Goal: Communication & Community: Answer question/provide support

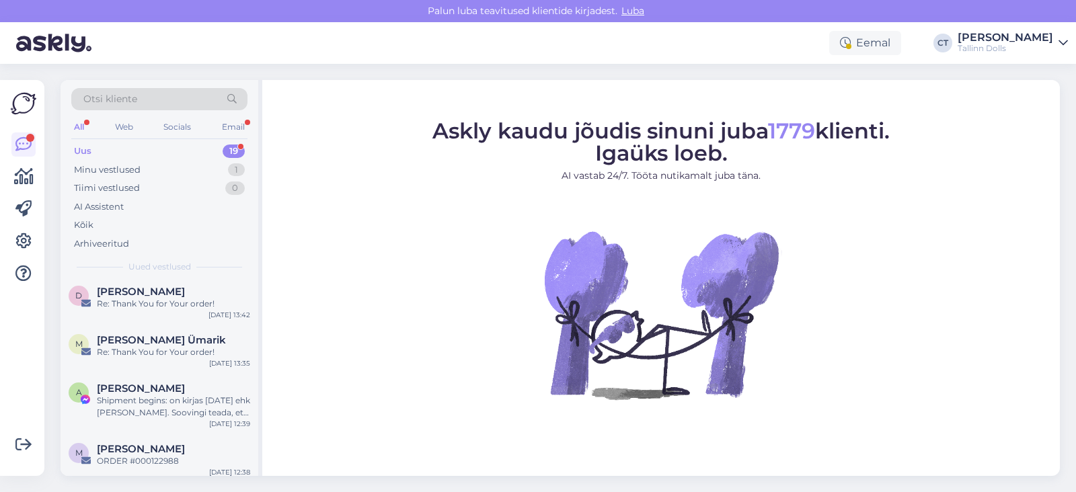
scroll to position [837, 0]
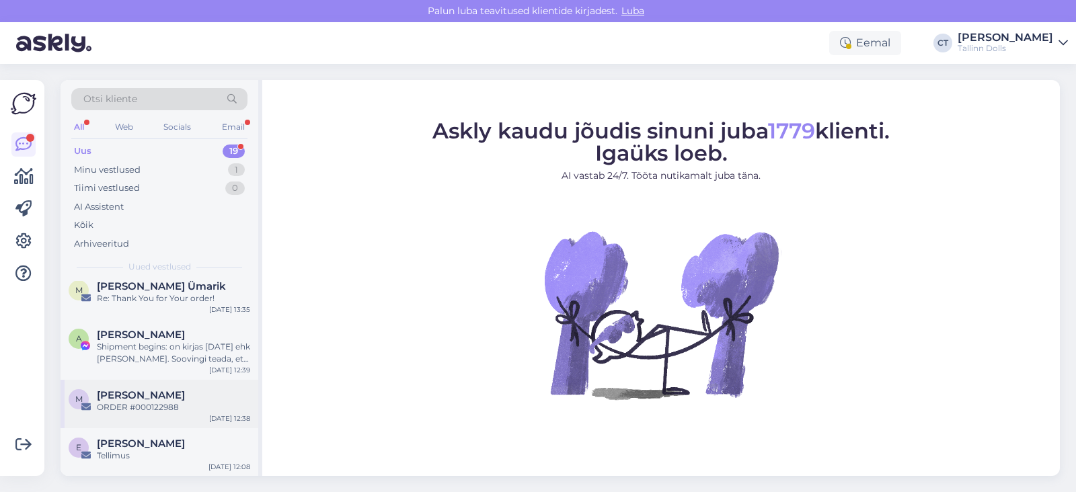
click at [166, 418] on div "m [PERSON_NAME] ORDER #000122988 [DATE] 12:38" at bounding box center [160, 404] width 198 height 48
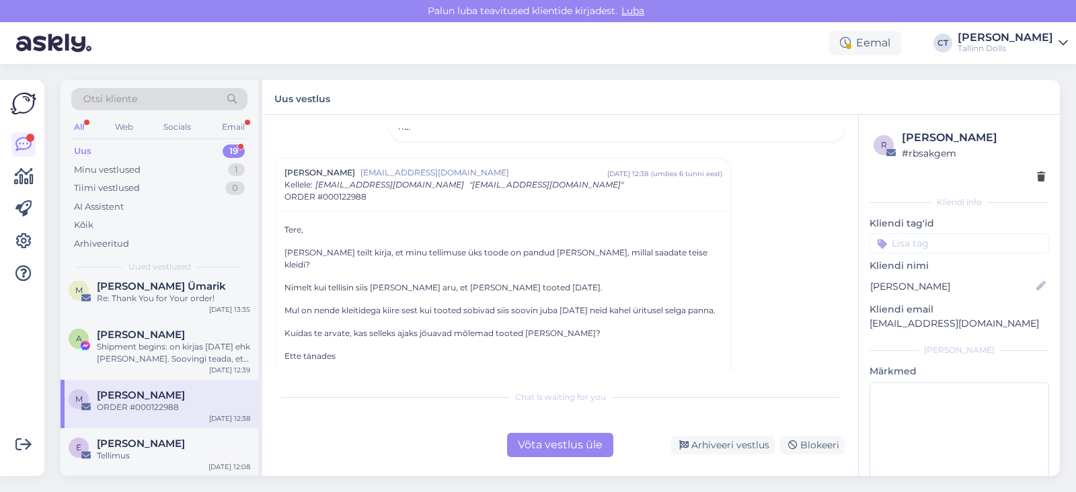
scroll to position [171, 0]
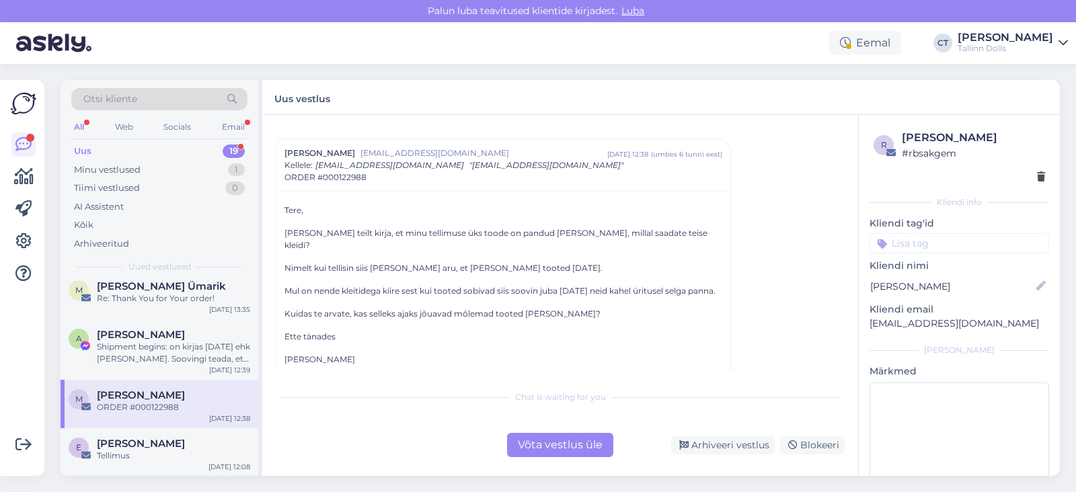
click at [578, 450] on div "Võta vestlus üle" at bounding box center [560, 445] width 106 height 24
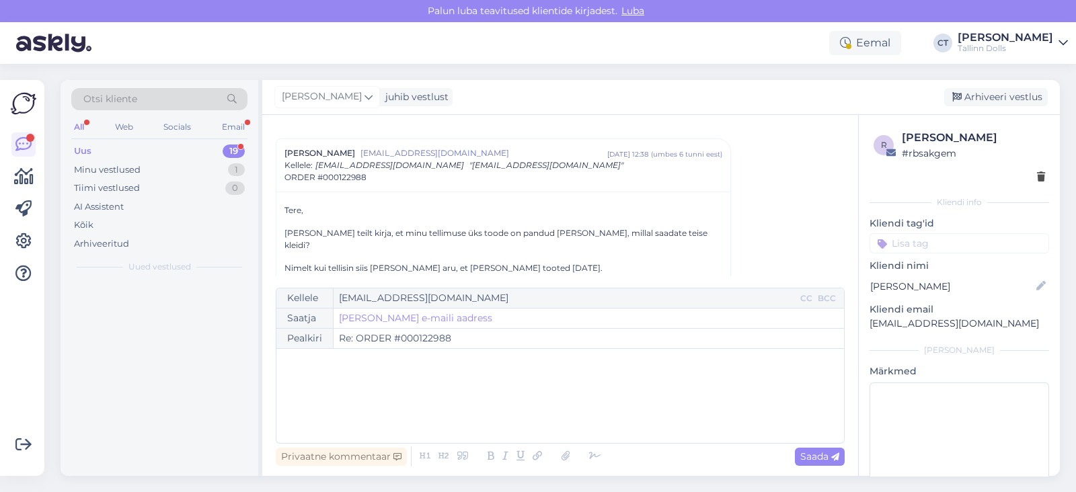
scroll to position [0, 0]
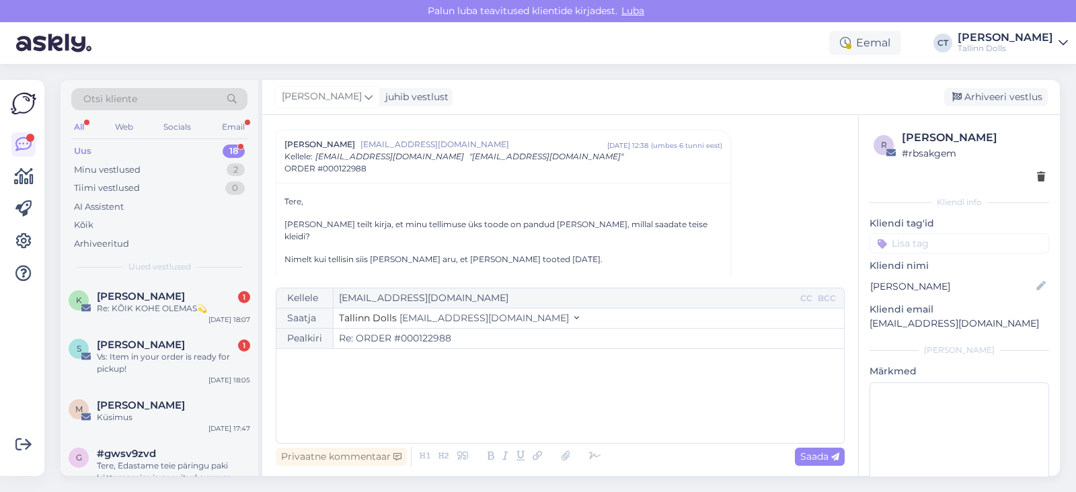
click at [630, 409] on div "﻿" at bounding box center [560, 396] width 554 height 81
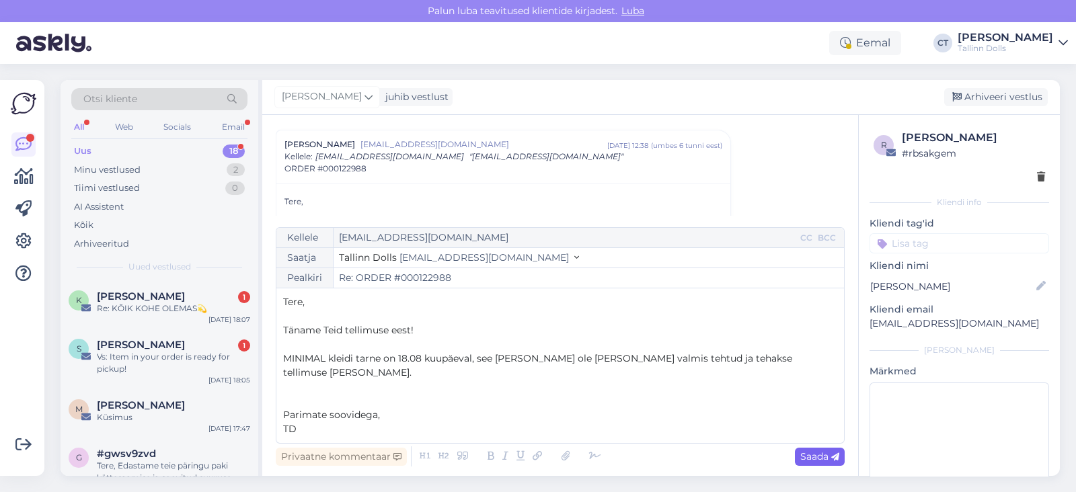
click at [818, 465] on div "Saada" at bounding box center [820, 457] width 50 height 18
type input "Re: Re: ORDER #000122988"
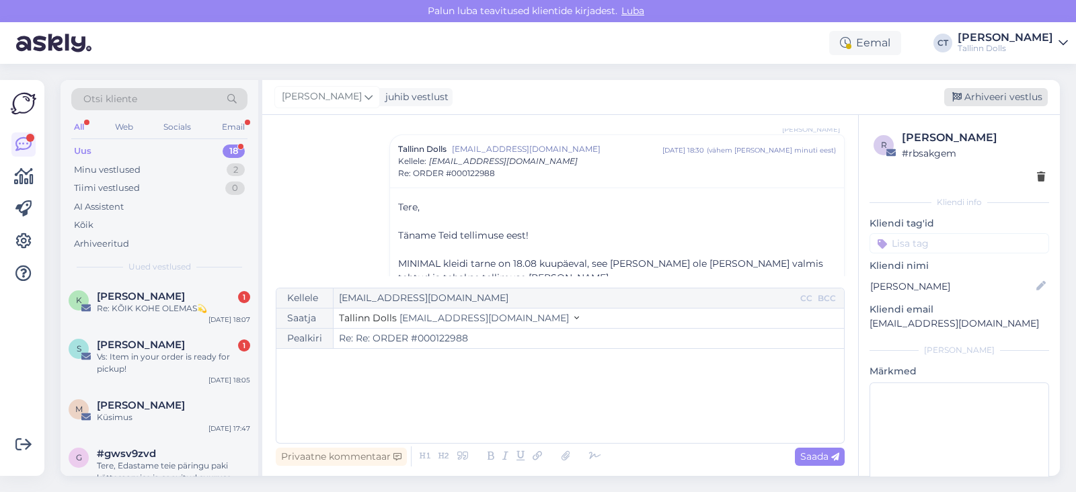
click at [1019, 89] on div "Arhiveeri vestlus" at bounding box center [996, 97] width 104 height 18
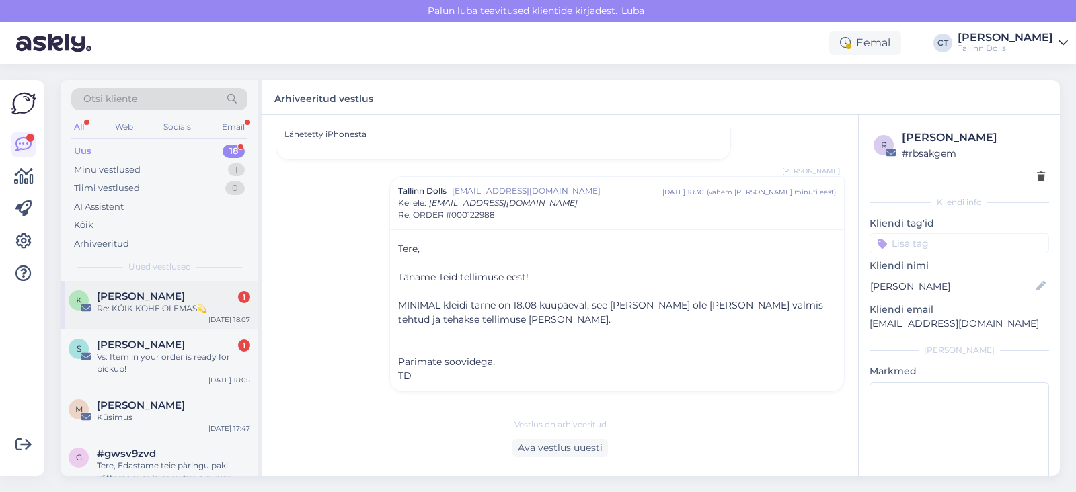
scroll to position [789, 0]
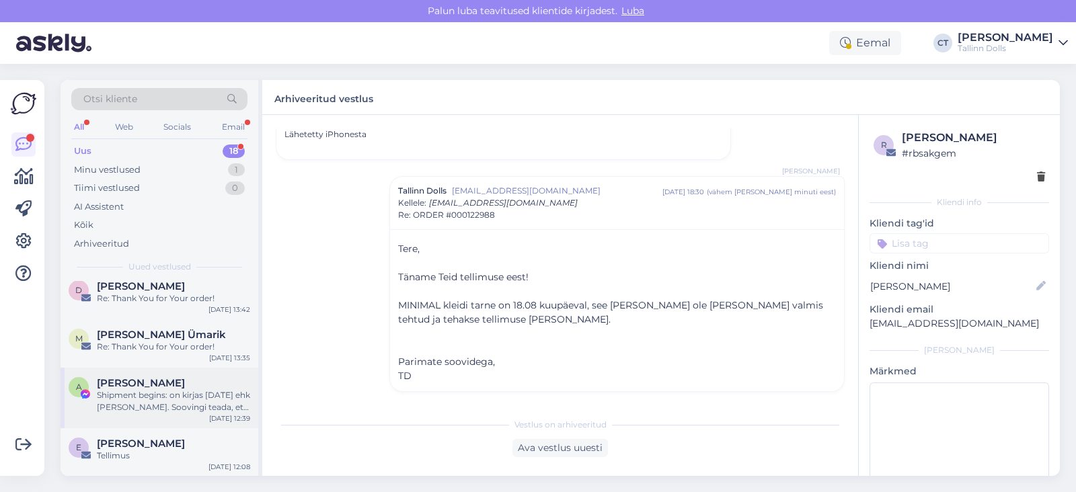
click at [155, 391] on div "Shipment begins: on kirjas [DATE] ehk [PERSON_NAME]. Soovingi teada, et kas pos…" at bounding box center [173, 401] width 153 height 24
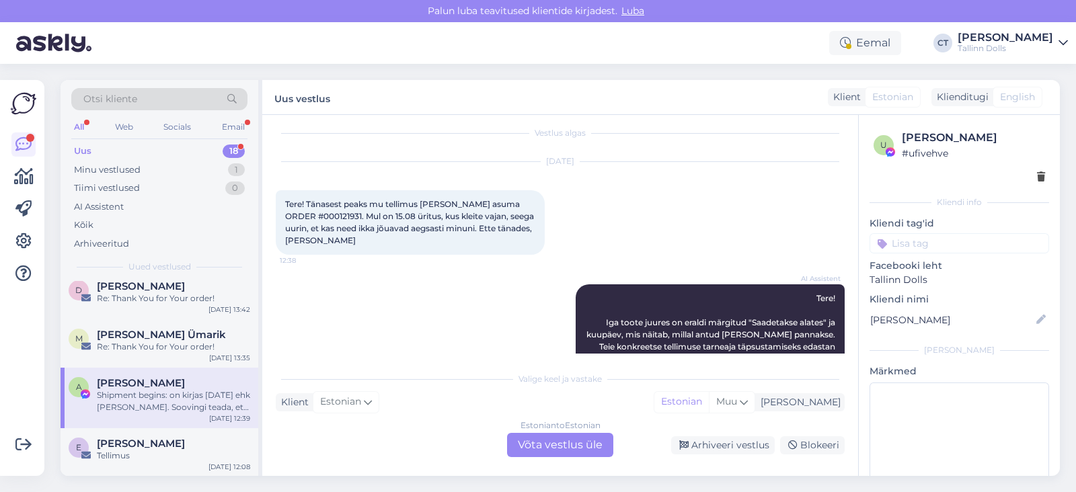
scroll to position [0, 0]
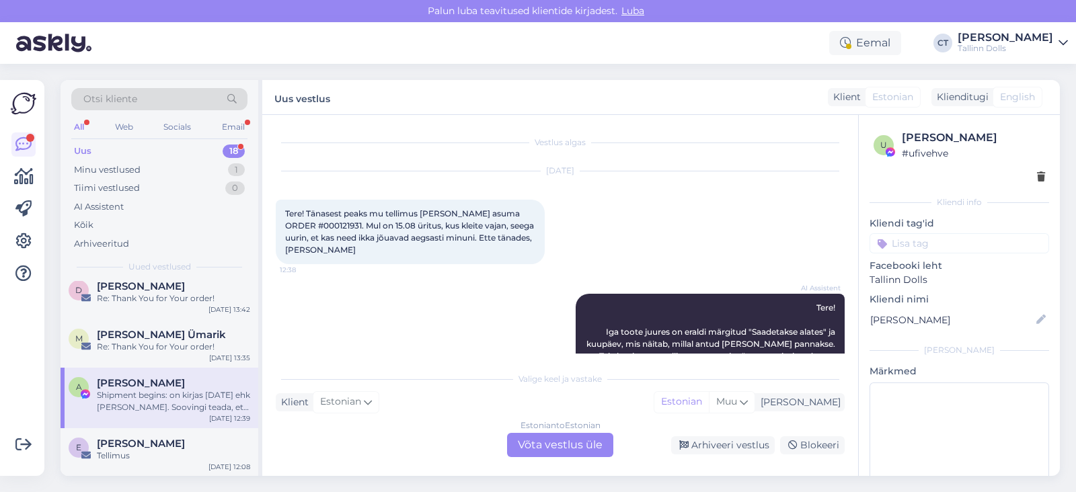
click at [946, 247] on input at bounding box center [959, 243] width 180 height 20
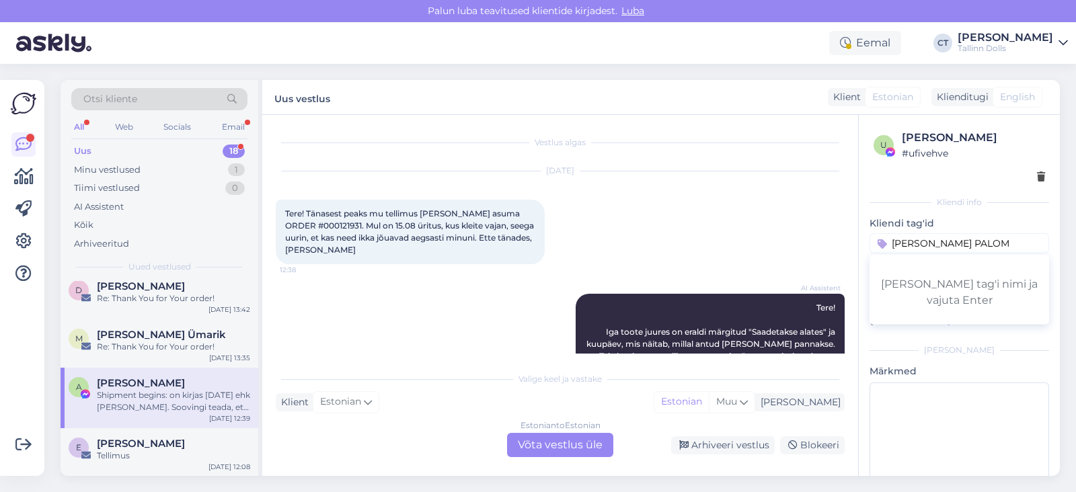
type input "[PERSON_NAME] [PERSON_NAME]"
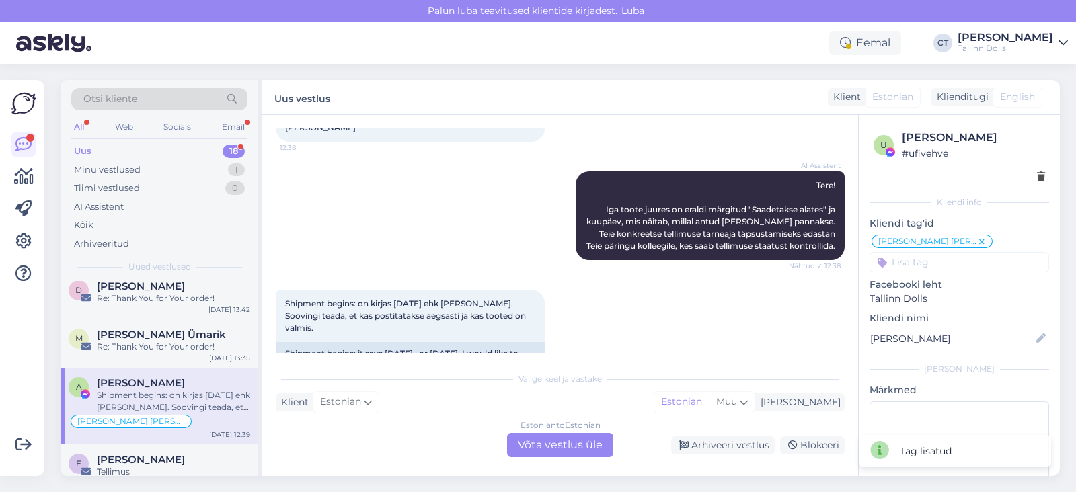
scroll to position [804, 0]
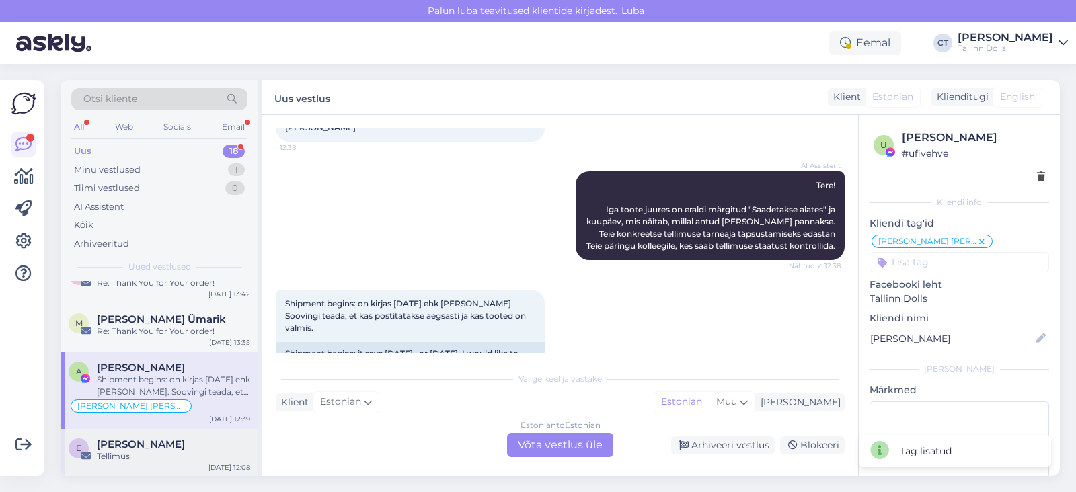
click at [175, 442] on div "[PERSON_NAME]" at bounding box center [173, 444] width 153 height 12
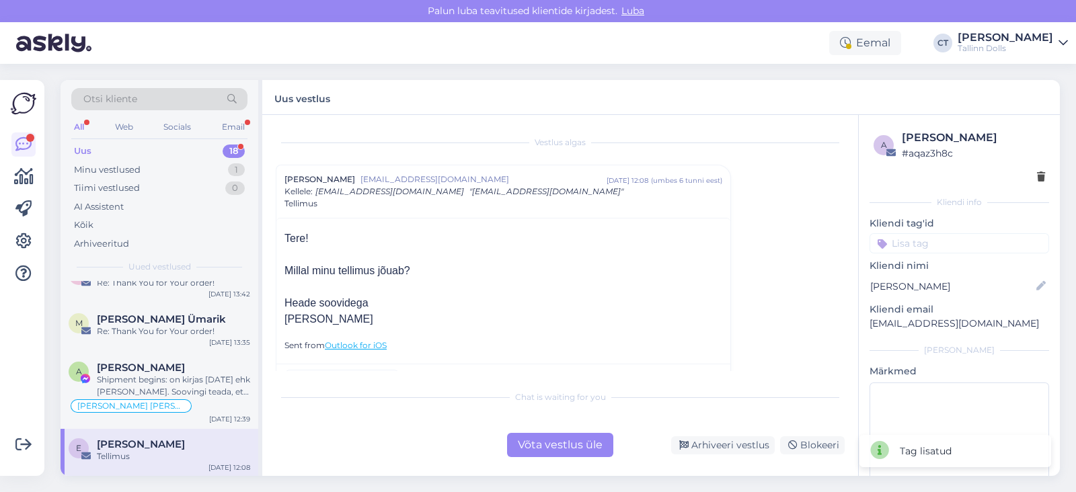
scroll to position [30, 0]
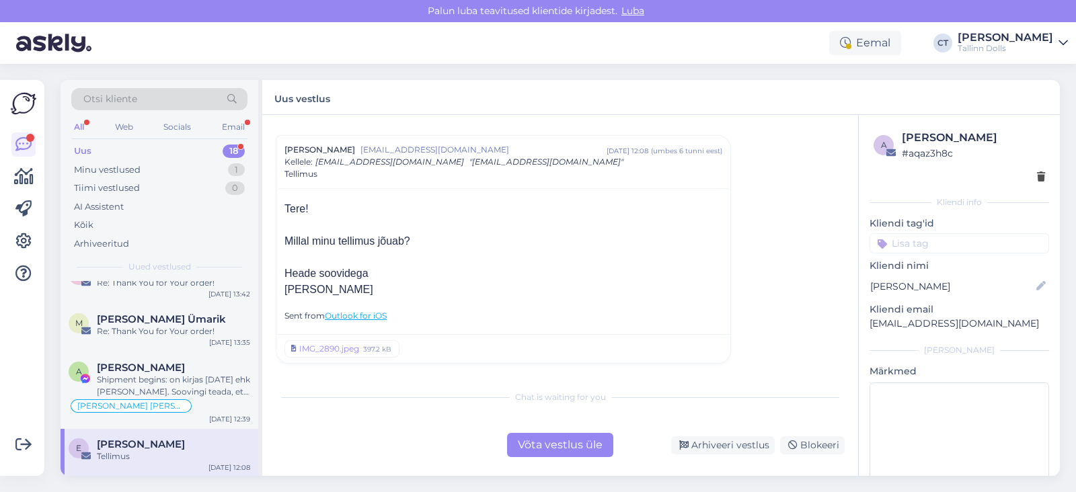
click at [591, 445] on div "Võta vestlus üle" at bounding box center [560, 445] width 106 height 24
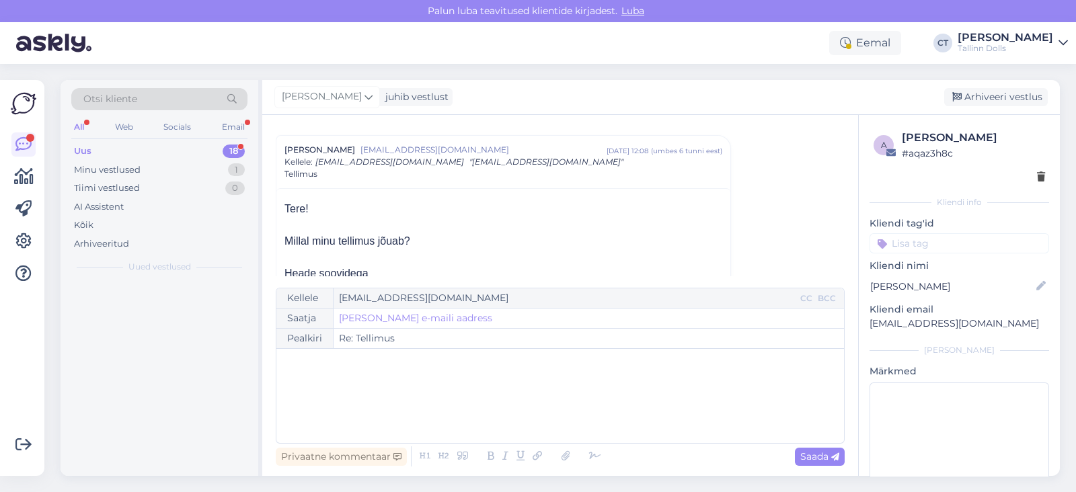
scroll to position [0, 0]
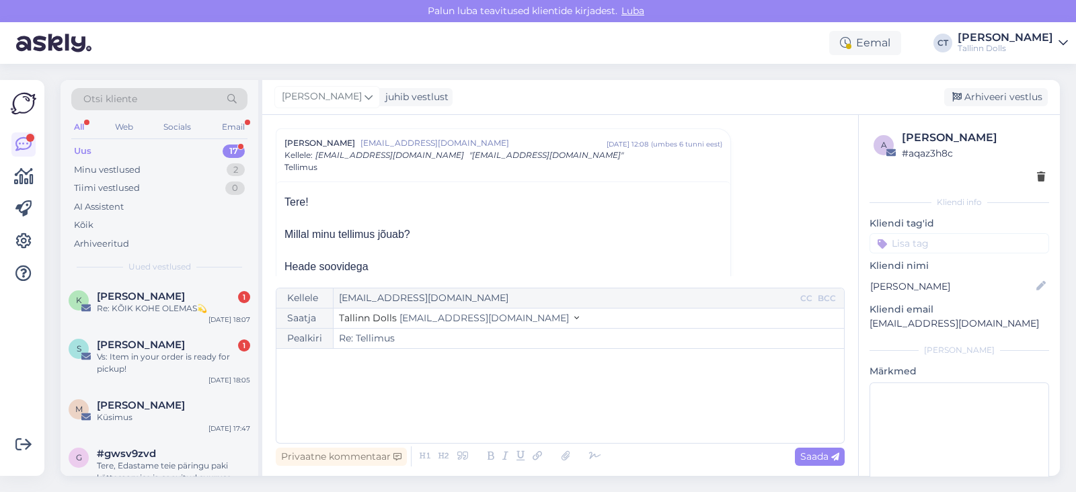
click at [608, 418] on div "﻿" at bounding box center [560, 396] width 554 height 81
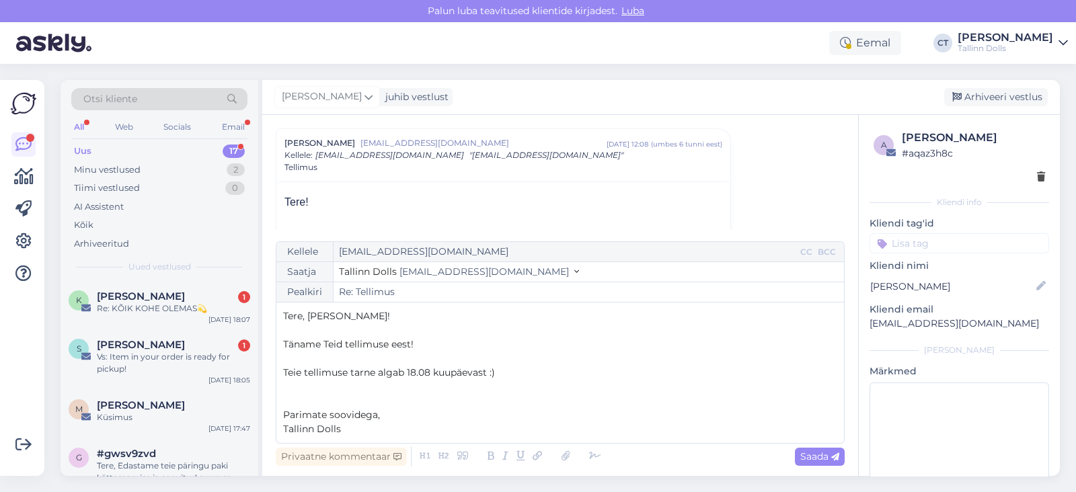
click at [413, 371] on span "Teie tellimuse tarne algab 18.08 kuupäevast :)" at bounding box center [389, 372] width 212 height 12
click at [824, 450] on span "Saada" at bounding box center [819, 456] width 39 height 12
type input "Re: Re: Tellimus"
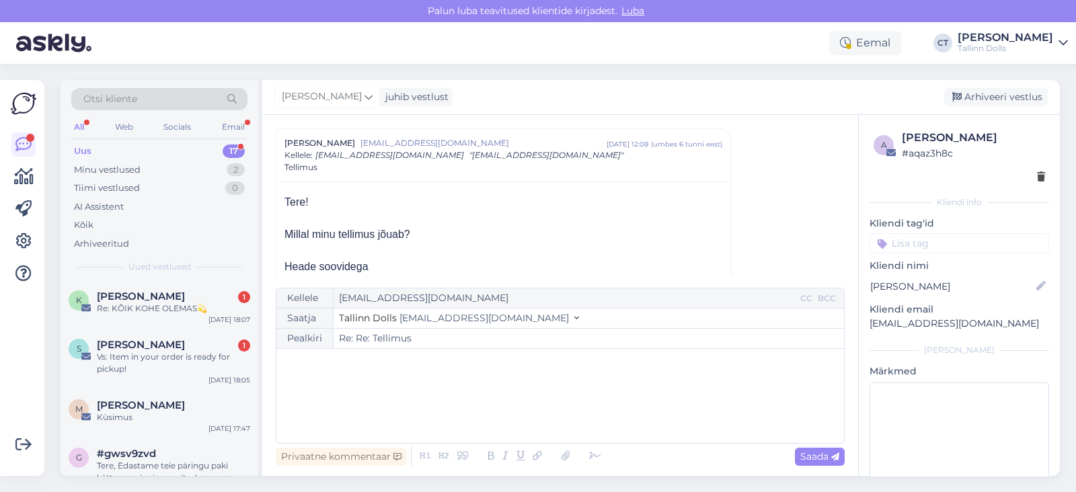
scroll to position [275, 0]
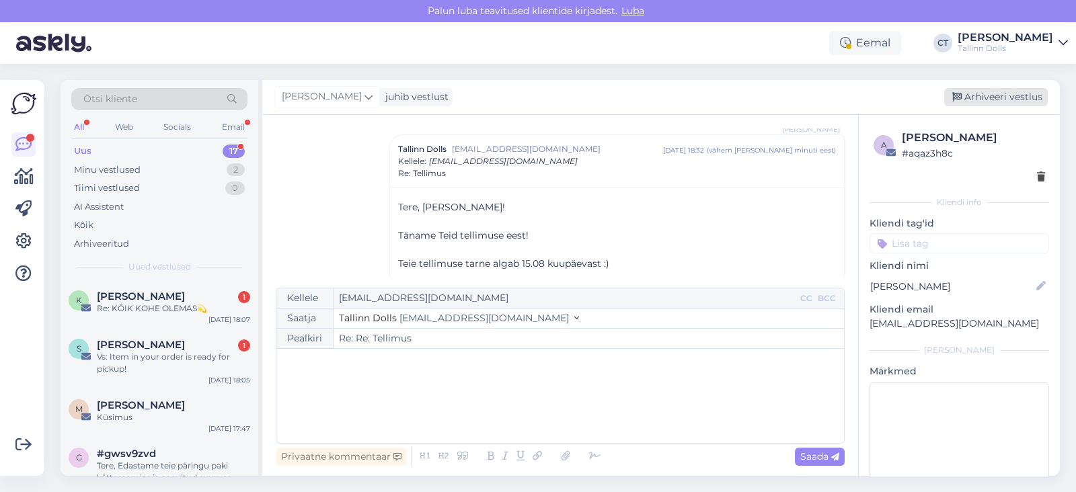
click at [1011, 98] on div "Arhiveeri vestlus" at bounding box center [996, 97] width 104 height 18
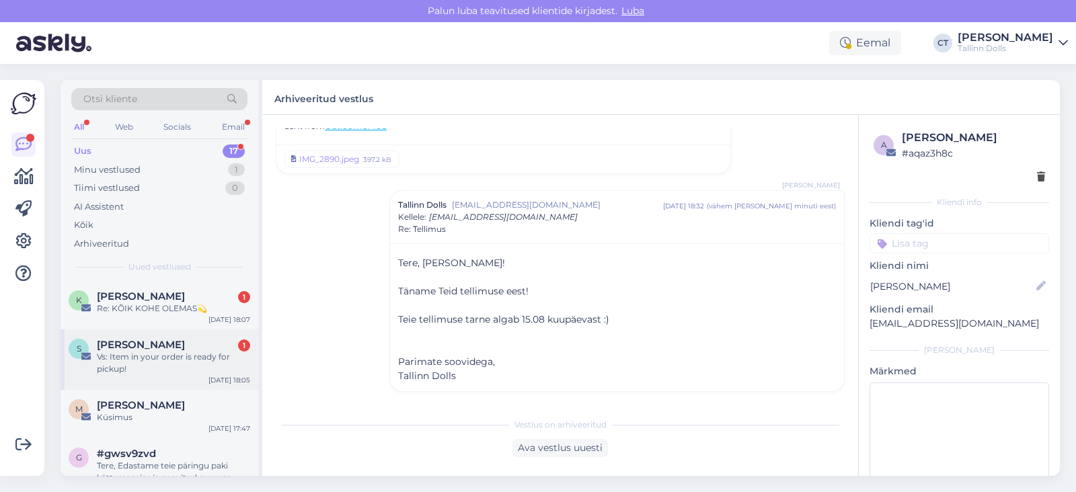
scroll to position [756, 0]
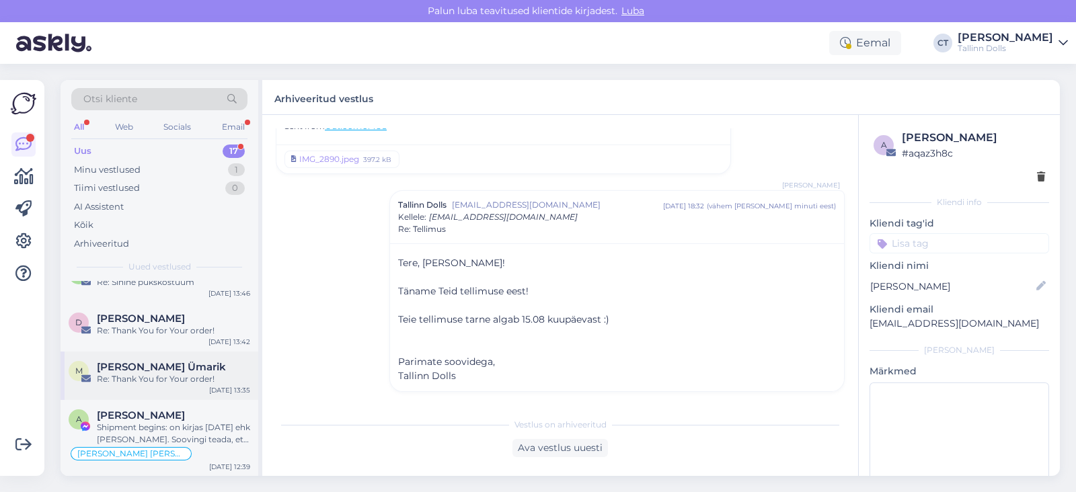
click at [182, 374] on div "Re: Thank You for Your order!" at bounding box center [173, 379] width 153 height 12
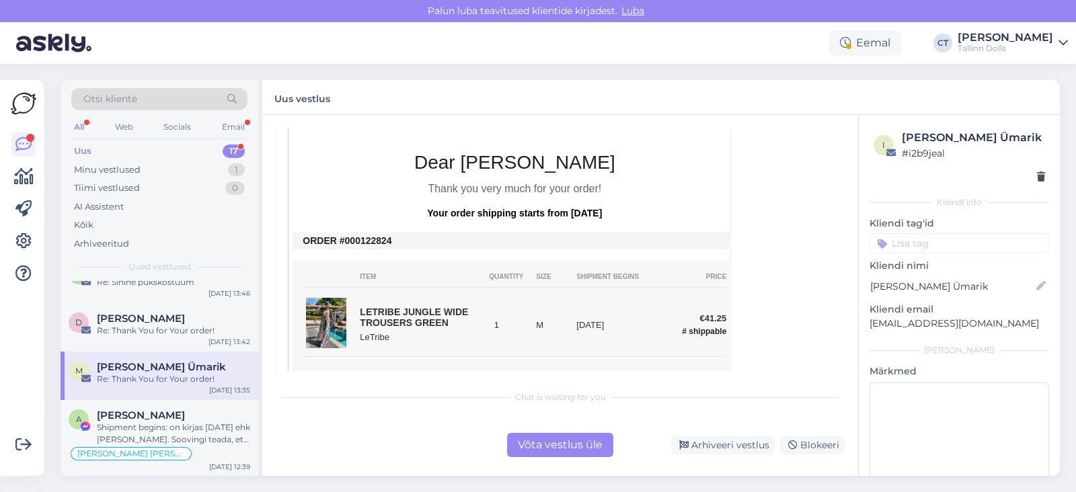
scroll to position [506, 0]
drag, startPoint x: 401, startPoint y: 223, endPoint x: 356, endPoint y: 223, distance: 44.4
click at [356, 234] on td "ORDER #000122824" at bounding box center [515, 239] width 424 height 11
copy td "0122824"
click at [175, 313] on div "[PERSON_NAME]" at bounding box center [173, 319] width 153 height 12
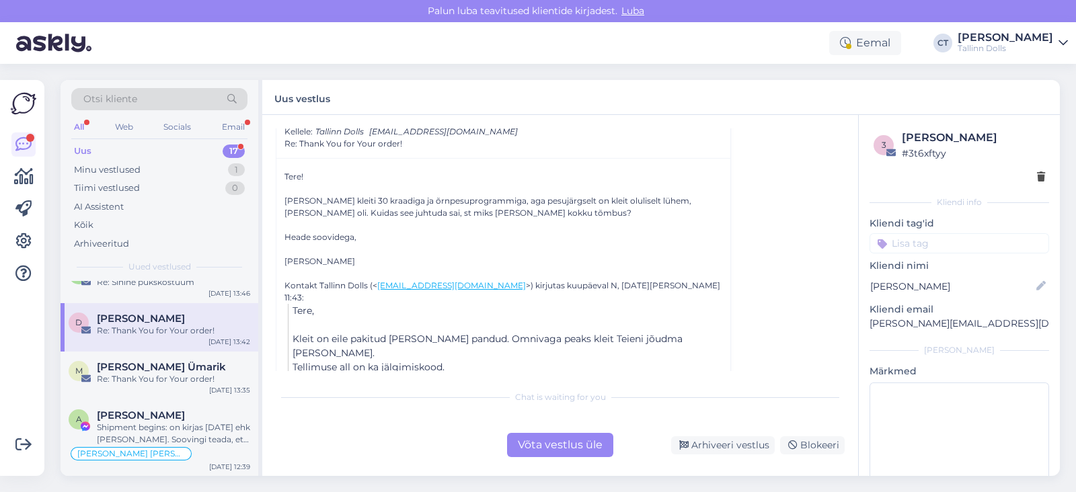
scroll to position [288, 0]
click at [578, 436] on div "Võta vestlus üle" at bounding box center [560, 445] width 106 height 24
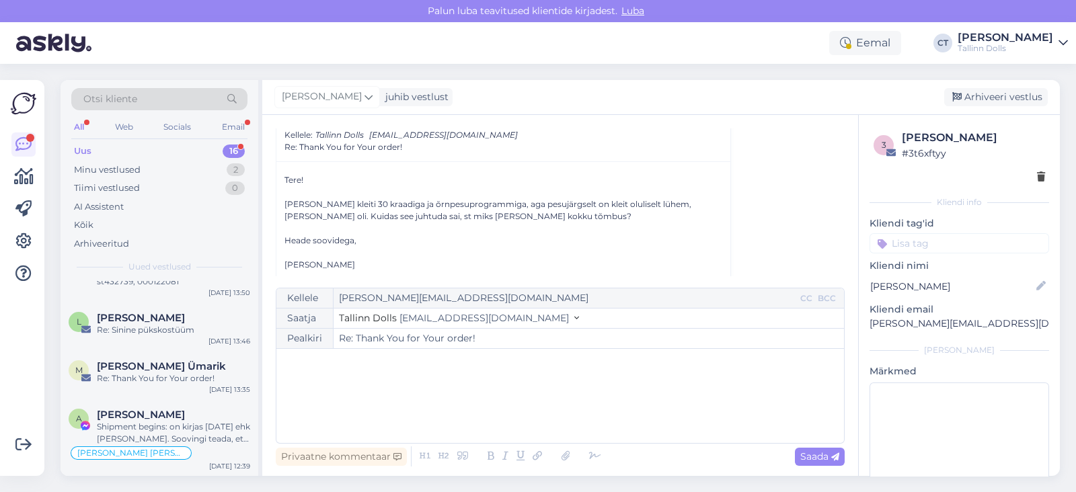
scroll to position [0, 0]
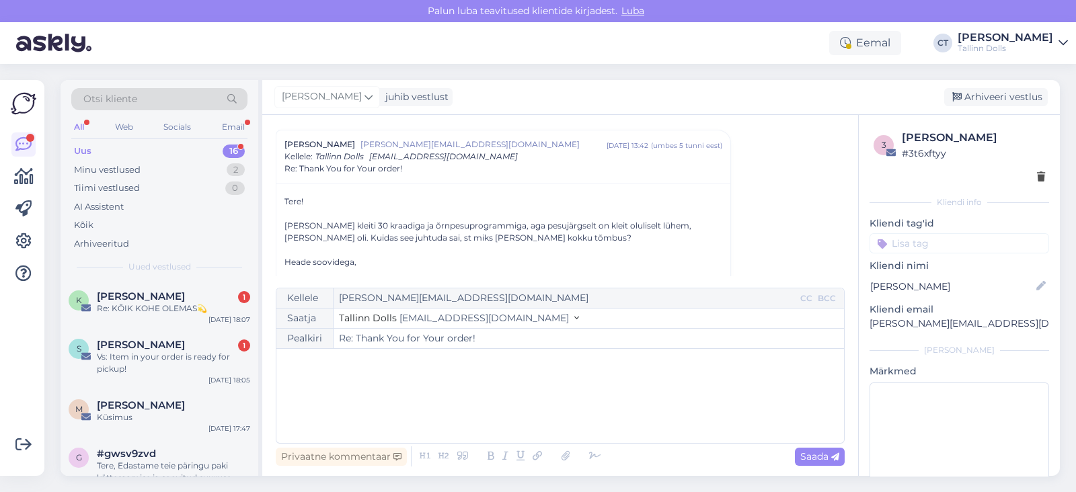
click at [591, 402] on div "﻿" at bounding box center [560, 396] width 554 height 81
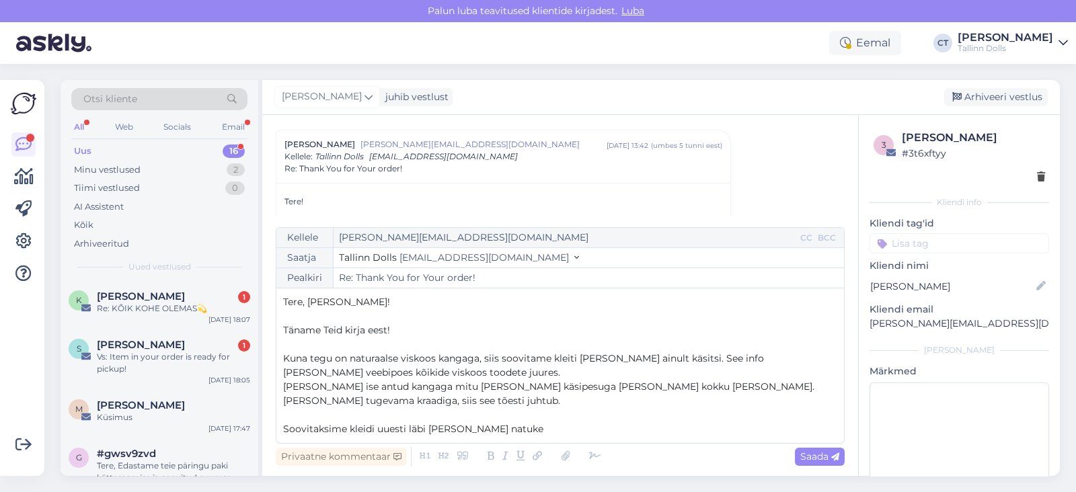
click at [405, 426] on span "Soovitaksime kleidi uuesti läbi [PERSON_NAME] natuke" at bounding box center [413, 429] width 260 height 12
click at [557, 430] on p "Soovitaksime kleidi uuesti käsitsi läbi [PERSON_NAME] natuke" at bounding box center [560, 429] width 554 height 14
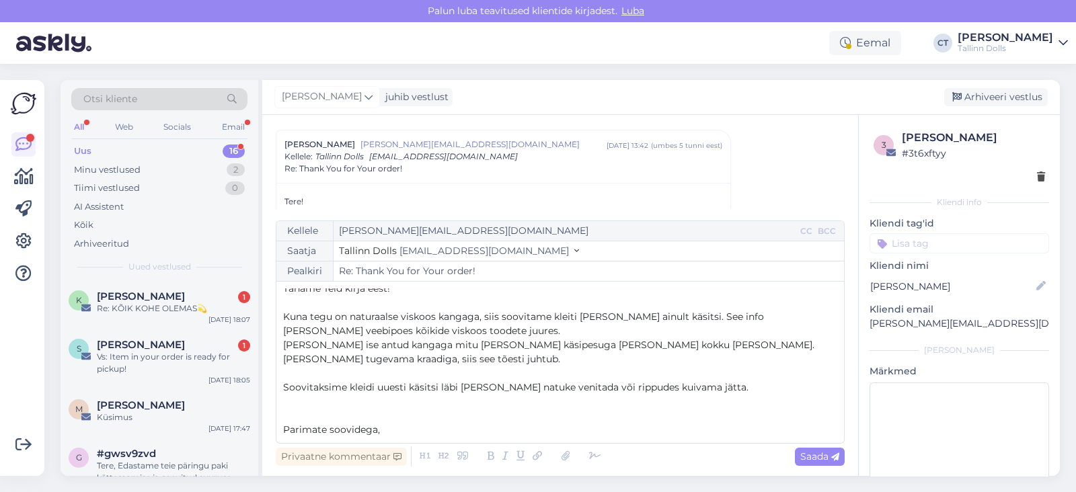
scroll to position [50, 0]
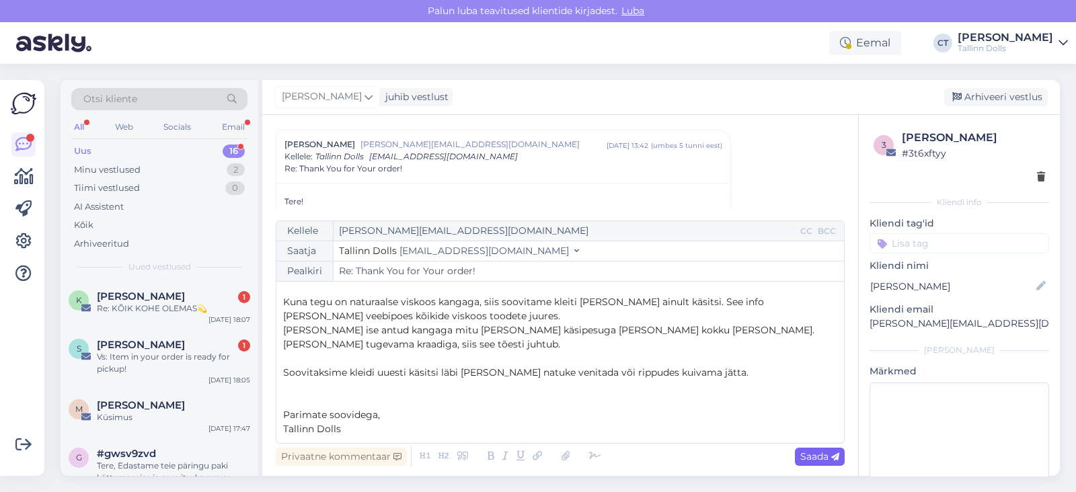
click at [807, 450] on span "Saada" at bounding box center [819, 456] width 39 height 12
type input "Re: Re: Thank You for Your order!"
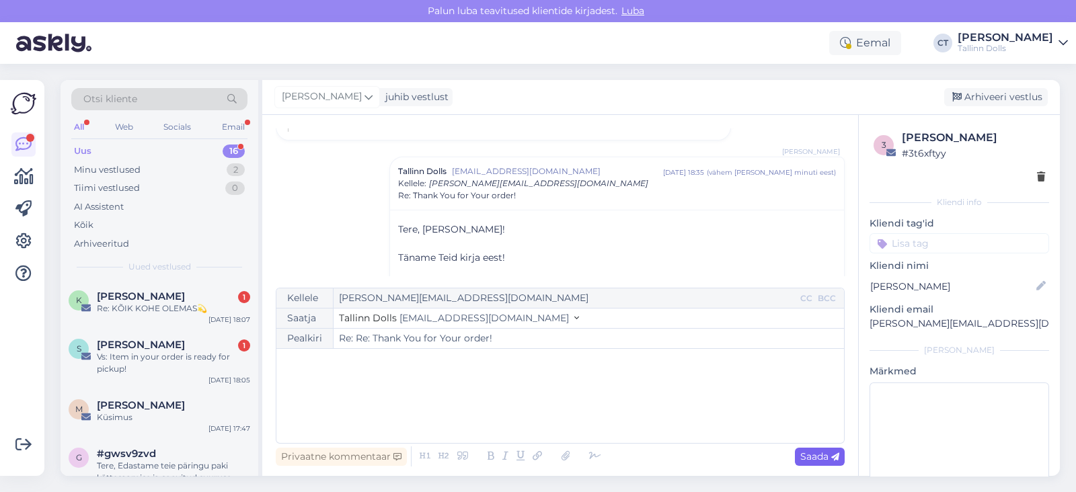
scroll to position [0, 0]
click at [995, 95] on div "Arhiveeri vestlus" at bounding box center [996, 97] width 104 height 18
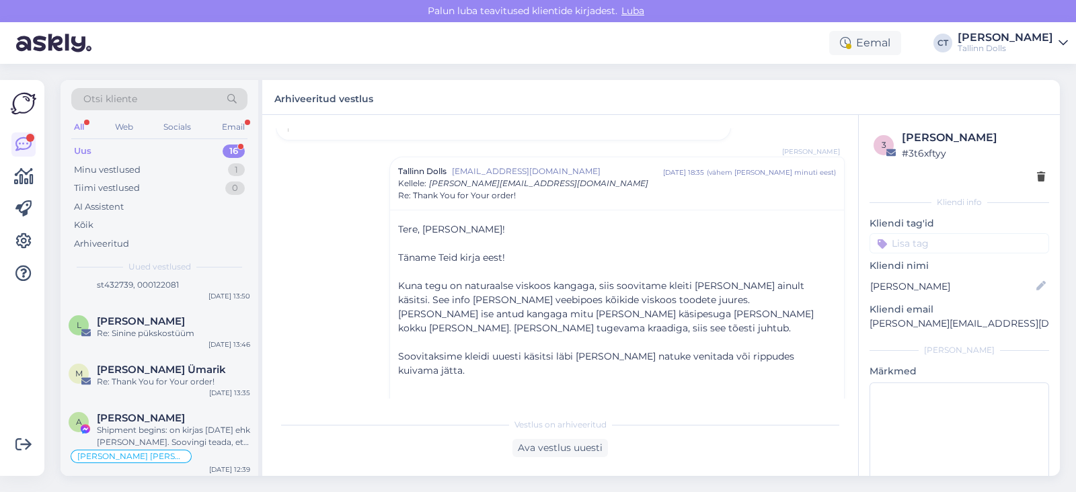
scroll to position [708, 0]
click at [190, 373] on div "Re: Thank You for Your order!" at bounding box center [173, 379] width 153 height 12
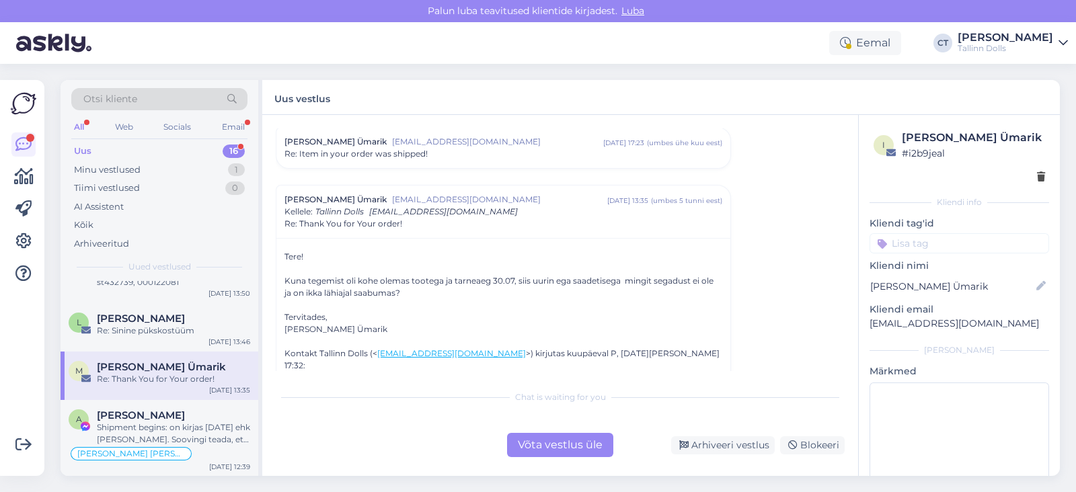
scroll to position [217, 0]
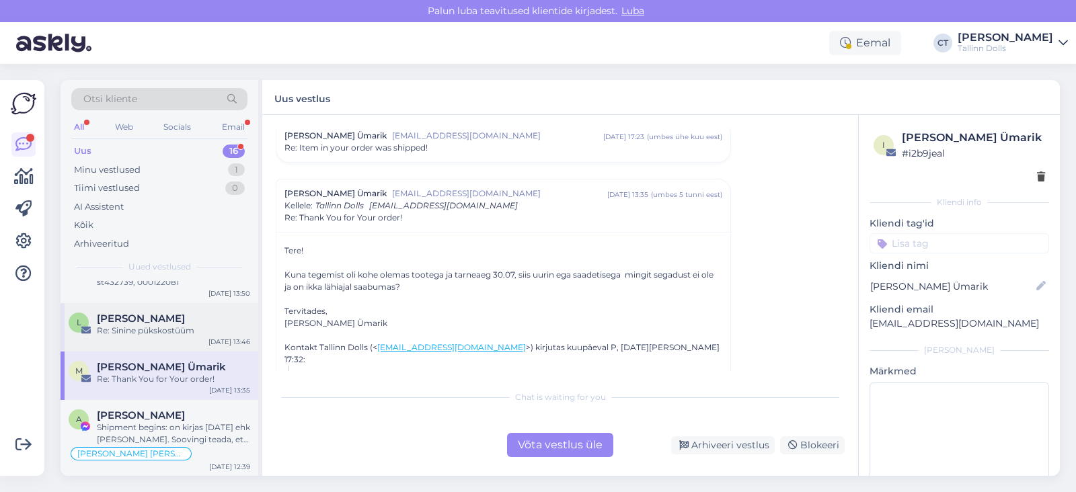
click at [158, 328] on div "Re: Sinine pükskostüüm" at bounding box center [173, 331] width 153 height 12
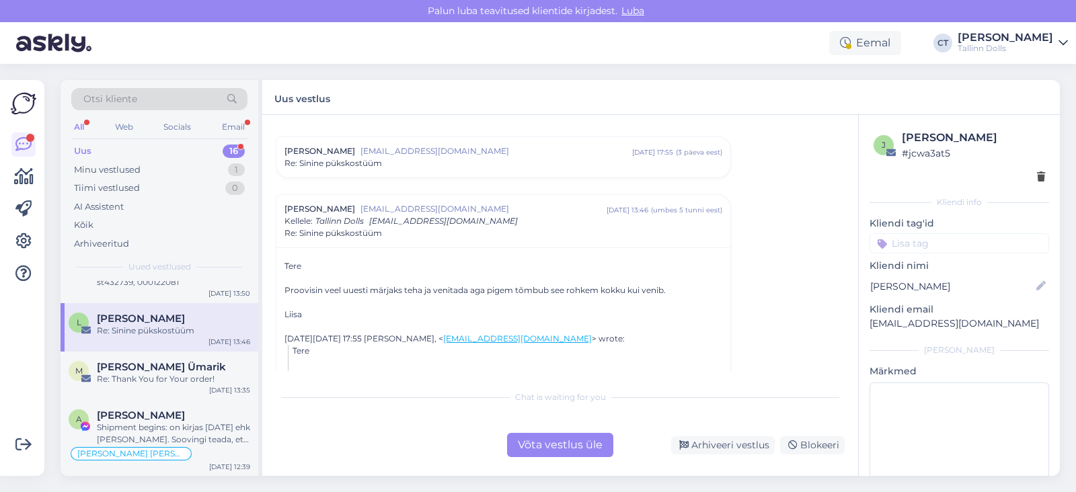
scroll to position [621, 0]
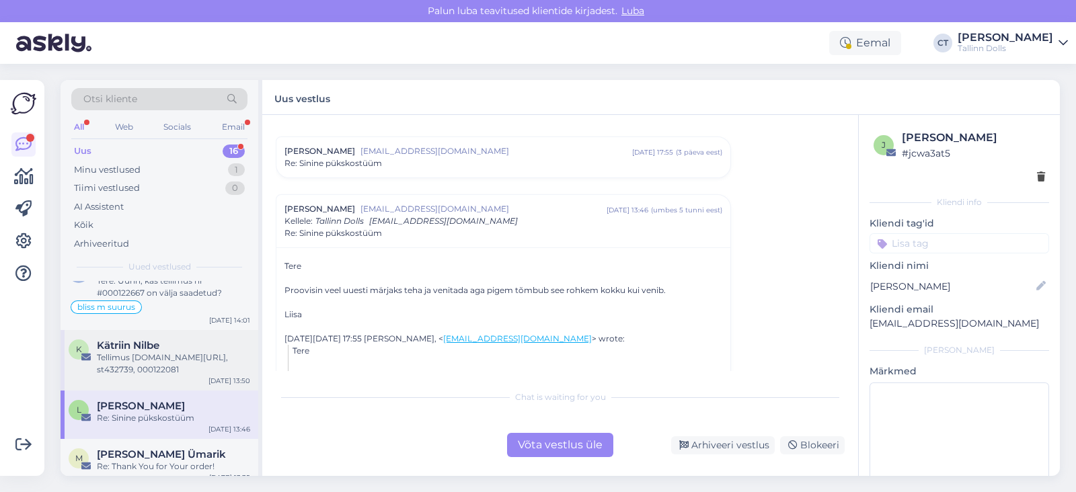
click at [192, 352] on div "Tellimus [DOMAIN_NAME][URL], st432739, 000122081" at bounding box center [173, 364] width 153 height 24
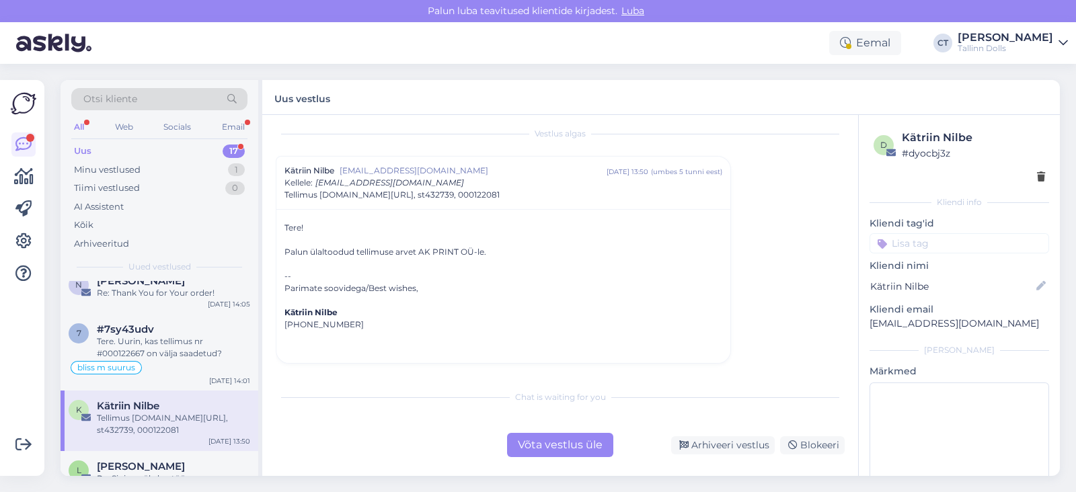
scroll to position [0, 0]
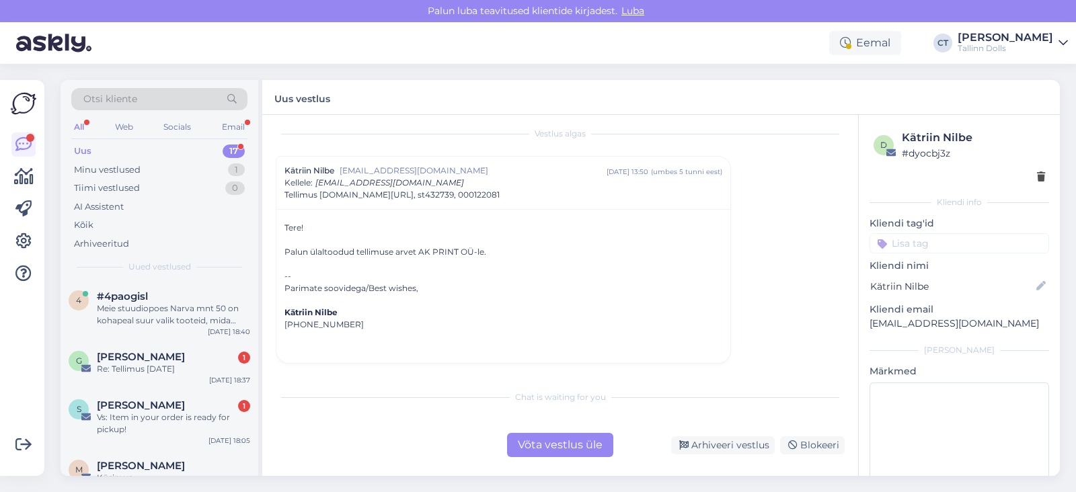
click at [551, 435] on div "Võta vestlus üle" at bounding box center [560, 445] width 106 height 24
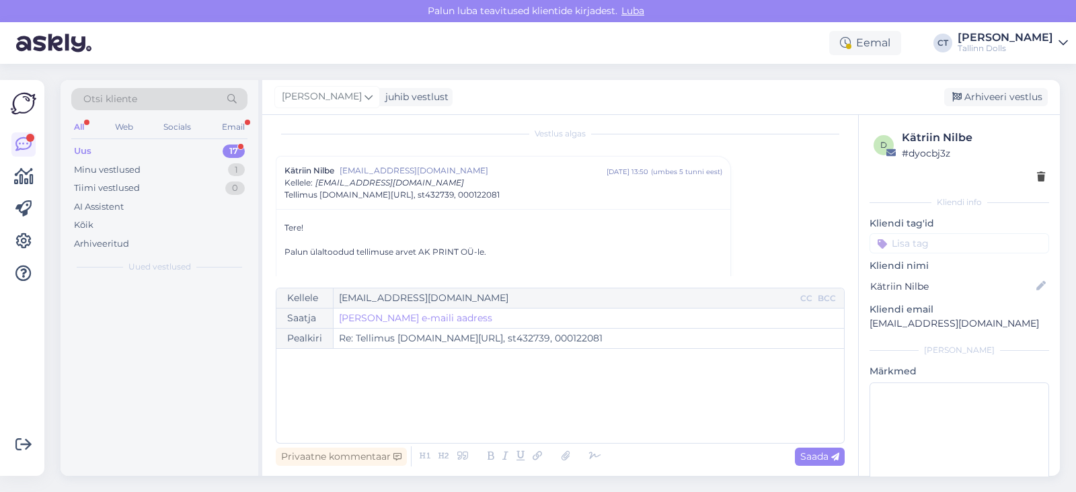
scroll to position [36, 0]
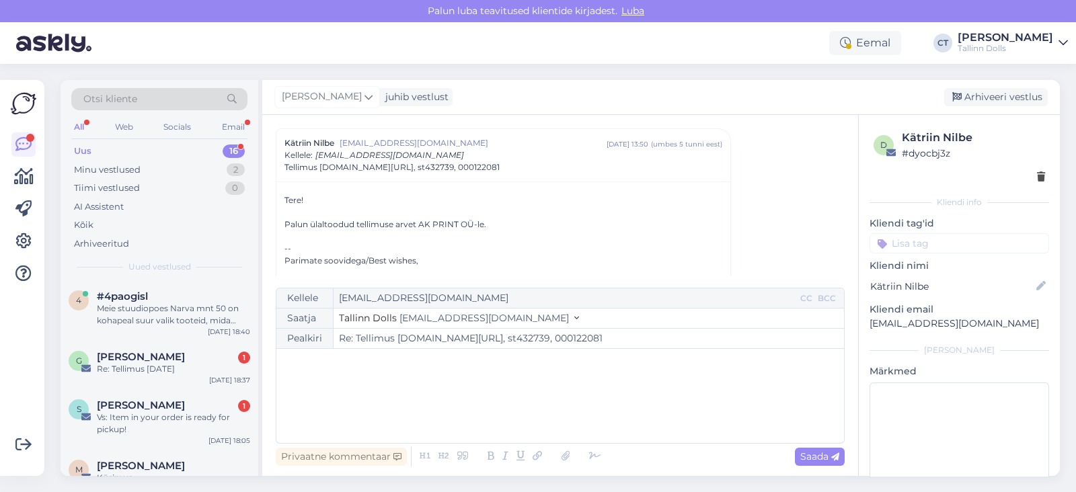
click at [582, 414] on div "﻿" at bounding box center [560, 396] width 554 height 81
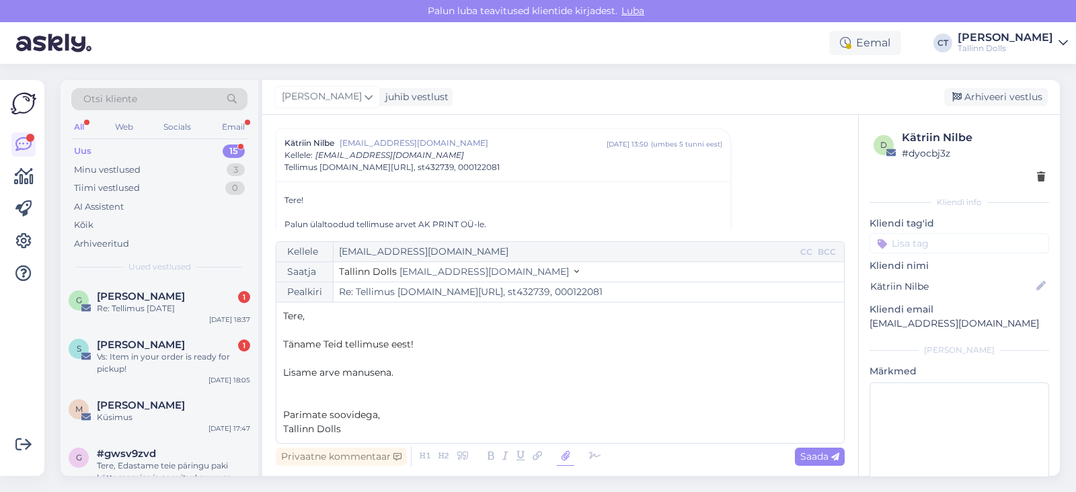
click at [559, 449] on icon at bounding box center [565, 456] width 17 height 19
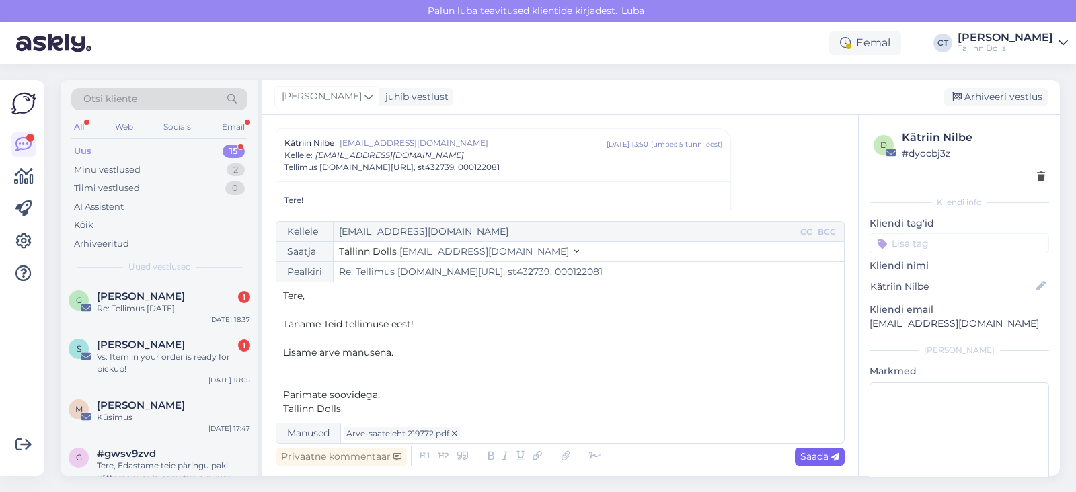
click at [835, 448] on div "Saada" at bounding box center [820, 457] width 50 height 18
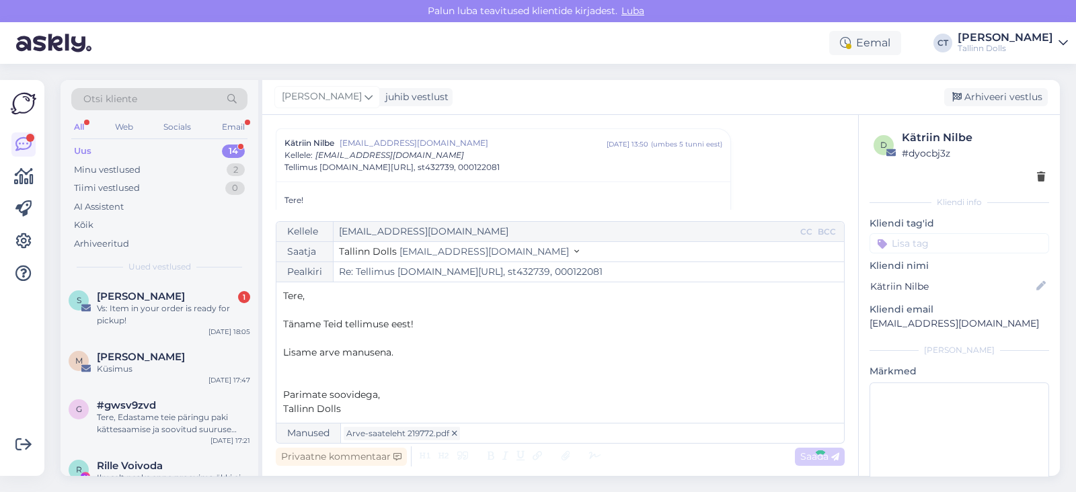
type input "Re: Re: Tellimus [DOMAIN_NAME][URL], st432739, 000122081"
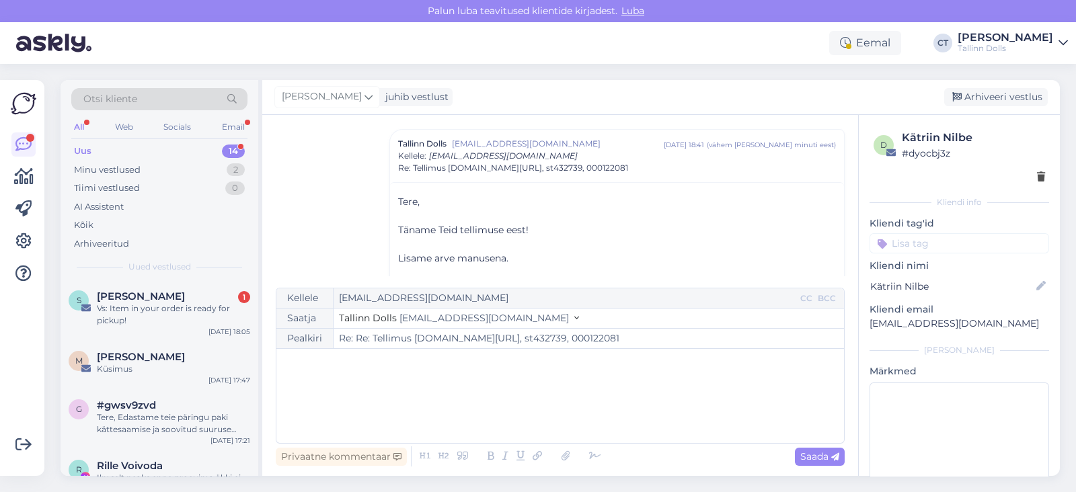
scroll to position [105, 0]
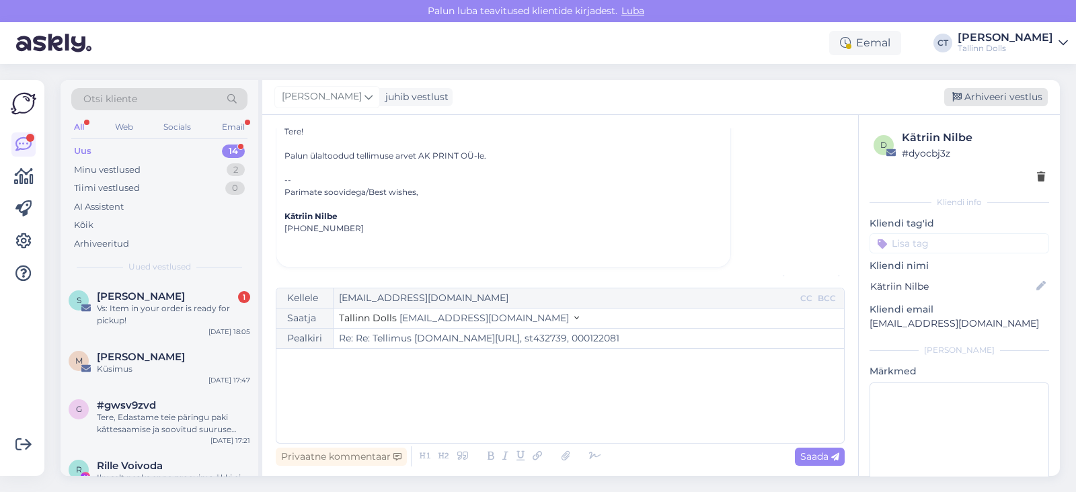
click at [1009, 90] on div "Arhiveeri vestlus" at bounding box center [996, 97] width 104 height 18
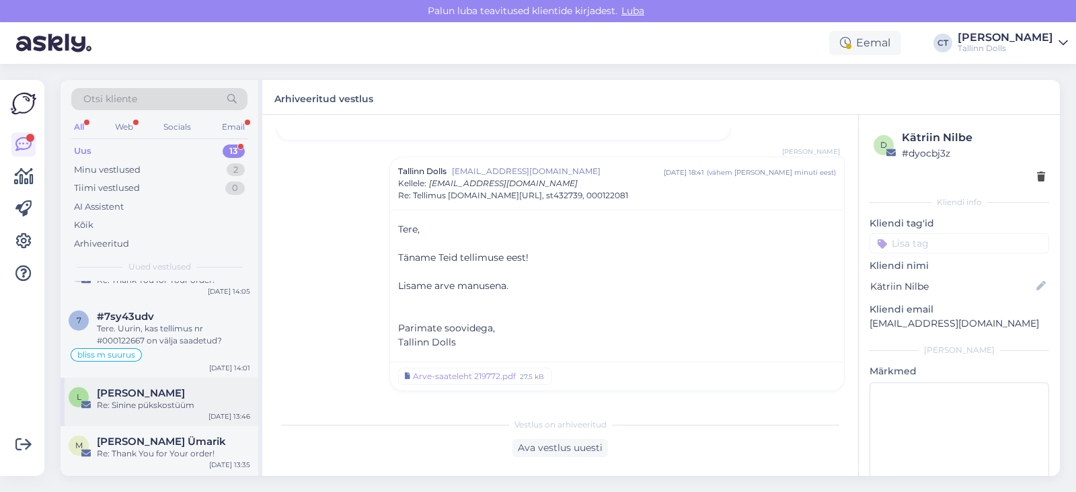
scroll to position [463, 0]
click at [200, 350] on div "bliss m suurus" at bounding box center [160, 356] width 182 height 16
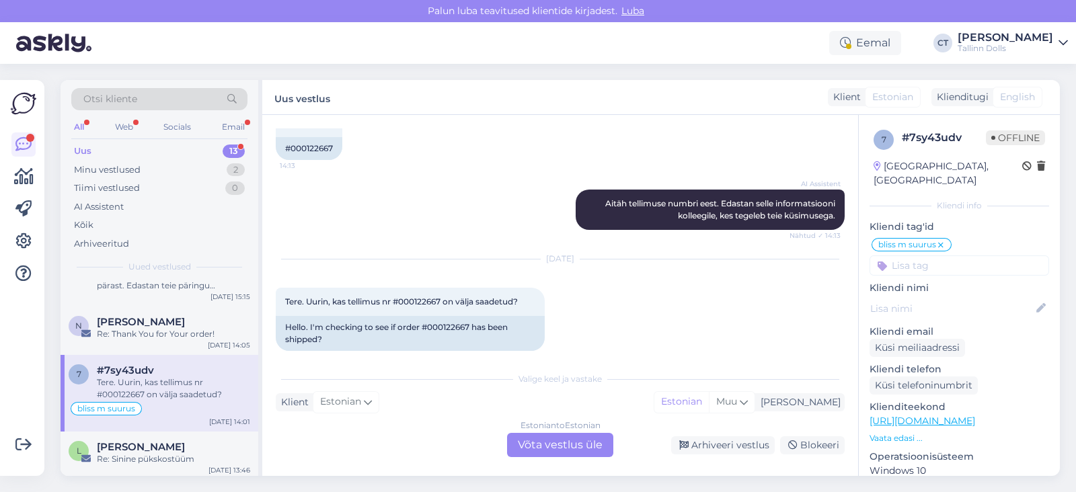
scroll to position [403, 0]
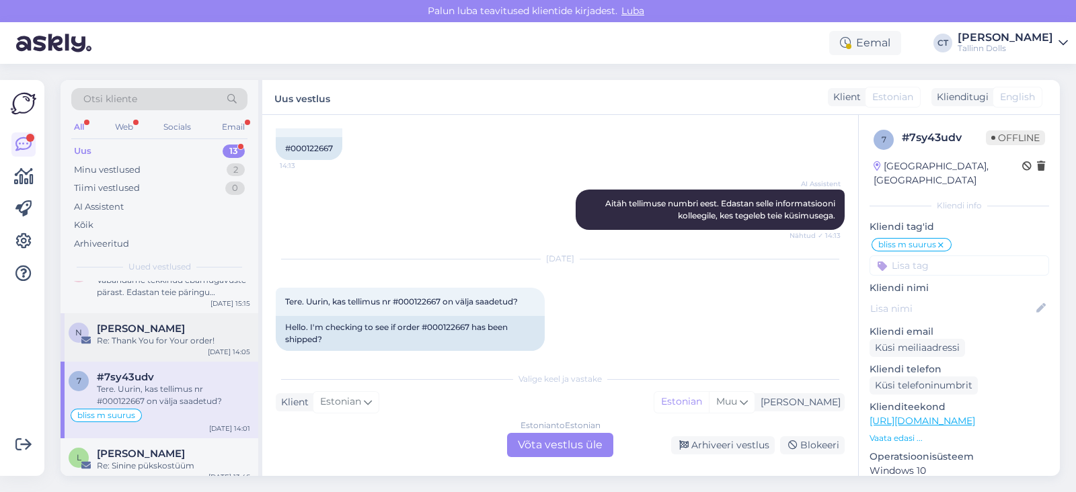
click at [165, 333] on div "[PERSON_NAME]" at bounding box center [173, 329] width 153 height 12
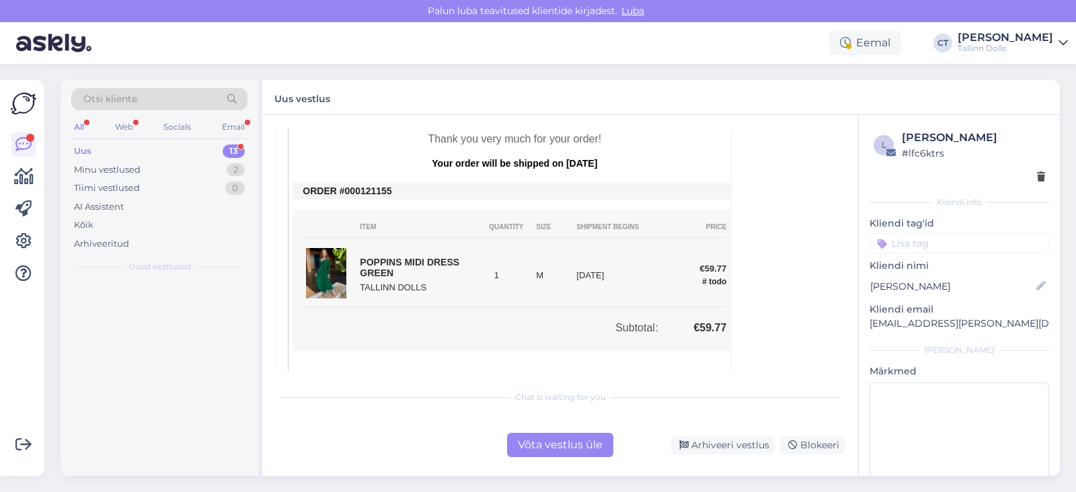
scroll to position [0, 0]
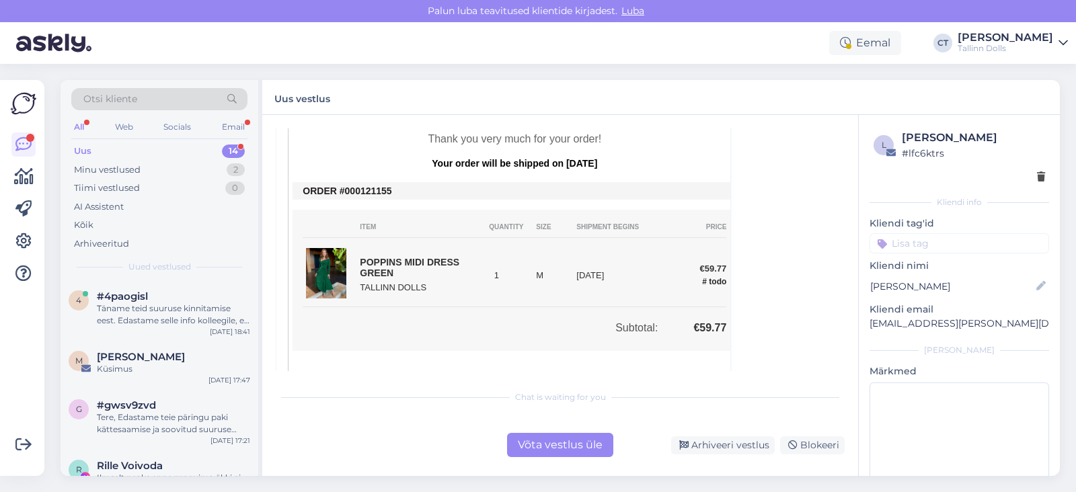
drag, startPoint x: 393, startPoint y: 199, endPoint x: 354, endPoint y: 192, distance: 39.7
click at [354, 192] on td "ORDER #000121155" at bounding box center [515, 191] width 424 height 11
copy td "0121155"
click at [576, 446] on div "Võta vestlus üle" at bounding box center [560, 445] width 106 height 24
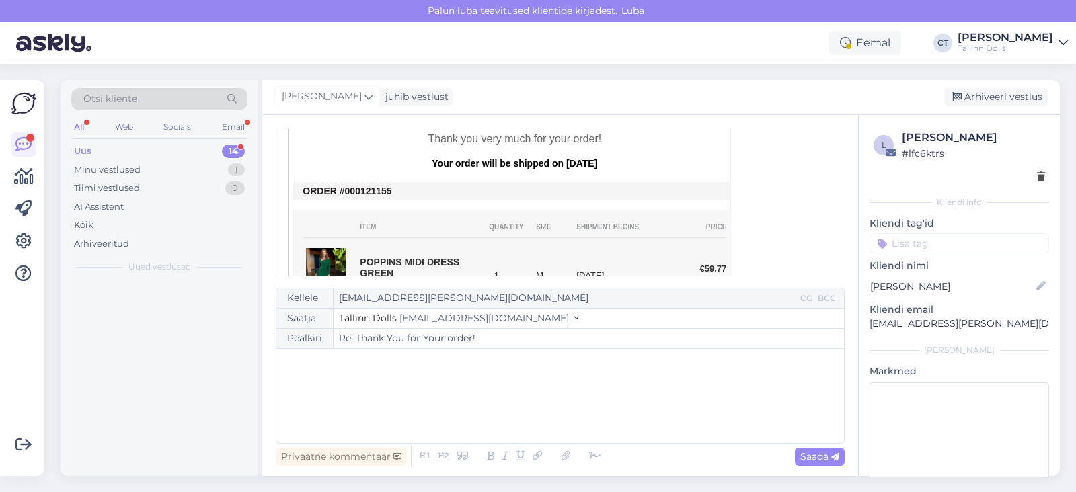
scroll to position [36, 0]
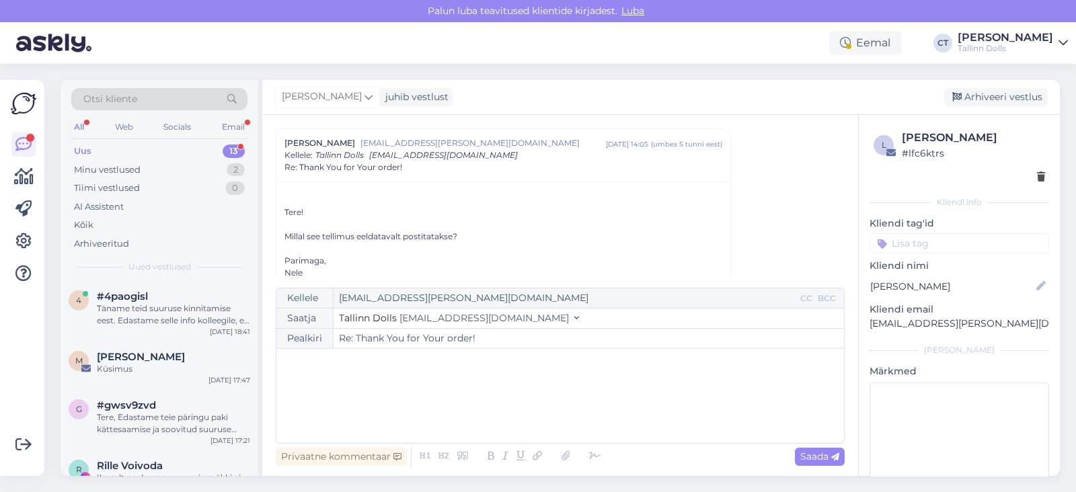
click at [599, 415] on div "﻿" at bounding box center [560, 396] width 554 height 81
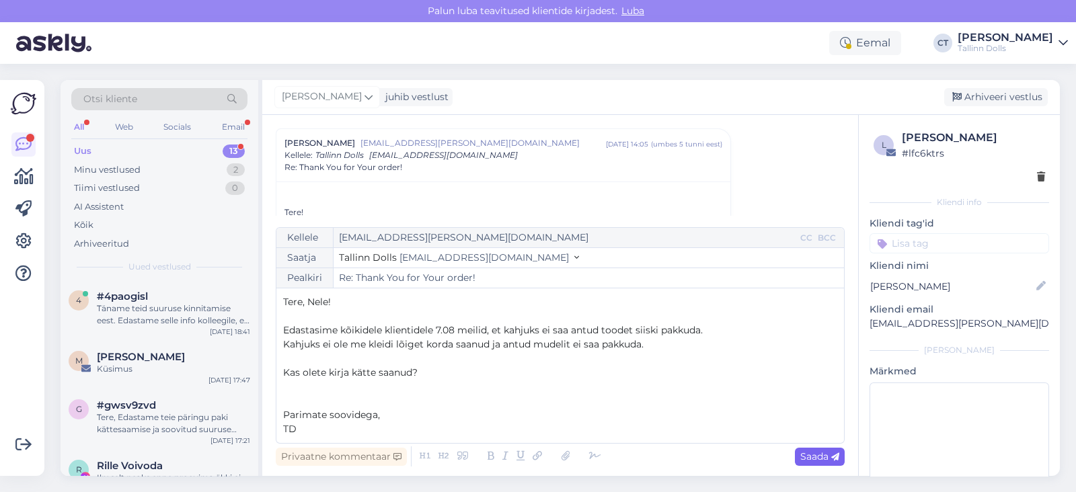
click at [830, 459] on span "Saada" at bounding box center [819, 456] width 39 height 12
type input "Re: Re: Thank You for Your order!"
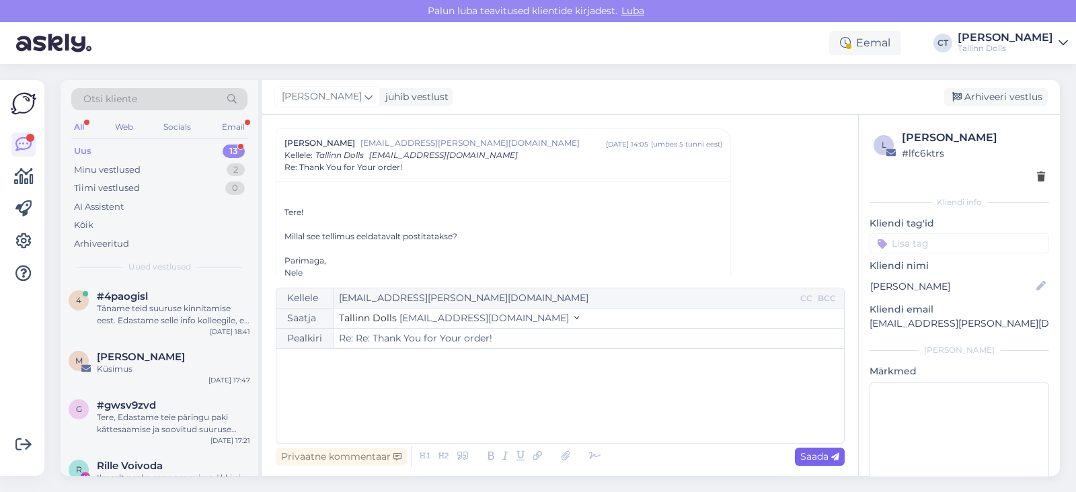
scroll to position [898, 0]
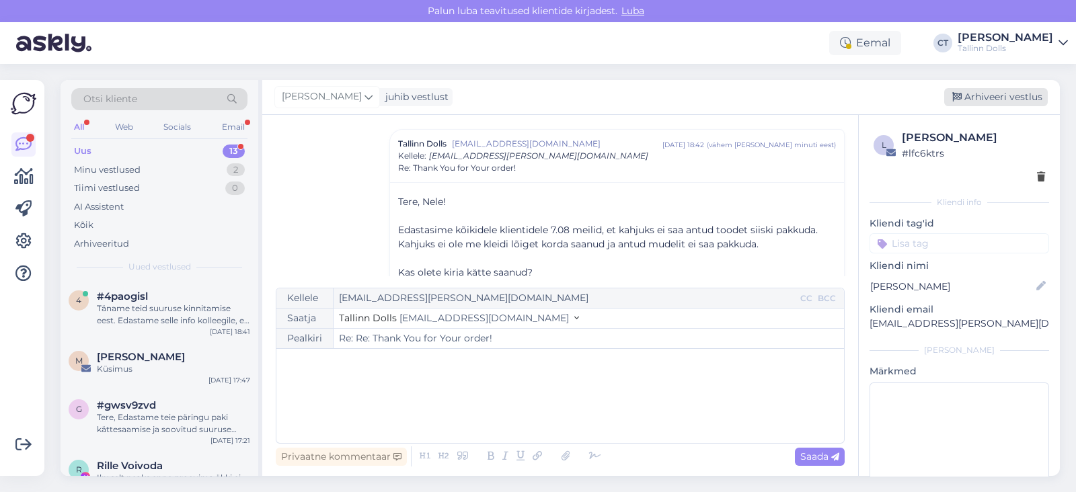
click at [1015, 106] on div "Arhiveeri vestlus" at bounding box center [996, 97] width 104 height 18
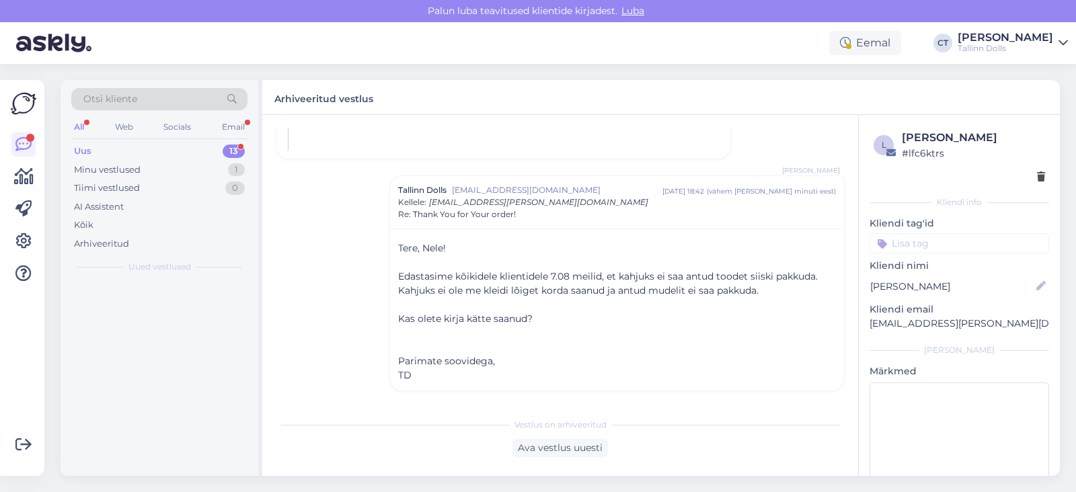
scroll to position [0, 0]
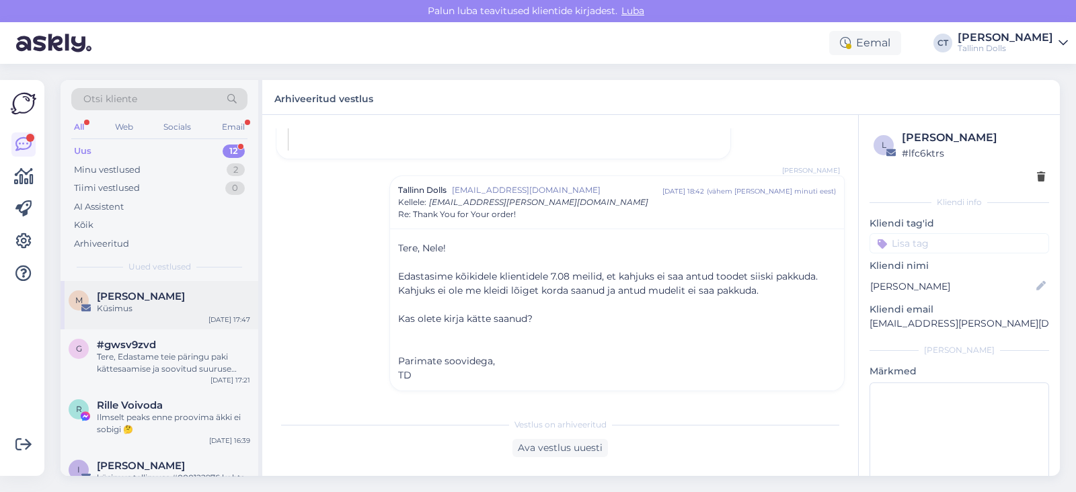
click at [182, 297] on div "[PERSON_NAME]" at bounding box center [173, 296] width 153 height 12
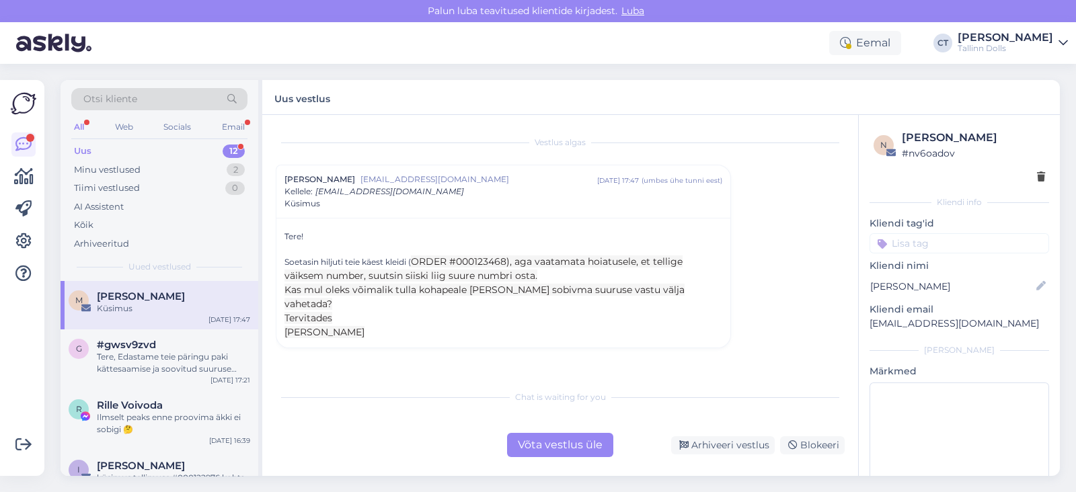
click at [545, 442] on div "Võta vestlus üle" at bounding box center [560, 445] width 106 height 24
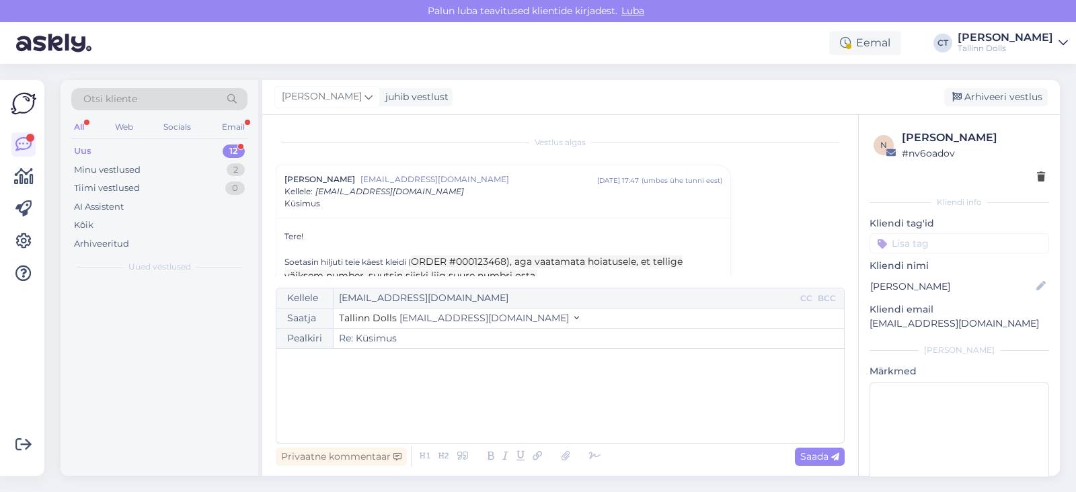
scroll to position [36, 0]
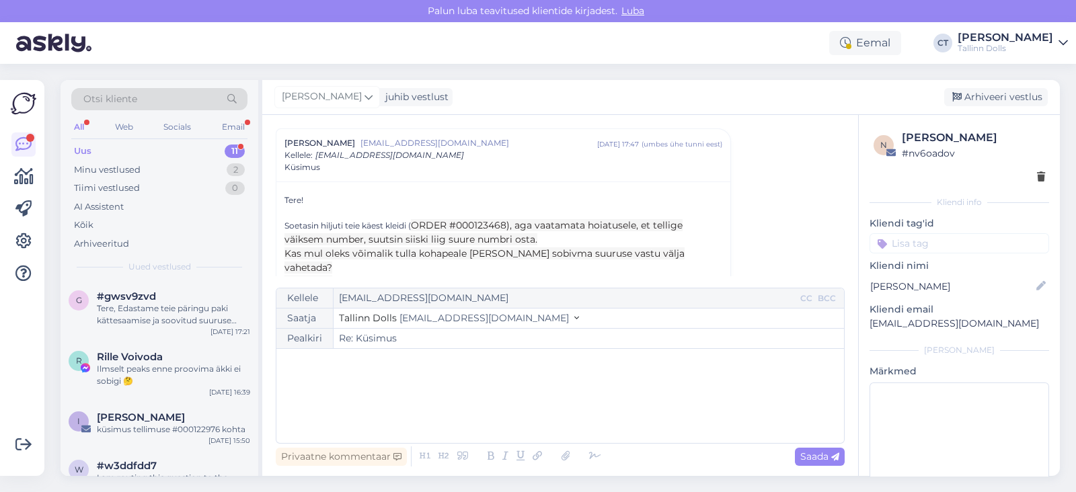
click at [561, 403] on div "﻿" at bounding box center [560, 396] width 554 height 81
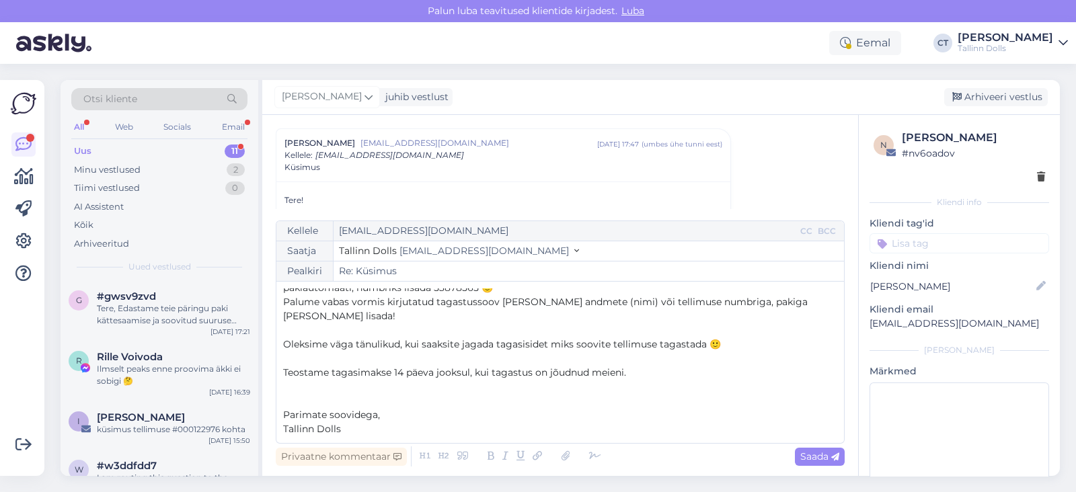
scroll to position [0, 0]
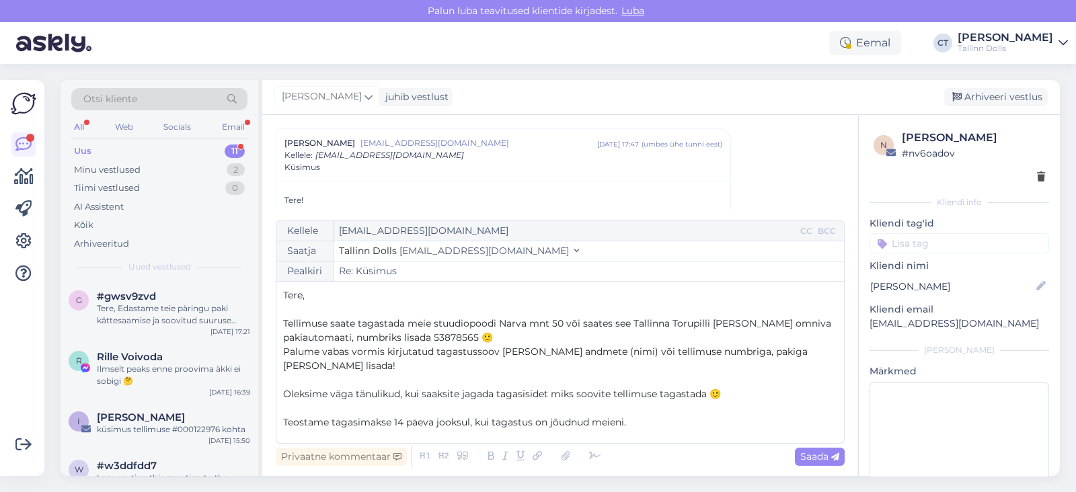
click at [498, 350] on span "Palume vabas vormis kirjutatud tagastussoov [PERSON_NAME] andmete (nimi) või te…" at bounding box center [546, 359] width 527 height 26
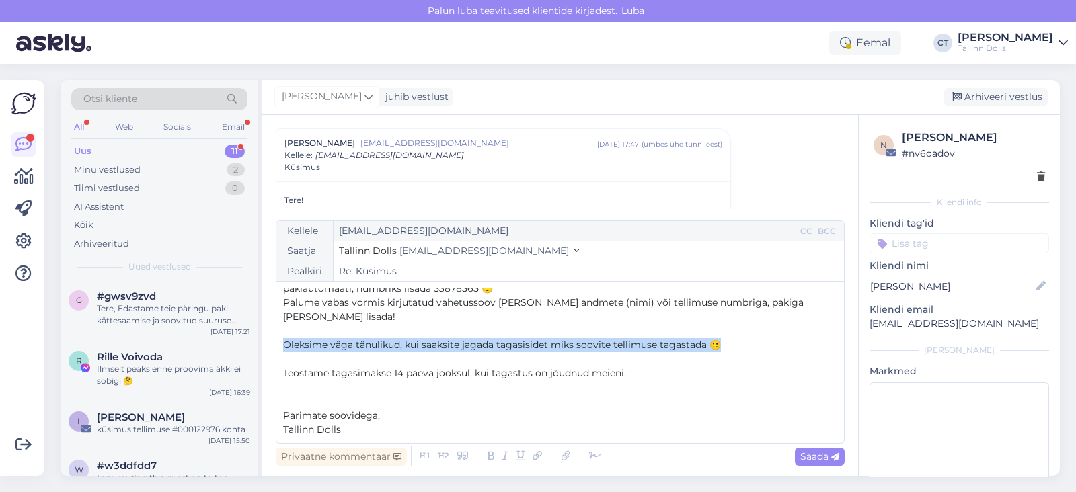
drag, startPoint x: 714, startPoint y: 346, endPoint x: 271, endPoint y: 344, distance: 443.1
click at [271, 344] on div "Vestlus algas [PERSON_NAME] [EMAIL_ADDRESS][DOMAIN_NAME] [DATE] 17:47 ( umbes ü…" at bounding box center [560, 295] width 596 height 361
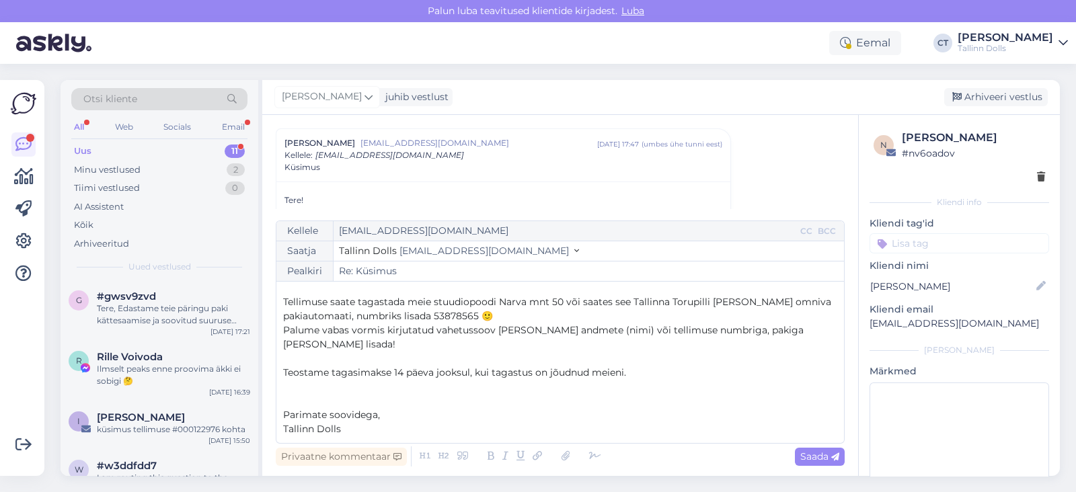
scroll to position [21, 0]
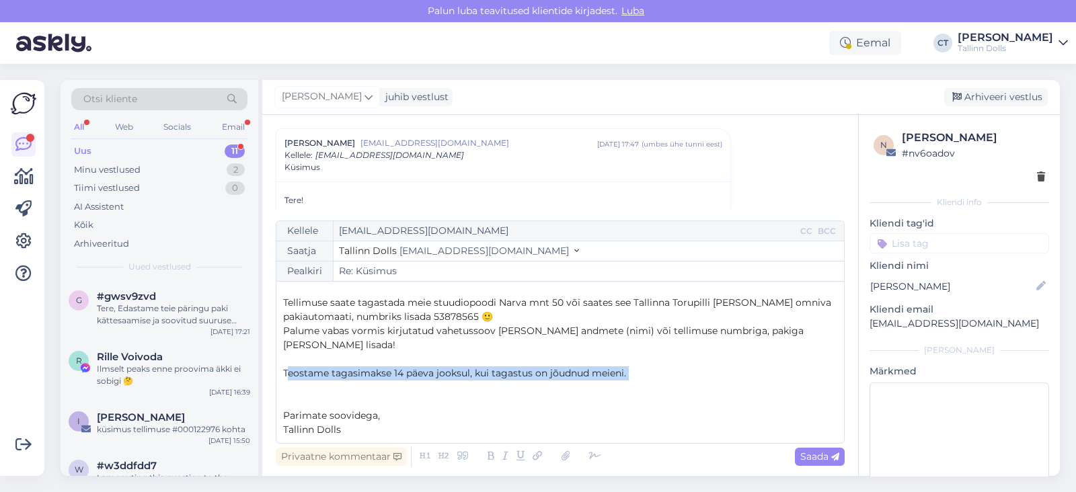
drag, startPoint x: 659, startPoint y: 381, endPoint x: 286, endPoint y: 374, distance: 372.5
click at [286, 374] on div "Tere, ﻿ Tellimuse saate tagastada meie stuudiopoodi Narva mnt 50 või saates see…" at bounding box center [560, 362] width 554 height 148
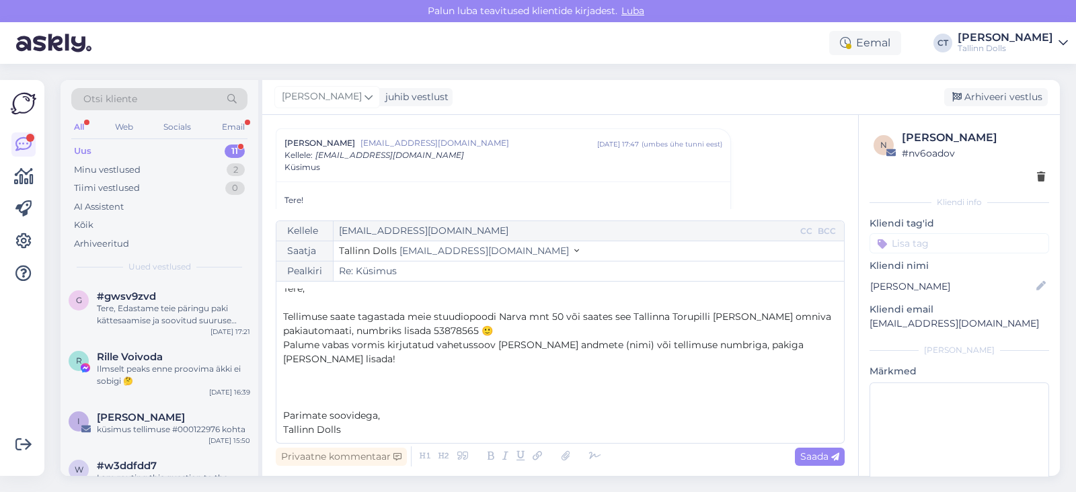
scroll to position [0, 0]
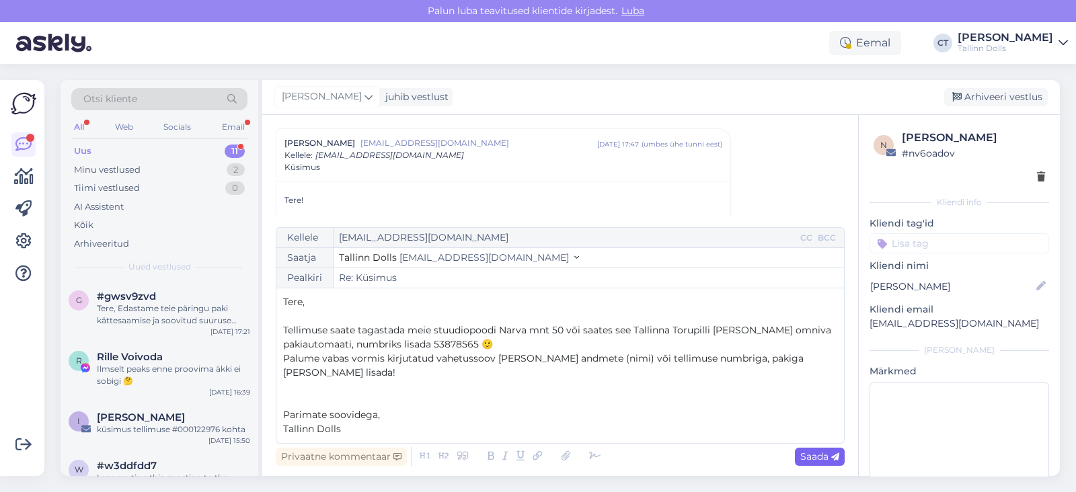
click at [810, 455] on span "Saada" at bounding box center [819, 456] width 39 height 12
type input "Re: Re: Küsimus"
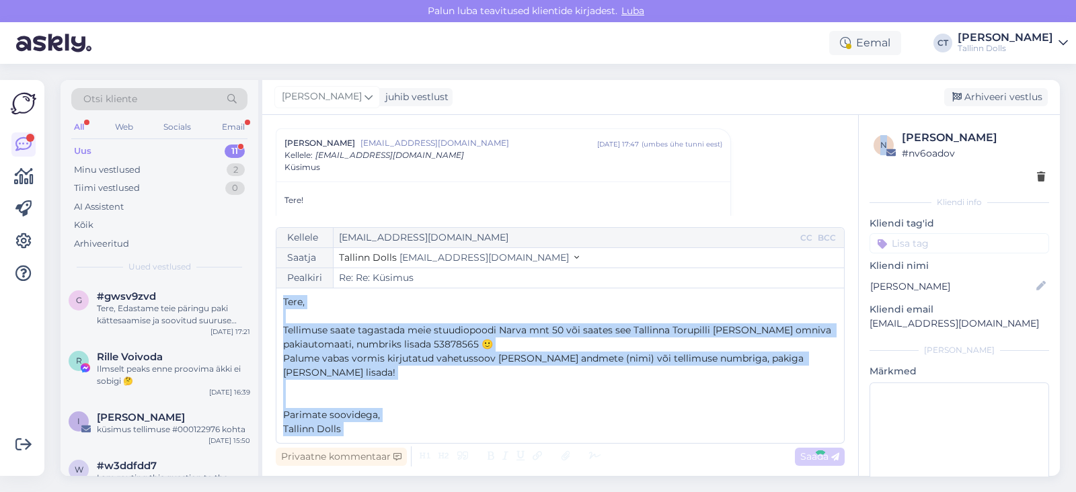
scroll to position [216, 0]
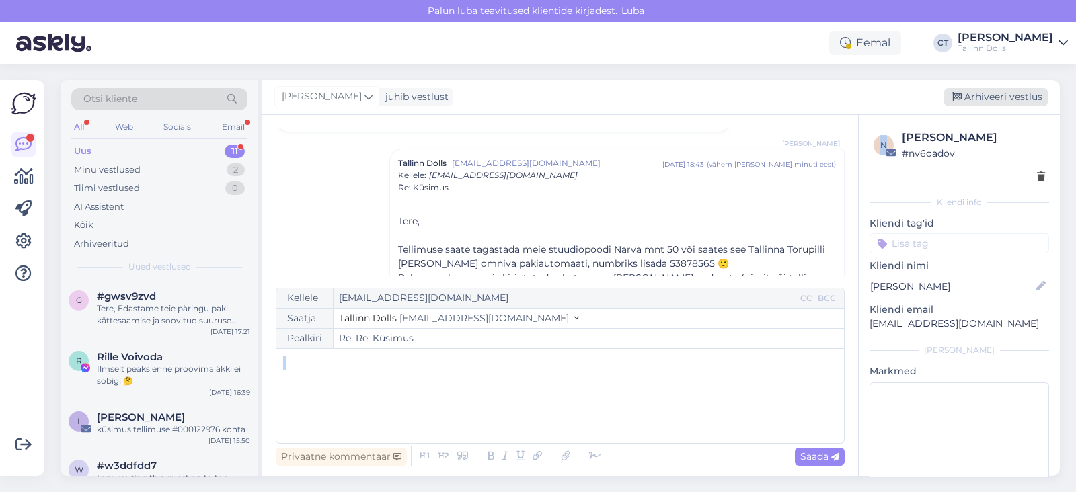
drag, startPoint x: 810, startPoint y: 455, endPoint x: 974, endPoint y: 100, distance: 391.4
click at [974, 100] on div "[PERSON_NAME] juhib vestlust Arhiveeri vestlus Vestlus algas Maarja Vaino [EMAI…" at bounding box center [660, 278] width 797 height 396
click at [974, 100] on div "Arhiveeri vestlus" at bounding box center [996, 97] width 104 height 18
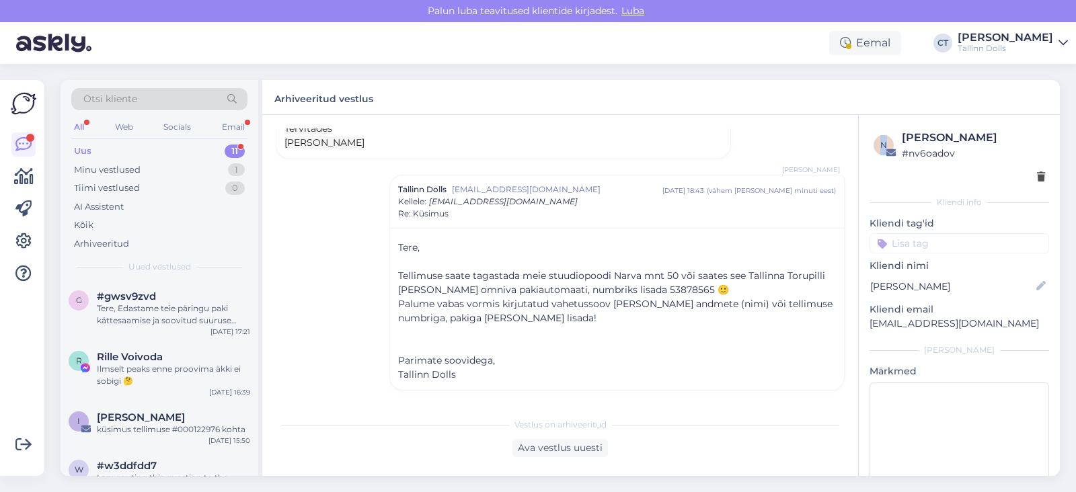
scroll to position [175, 0]
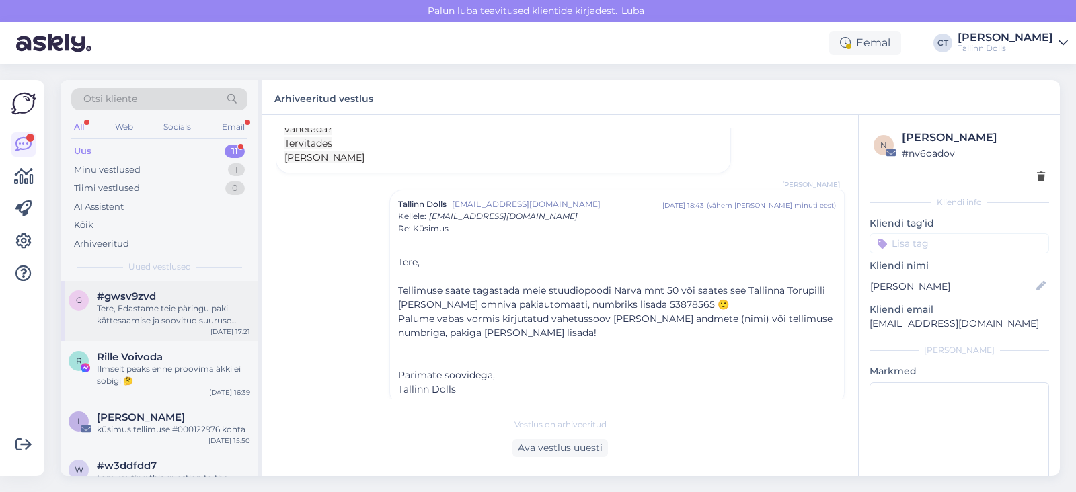
click at [101, 329] on div "g #gwsv9zvd Tere, Edastame teie päringu paki kättesaamise ja soovitud suuruse k…" at bounding box center [160, 311] width 198 height 61
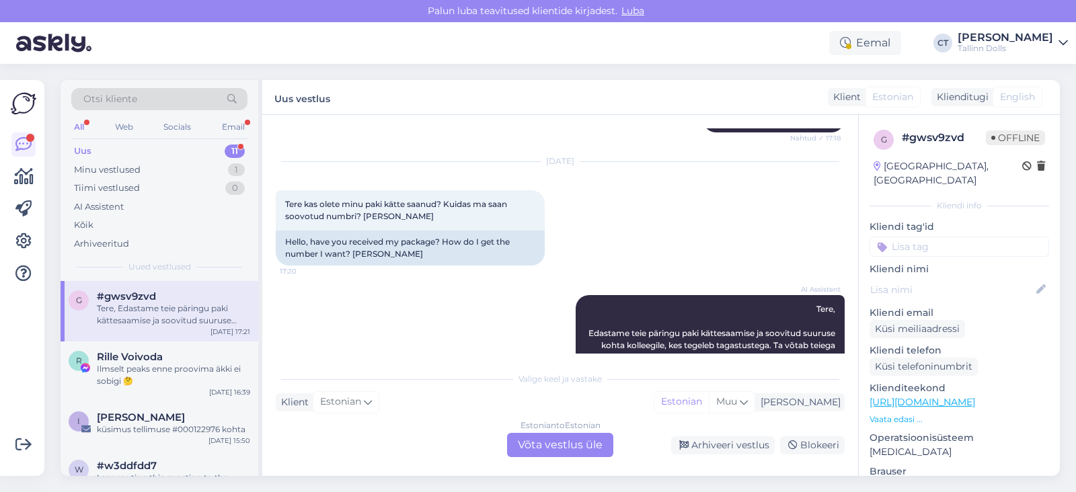
scroll to position [1437, 0]
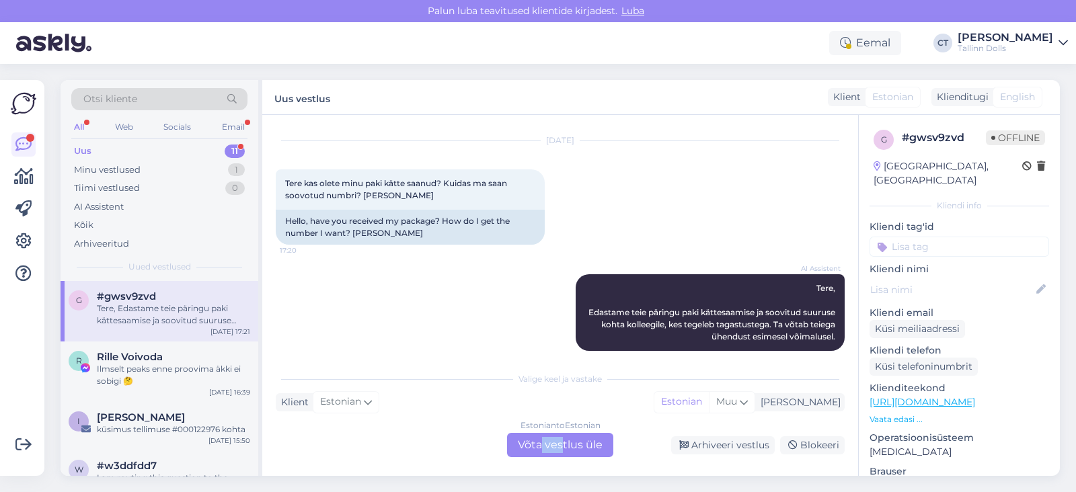
drag, startPoint x: 543, startPoint y: 458, endPoint x: 564, endPoint y: 446, distance: 24.4
click at [564, 446] on div "Vestlus algas [DATE] Andke palun uuesti kontakttelefon kuhu pakk tagastada 10:0…" at bounding box center [560, 295] width 596 height 361
click at [564, 446] on div "Estonian to Estonian Võta vestlus üle" at bounding box center [560, 445] width 106 height 24
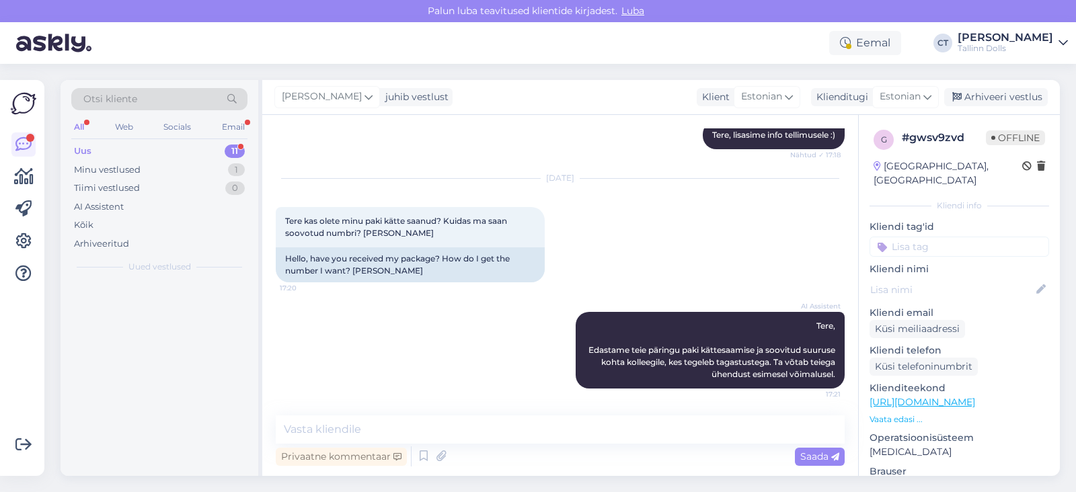
scroll to position [1387, 0]
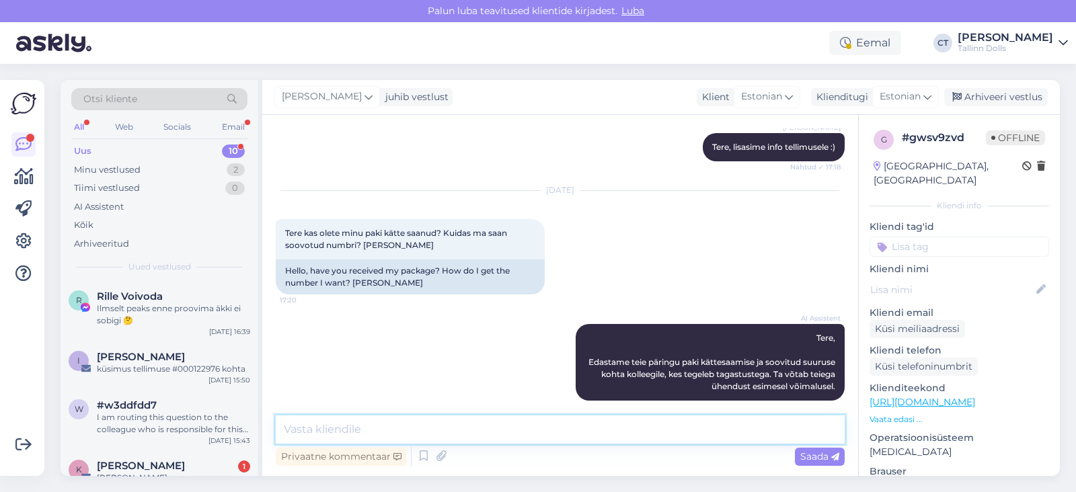
click at [586, 424] on textarea at bounding box center [560, 430] width 569 height 28
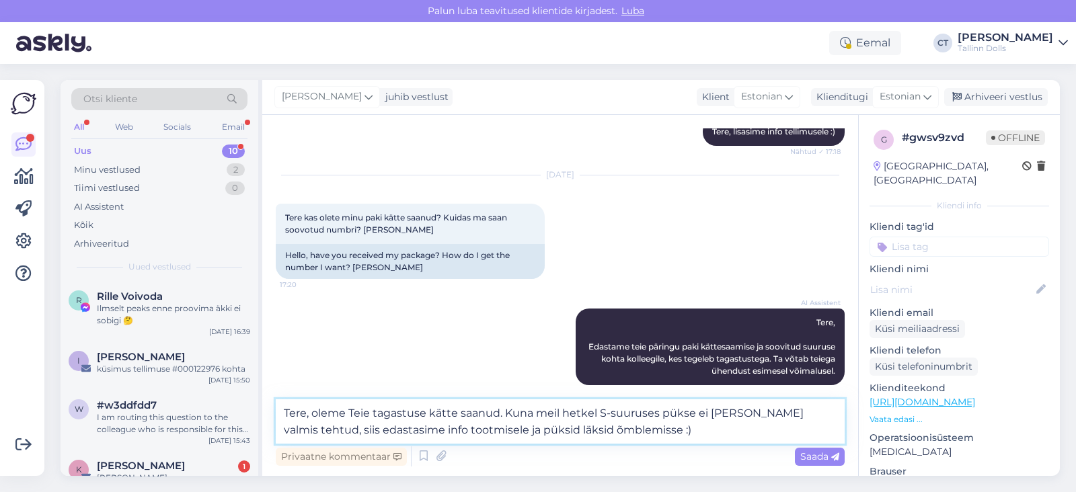
type textarea "Tere, oleme Teie tagastuse kätte saanud. Kuna meil hetkel S-suuruses pükse ei […"
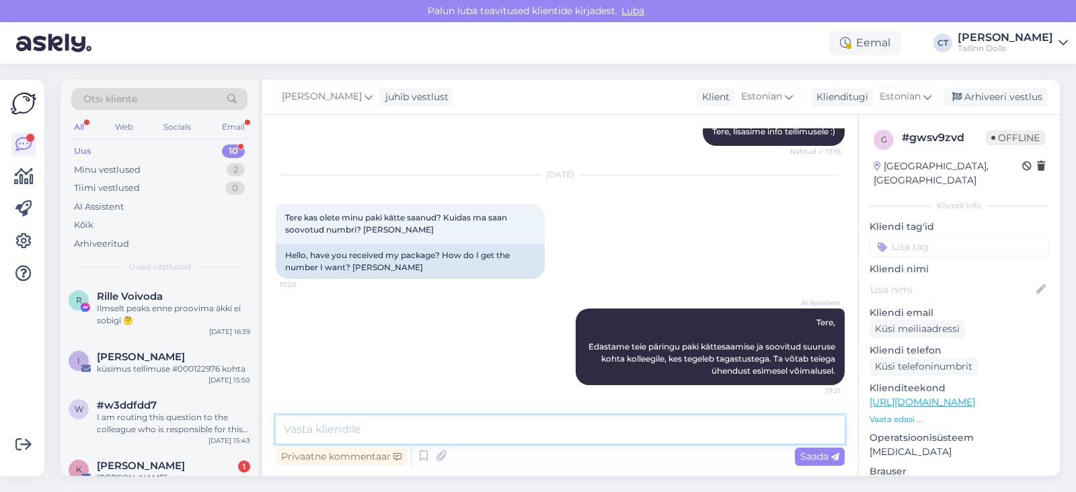
scroll to position [1469, 0]
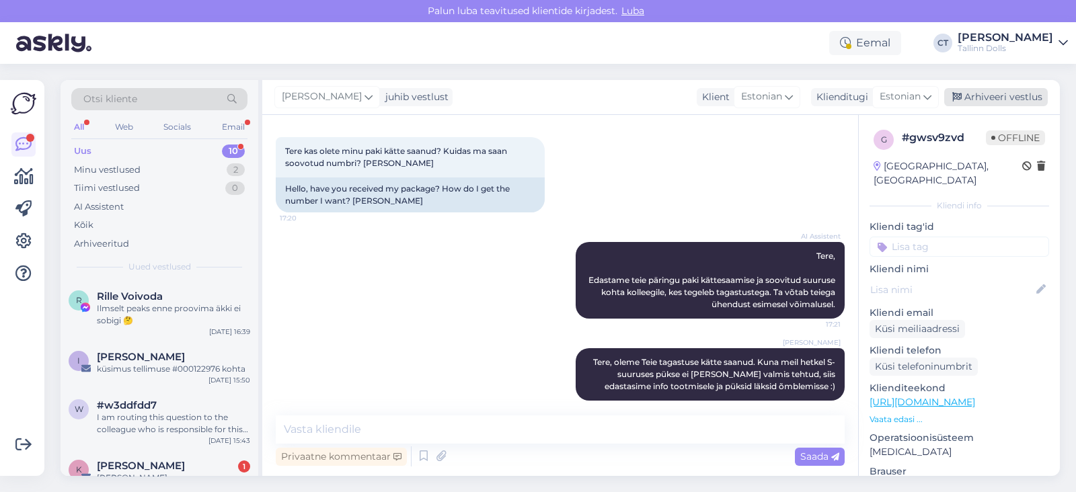
click at [992, 102] on div "Arhiveeri vestlus" at bounding box center [996, 97] width 104 height 18
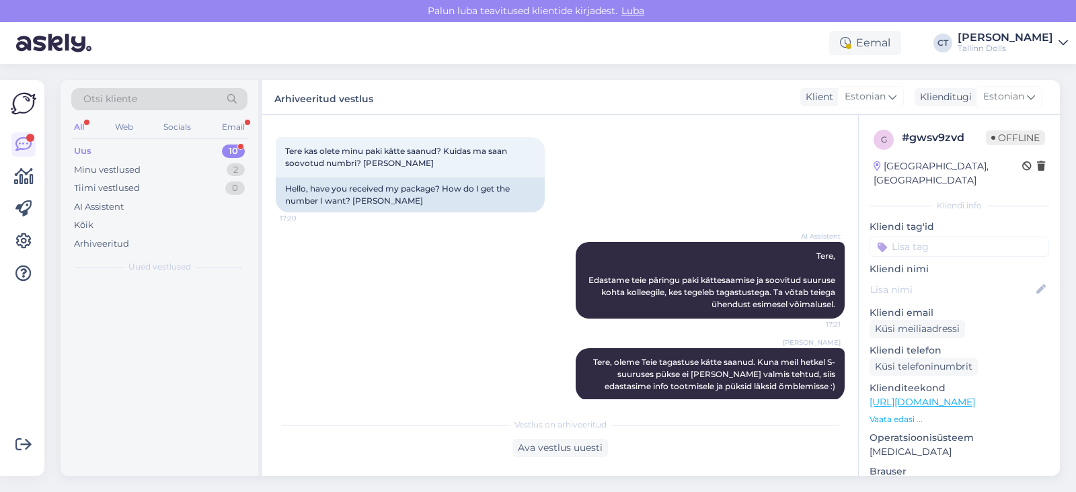
scroll to position [1473, 0]
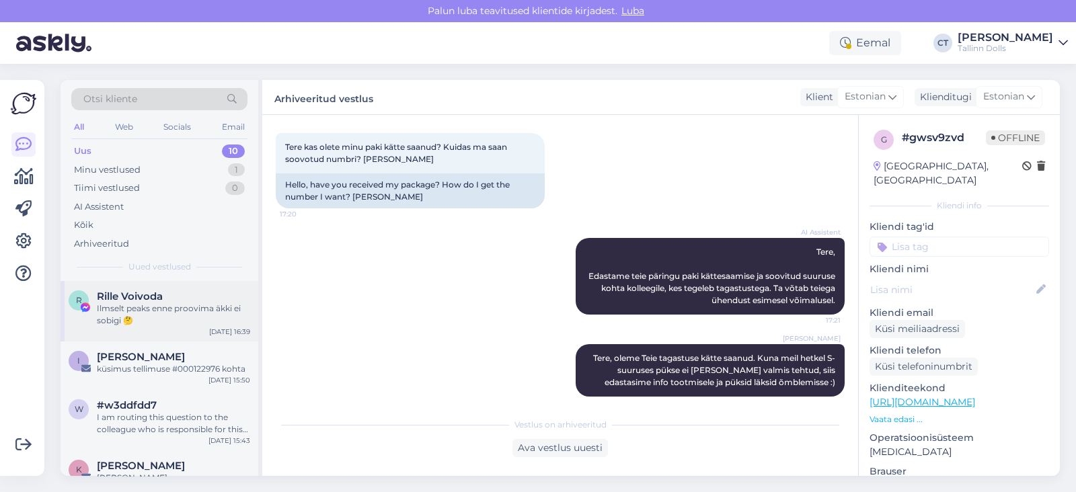
click at [165, 309] on div "Ilmselt peaks enne proovima äkki ei sobigi 🤔" at bounding box center [173, 315] width 153 height 24
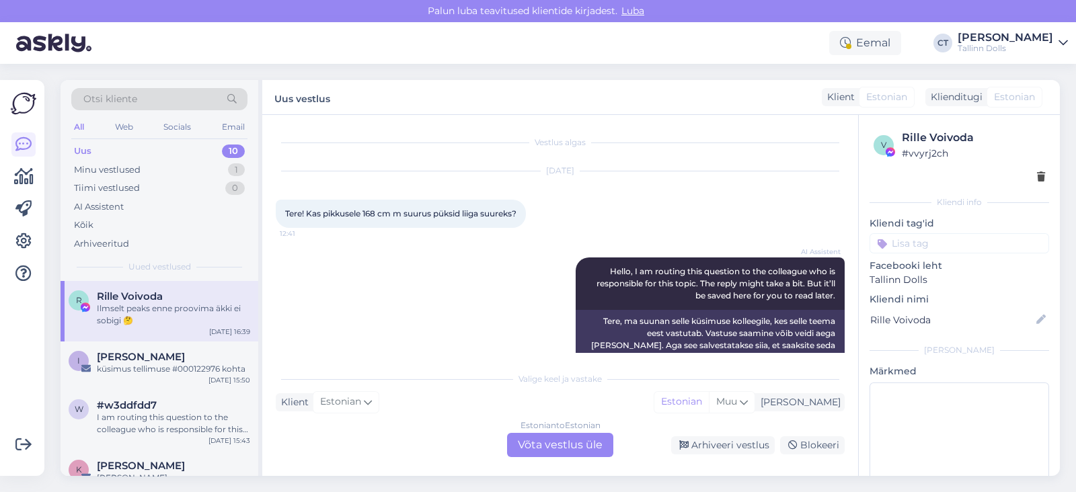
scroll to position [31, 0]
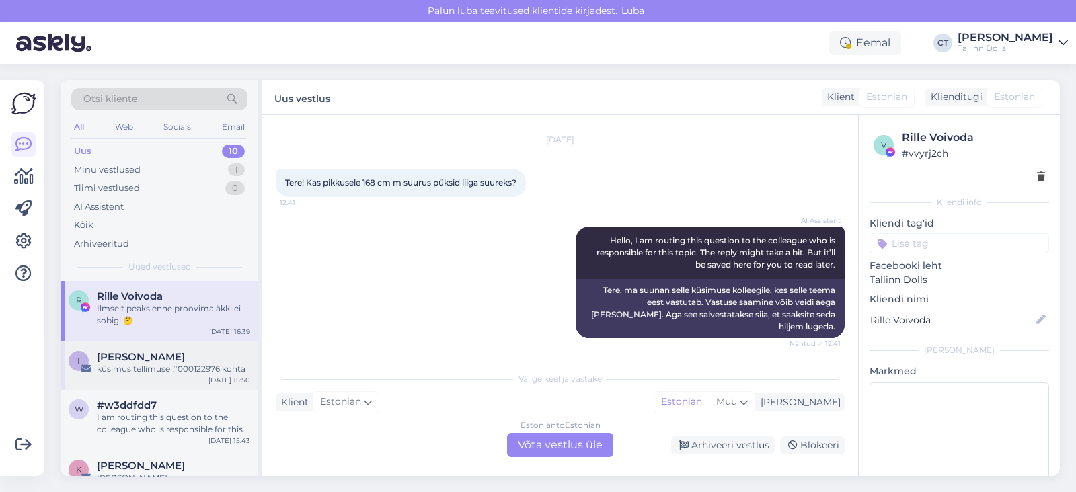
click at [159, 368] on div "küsimus tellimuse #000122976 kohta" at bounding box center [173, 369] width 153 height 12
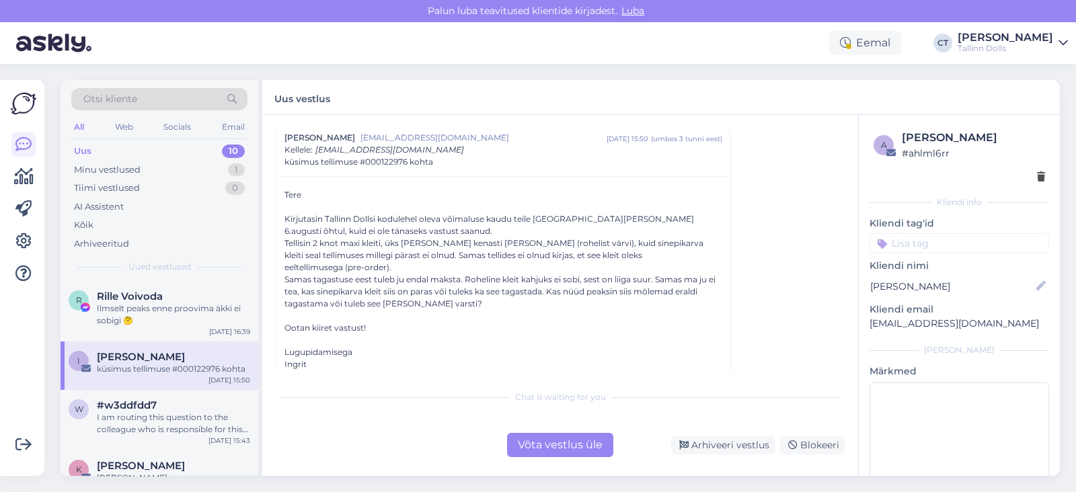
scroll to position [44, 0]
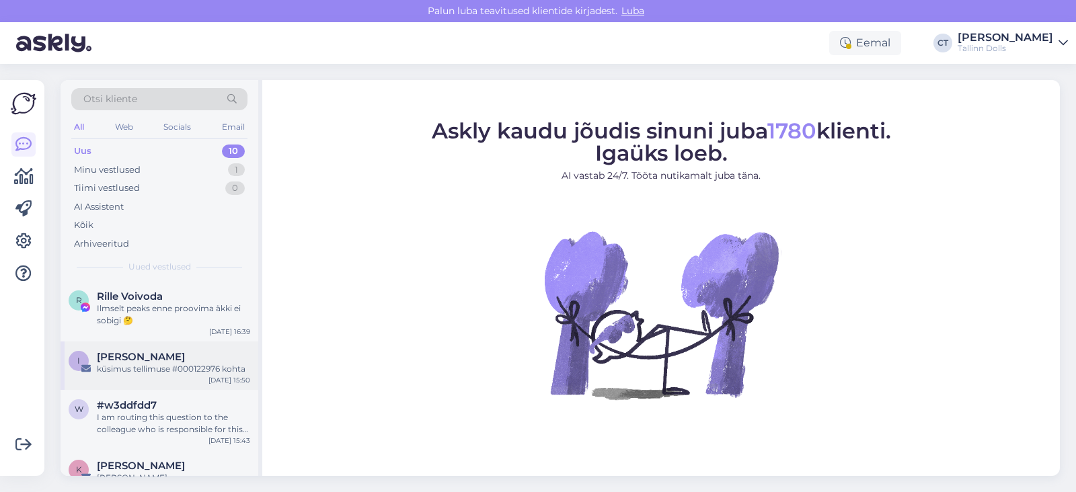
click at [125, 366] on div "küsimus tellimuse #000122976 kohta" at bounding box center [173, 369] width 153 height 12
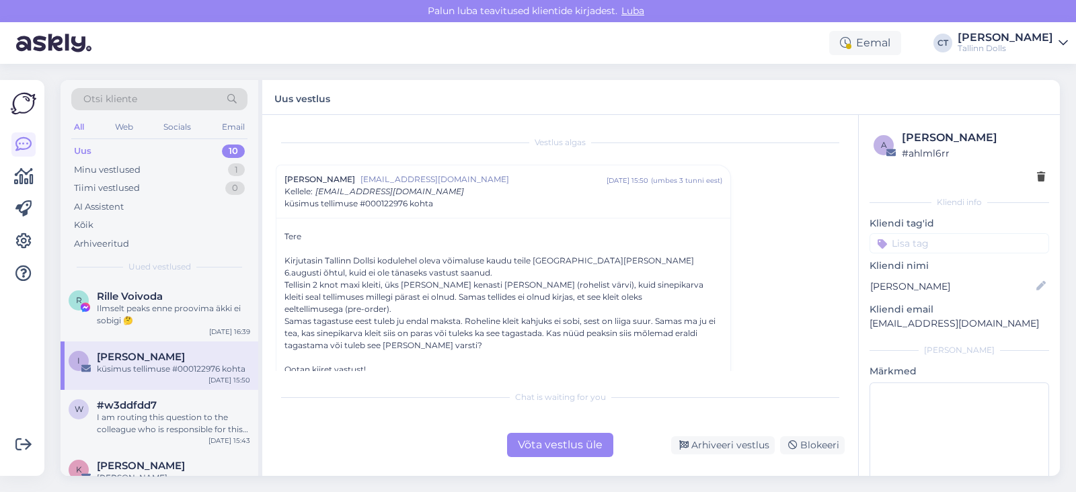
click at [572, 444] on div "Võta vestlus üle" at bounding box center [560, 445] width 106 height 24
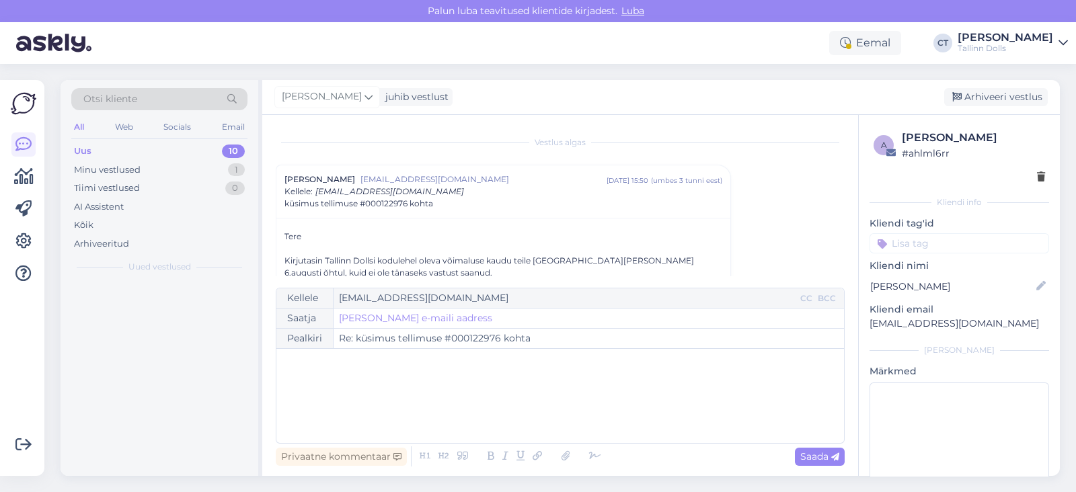
scroll to position [36, 0]
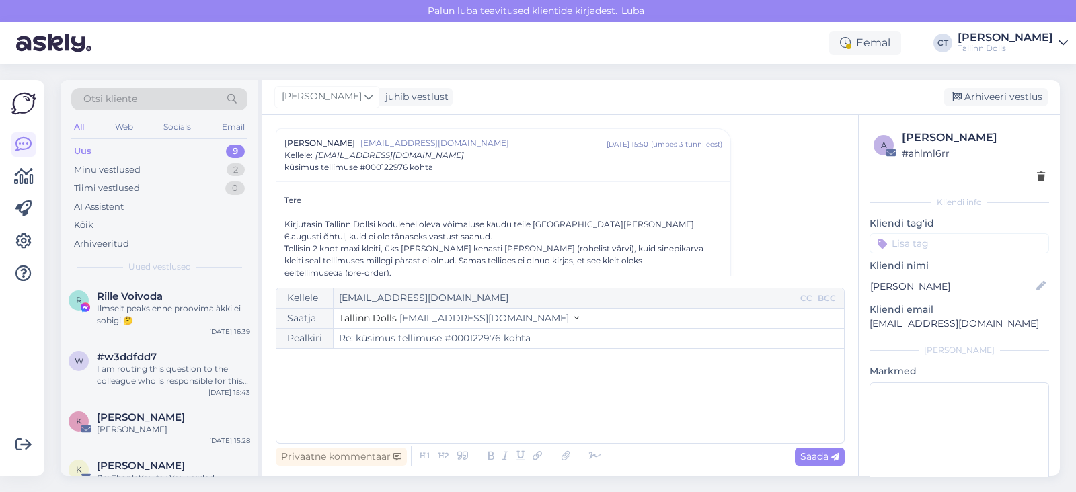
click at [592, 411] on div "﻿" at bounding box center [560, 396] width 554 height 81
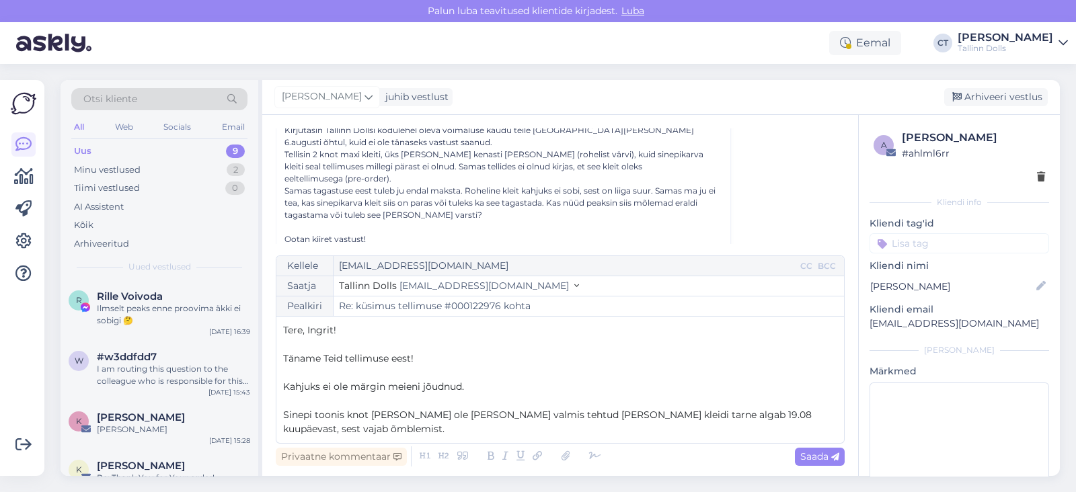
scroll to position [128, 0]
click at [380, 385] on span "Kahjuks ei ole märgin meieni jõudnud." at bounding box center [373, 387] width 181 height 12
click at [375, 422] on p "Sinepi toonis knot kleit ei ole meil lattu valmis tehtud ja selle kleidi tarne …" at bounding box center [560, 422] width 554 height 28
click at [400, 425] on p "Sinepi toonis knot kleit ei ole meil lattu valmis tehtud ja selle kleidi tarne …" at bounding box center [560, 422] width 554 height 28
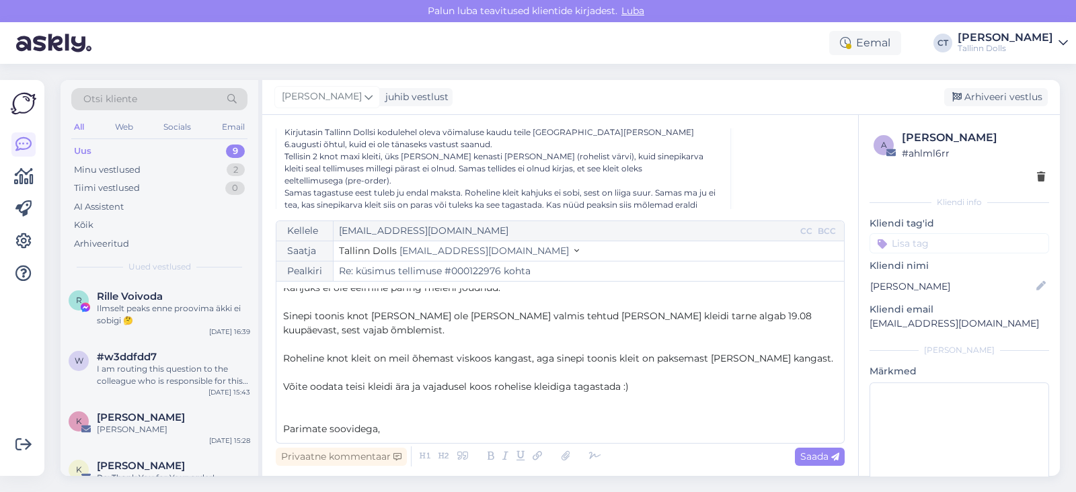
scroll to position [77, 0]
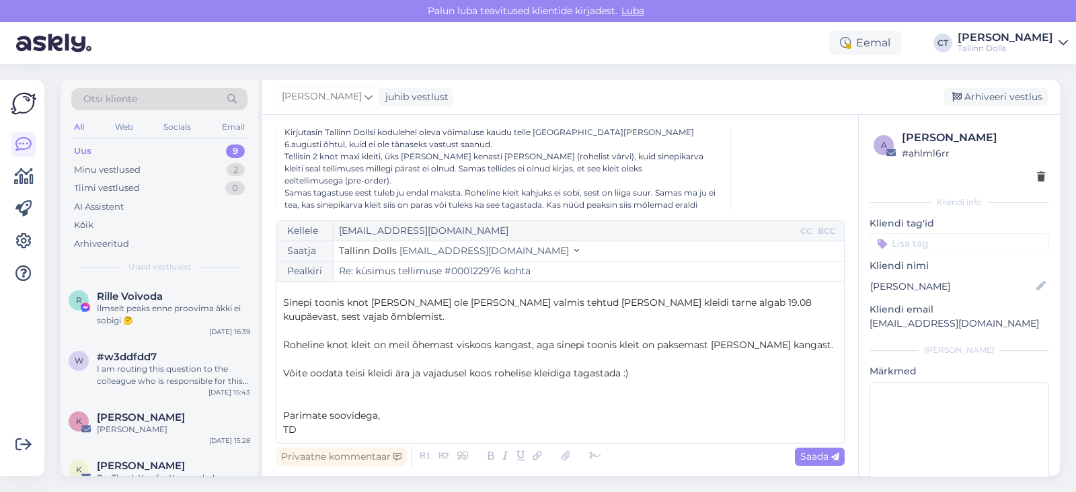
click at [840, 440] on div "Kellele ingrit.jarv@gmail.com CC BCC Saatja Tallinn Dolls info@tallinndolls.com…" at bounding box center [560, 332] width 569 height 223
click at [828, 454] on span "Saada" at bounding box center [819, 456] width 39 height 12
type input "Re: Re: küsimus tellimuse #000122976 kohta"
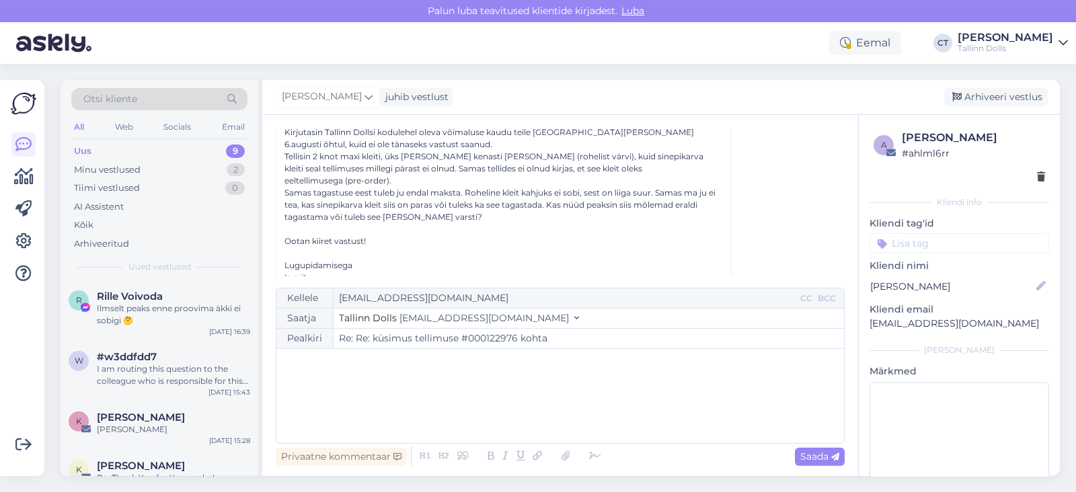
scroll to position [0, 0]
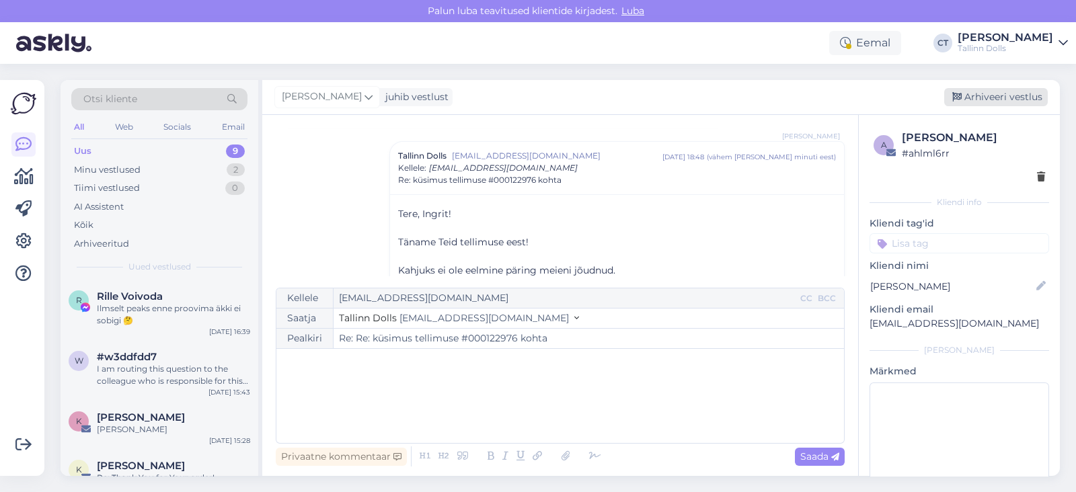
click at [1016, 99] on div "Arhiveeri vestlus" at bounding box center [996, 97] width 104 height 18
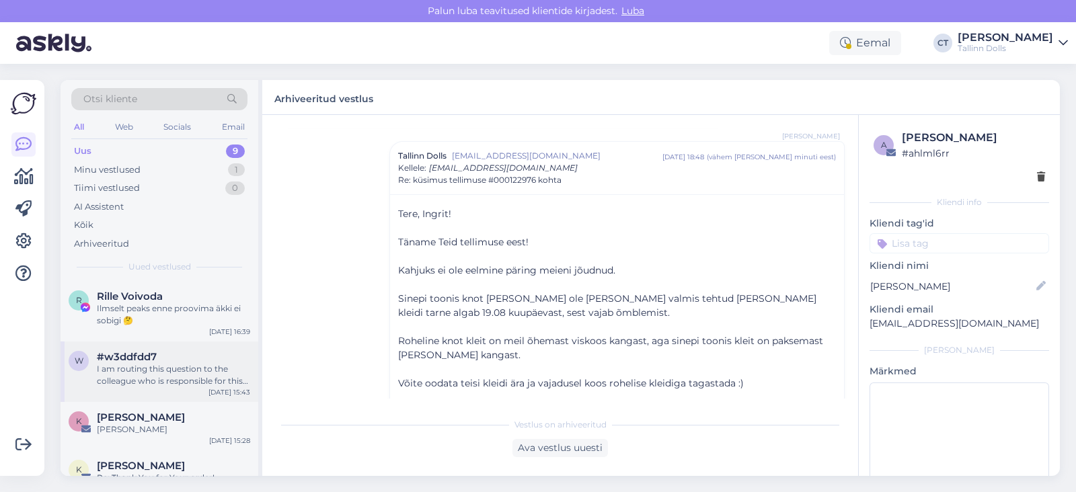
click at [173, 377] on div "I am routing this question to the colleague who is responsible for this topic. …" at bounding box center [173, 375] width 153 height 24
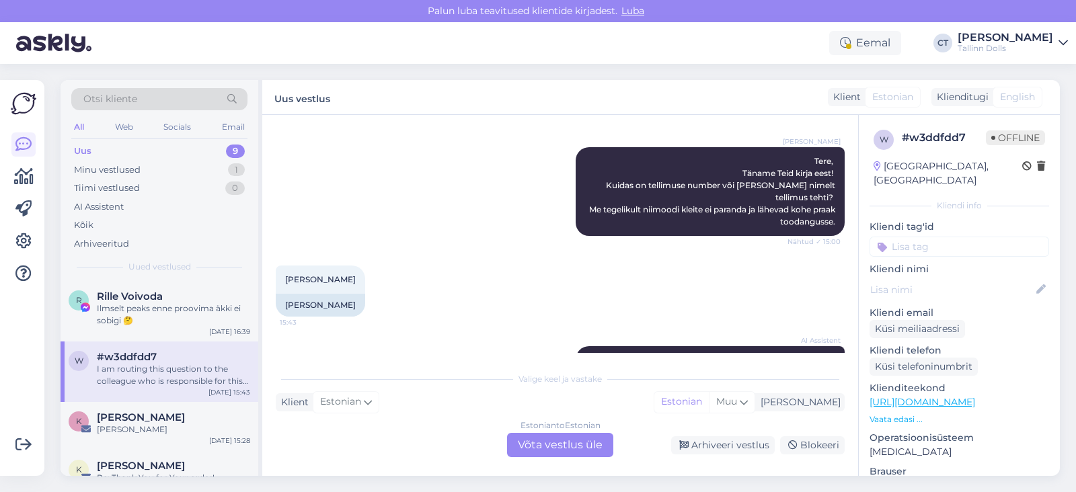
scroll to position [746, 0]
click at [580, 447] on div "Estonian to Estonian Võta vestlus üle" at bounding box center [560, 445] width 106 height 24
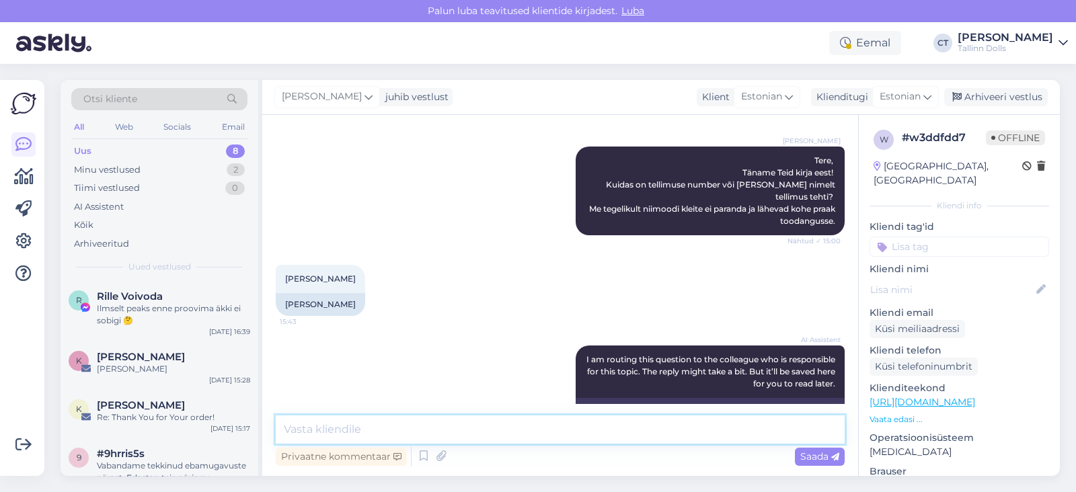
click at [604, 422] on textarea at bounding box center [560, 430] width 569 height 28
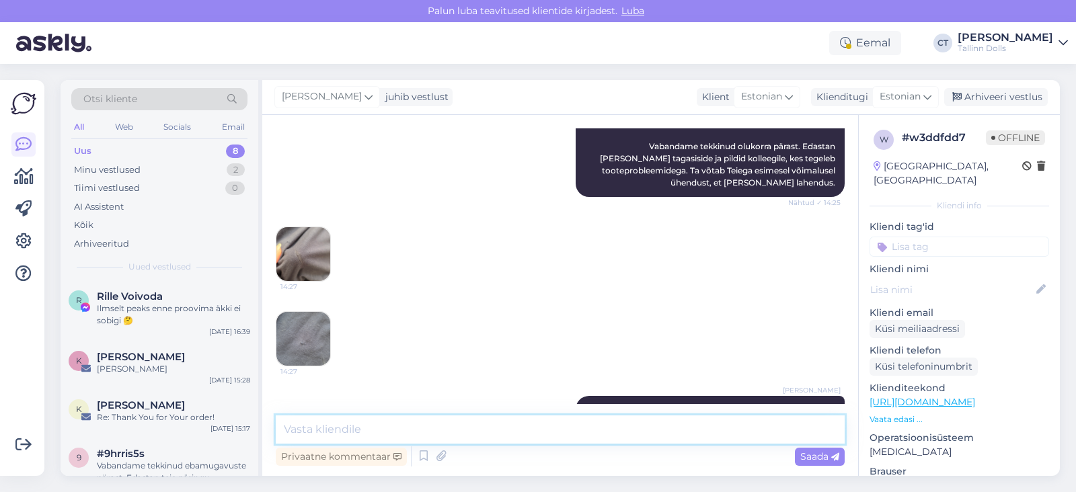
scroll to position [495, 0]
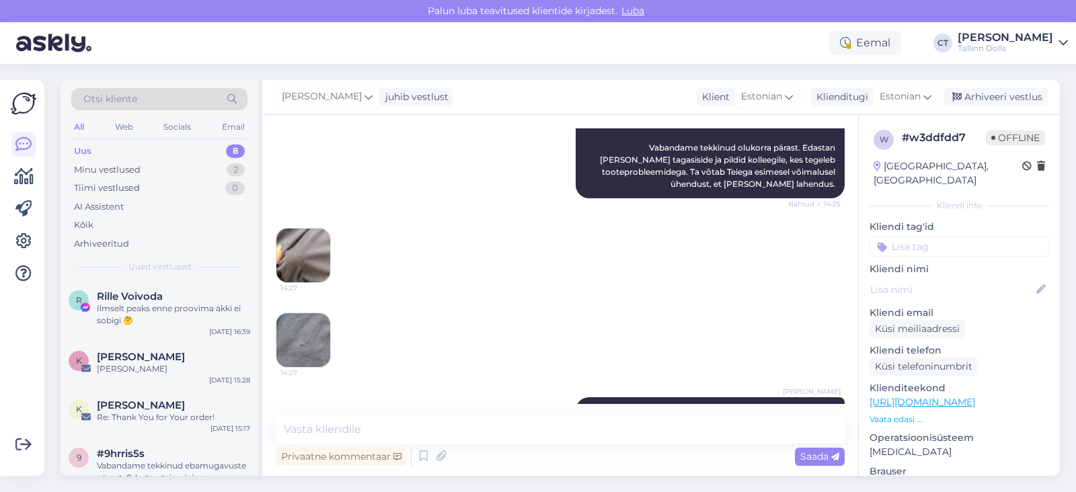
click at [306, 251] on img at bounding box center [303, 256] width 54 height 54
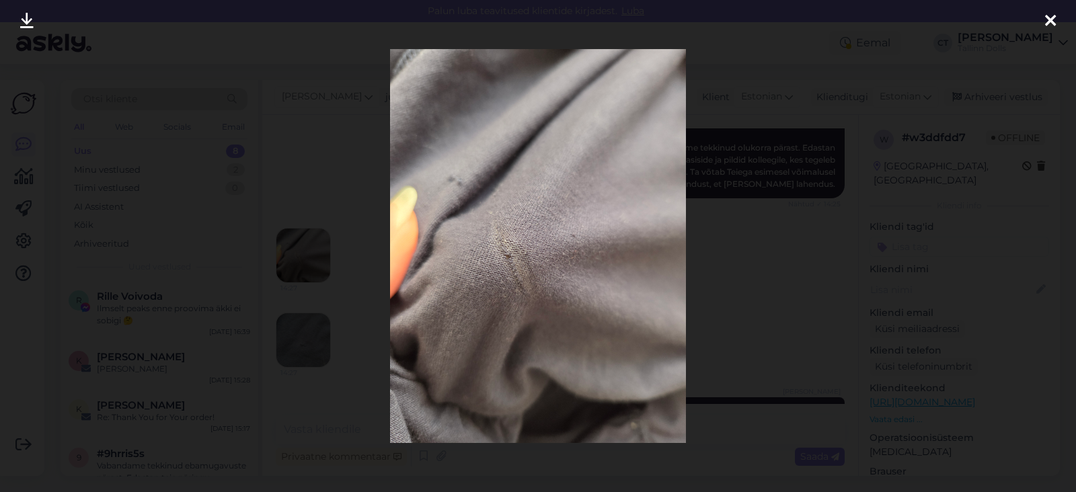
click at [1043, 15] on div at bounding box center [1050, 21] width 27 height 42
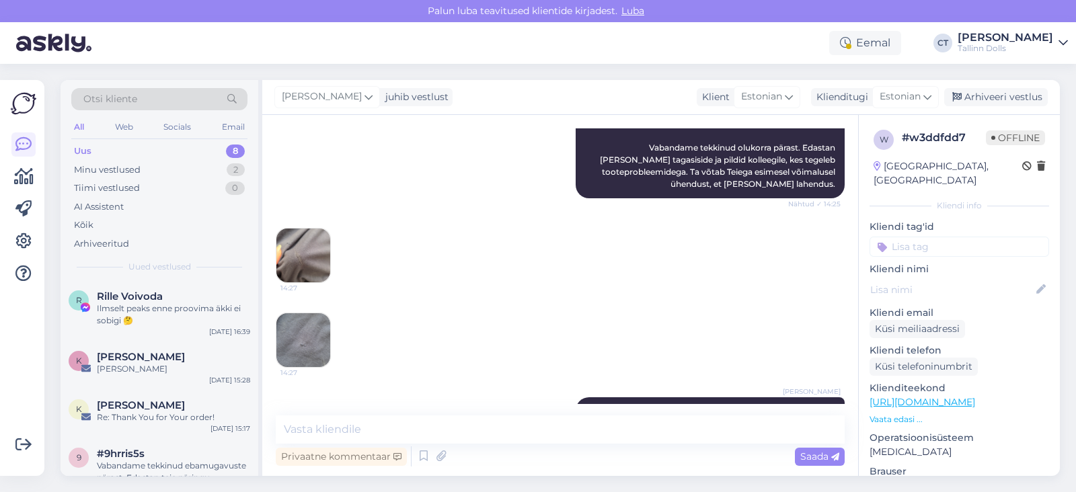
click at [289, 327] on img at bounding box center [303, 340] width 54 height 54
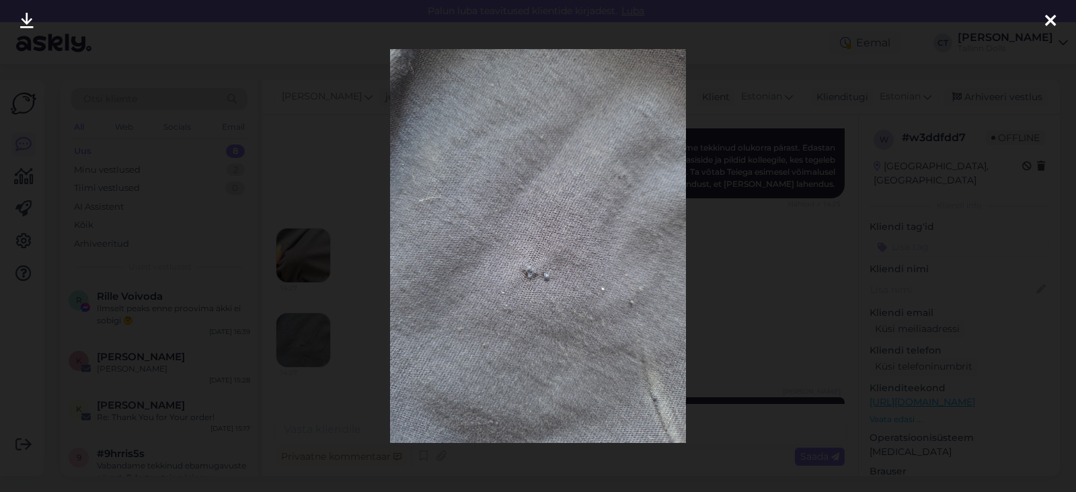
click at [1057, 19] on div at bounding box center [1050, 21] width 27 height 42
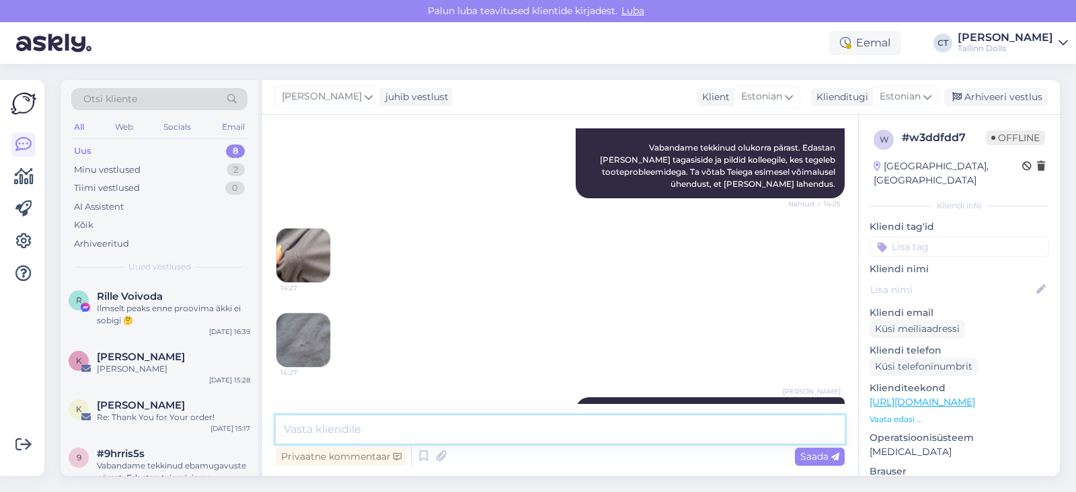
click at [648, 425] on textarea at bounding box center [560, 430] width 569 height 28
type textarea "K"
type textarea "Täname! Kas Teil oleks võimalik kleit meie stuudiopoodi tuua, et saaksime selle…"
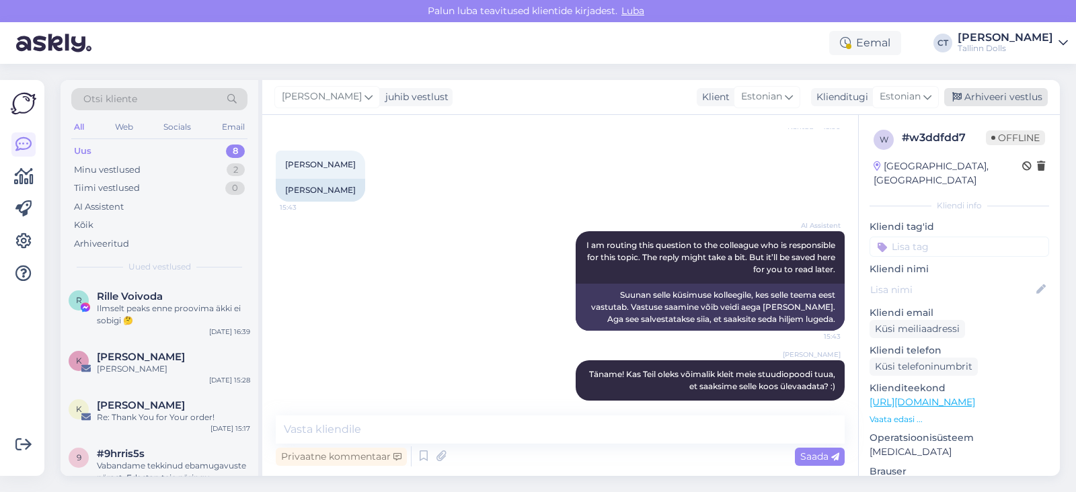
click at [1029, 91] on div "Arhiveeri vestlus" at bounding box center [996, 97] width 104 height 18
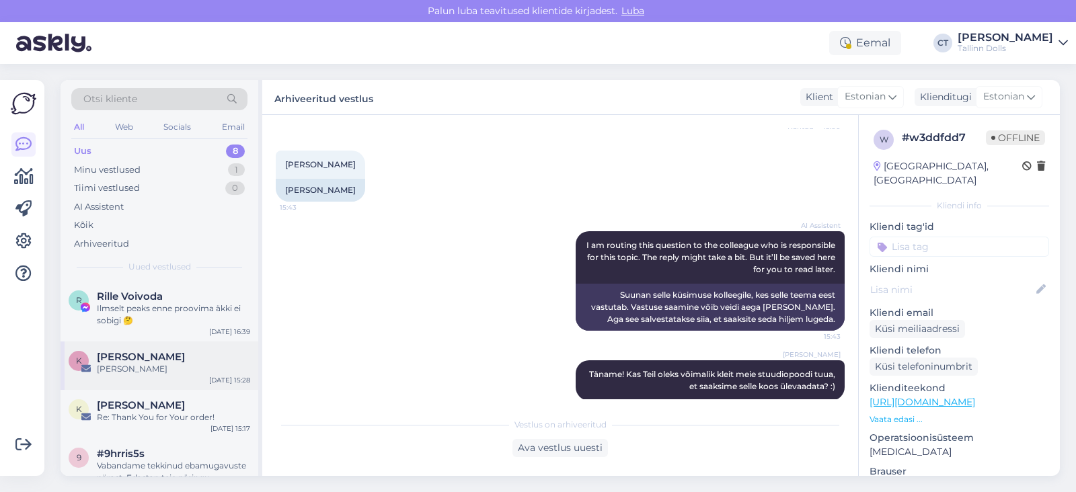
click at [178, 372] on div "[PERSON_NAME]" at bounding box center [173, 369] width 153 height 12
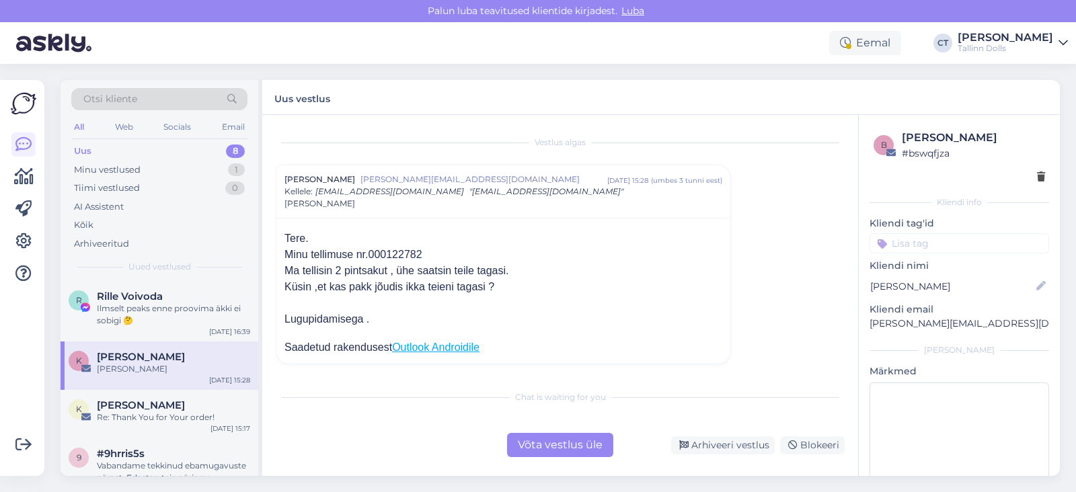
scroll to position [1, 0]
click at [543, 432] on div "Chat is waiting for you Võta vestlus üle Arhiveeri vestlus Blokeeri" at bounding box center [560, 420] width 569 height 74
click at [561, 422] on div "Chat is waiting for you Võta vestlus üle Arhiveeri vestlus Blokeeri" at bounding box center [560, 420] width 569 height 74
click at [565, 436] on div "Võta vestlus üle" at bounding box center [560, 445] width 106 height 24
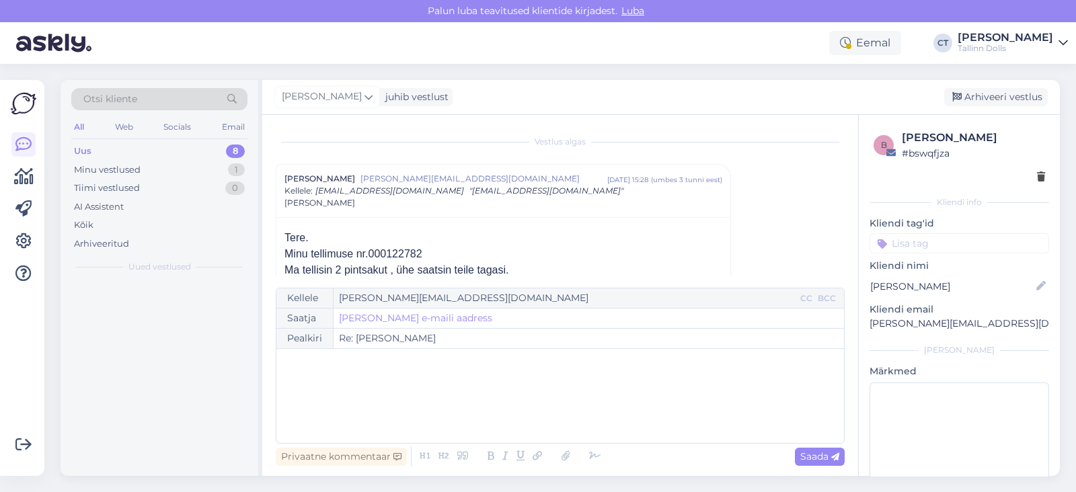
scroll to position [36, 0]
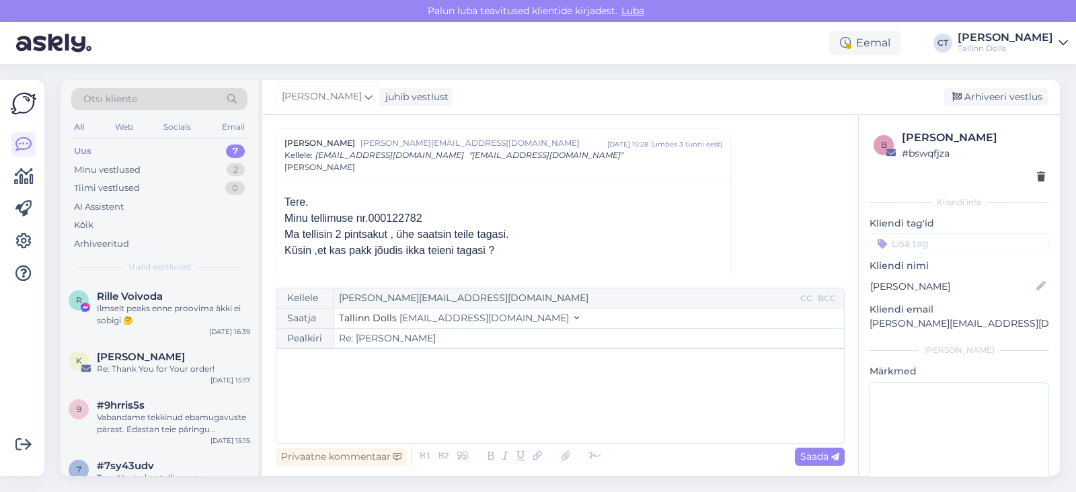
click at [584, 419] on div "﻿" at bounding box center [560, 396] width 554 height 81
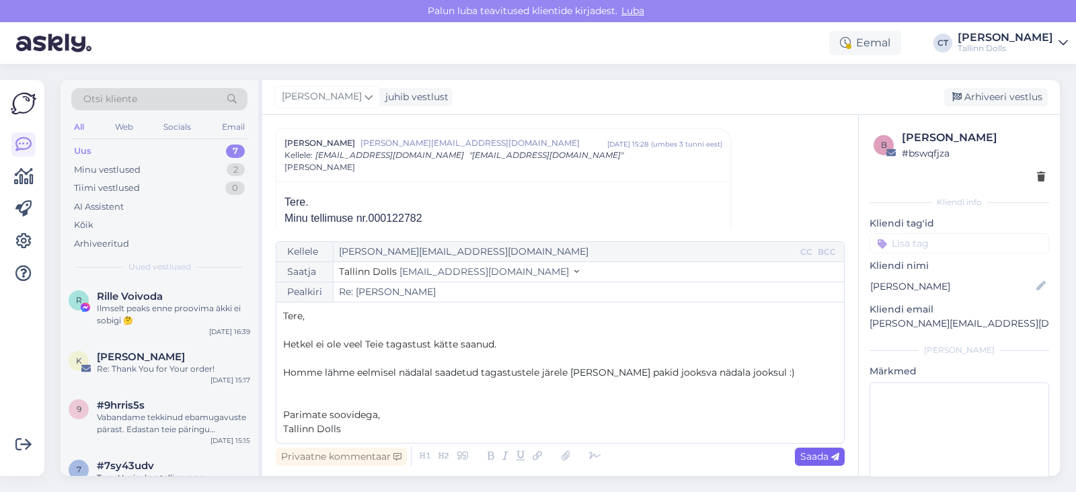
click at [831, 453] on icon at bounding box center [835, 457] width 8 height 8
type input "Re: Re: Kristel Sinkonen"
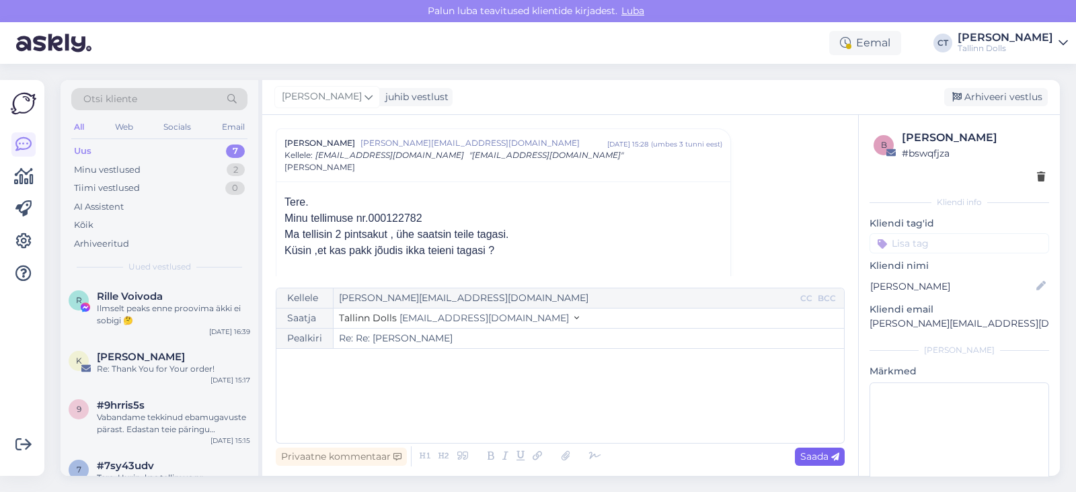
scroll to position [247, 0]
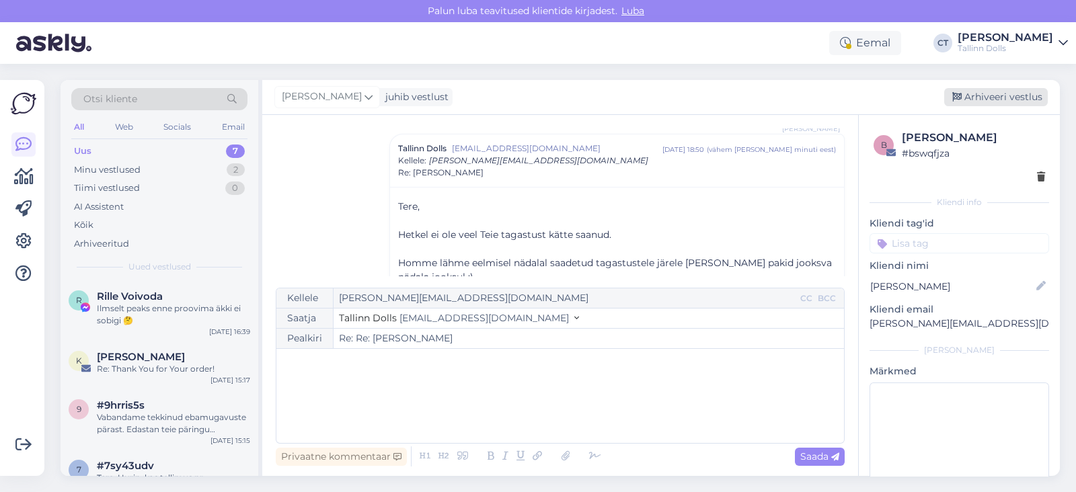
click at [1005, 92] on div "Arhiveeri vestlus" at bounding box center [996, 97] width 104 height 18
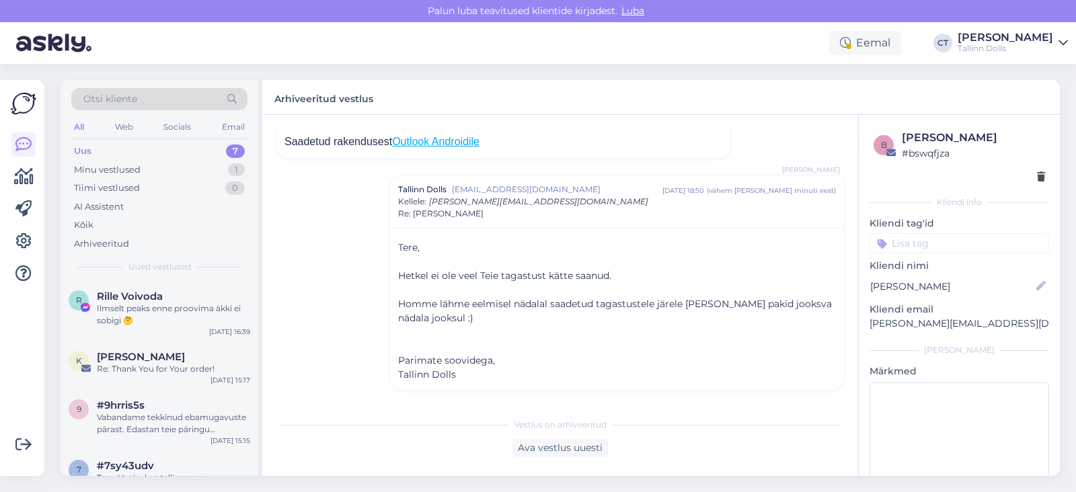
scroll to position [205, 0]
click at [155, 368] on div "Re: Thank You for Your order!" at bounding box center [173, 369] width 153 height 12
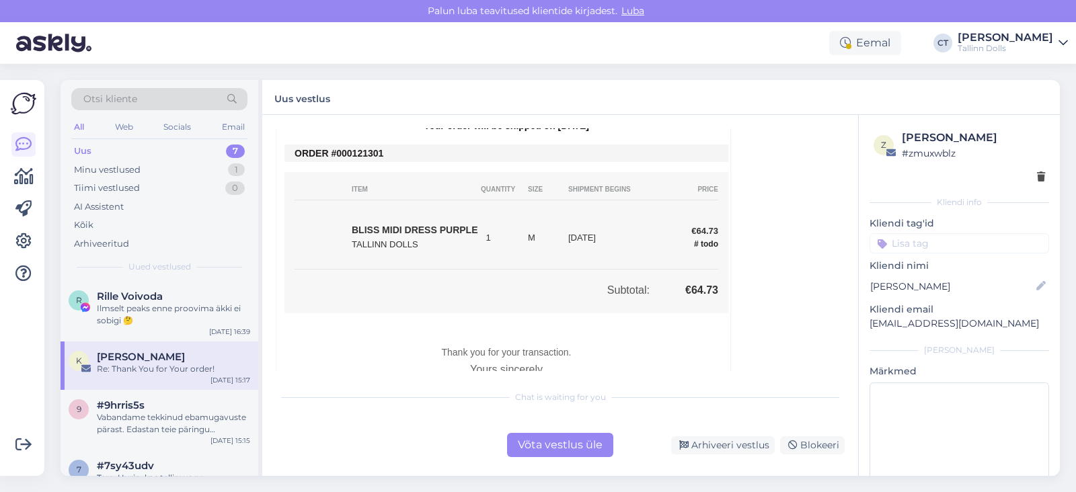
scroll to position [616, 0]
click at [552, 456] on div "Võta vestlus üle" at bounding box center [560, 445] width 106 height 24
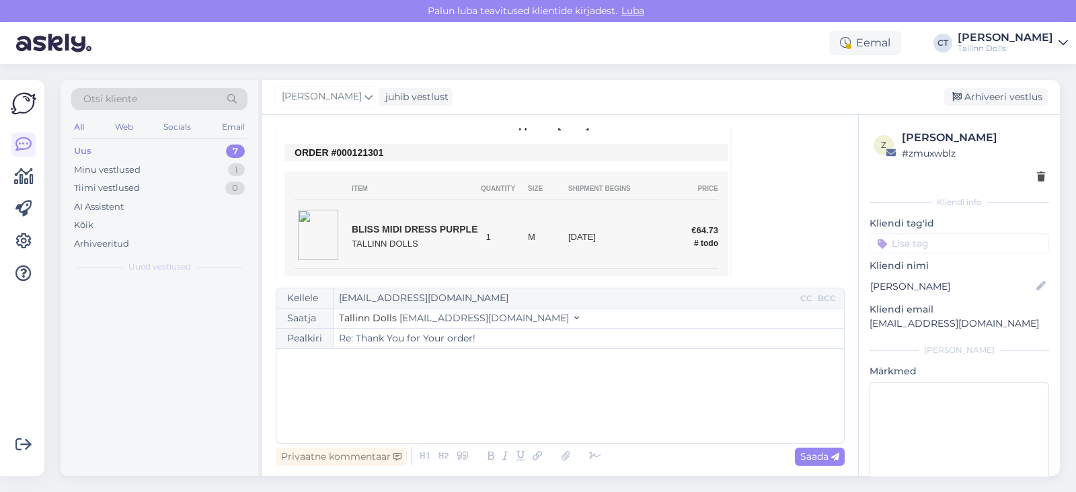
scroll to position [266, 0]
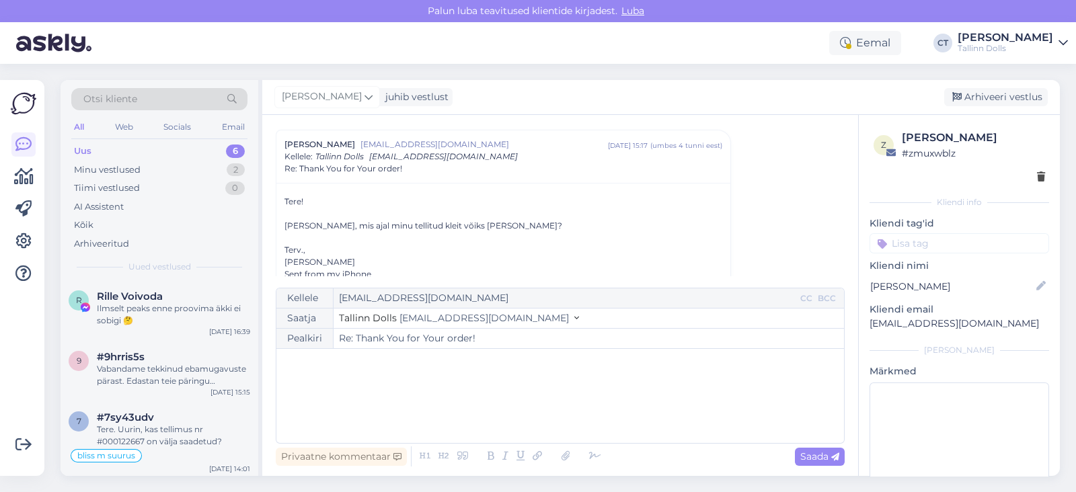
click at [585, 416] on div "﻿" at bounding box center [560, 396] width 554 height 81
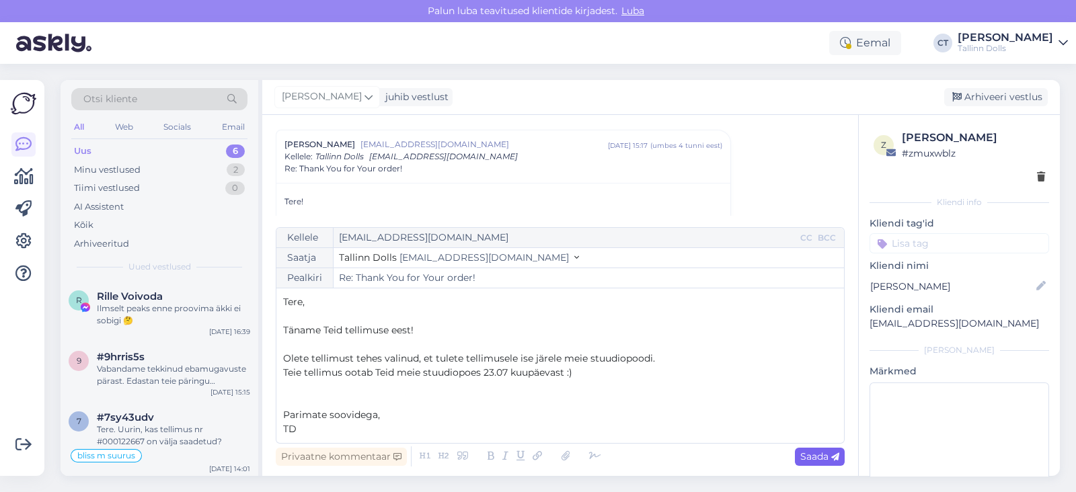
click at [814, 456] on span "Saada" at bounding box center [819, 456] width 39 height 12
type input "Re: Re: Thank You for Your order!"
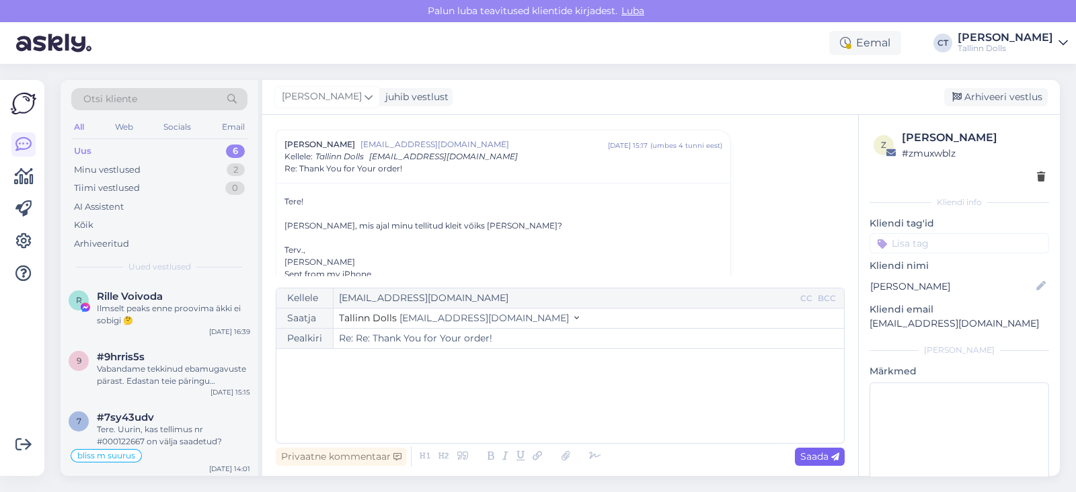
scroll to position [1162, 0]
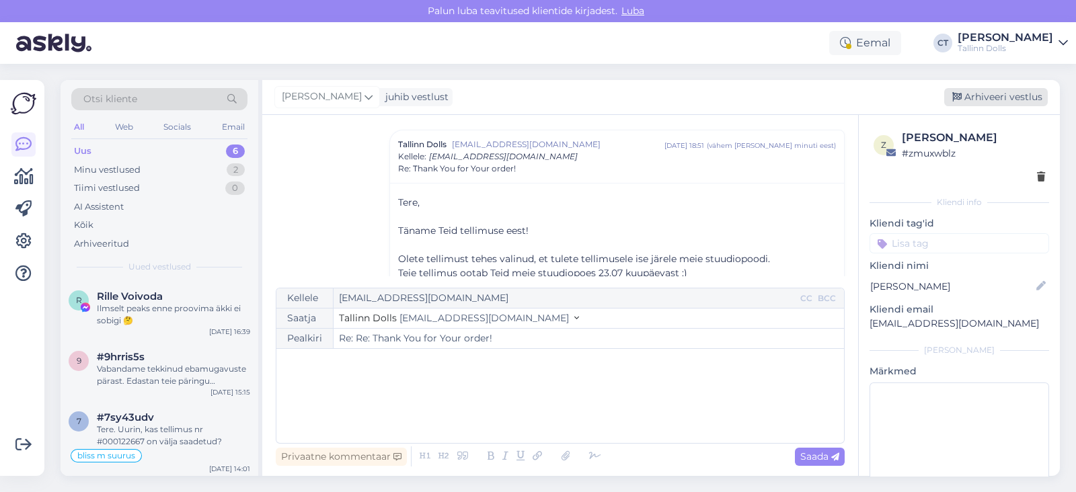
click at [1004, 96] on div "Arhiveeri vestlus" at bounding box center [996, 97] width 104 height 18
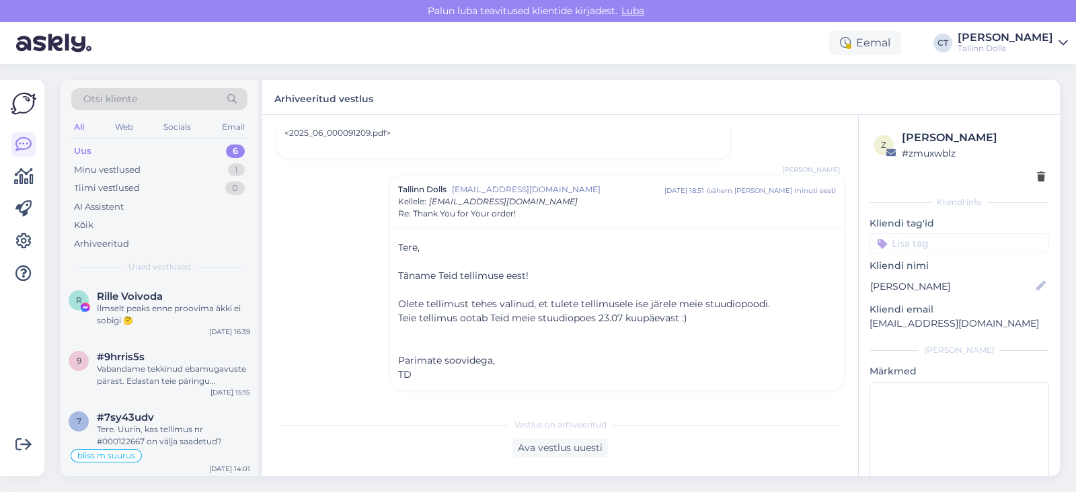
scroll to position [1115, 0]
click at [182, 368] on div "Vabandame tekkinud ebamugavuste pärast. Edastan teie päringu kolleegile, kes sa…" at bounding box center [173, 375] width 153 height 24
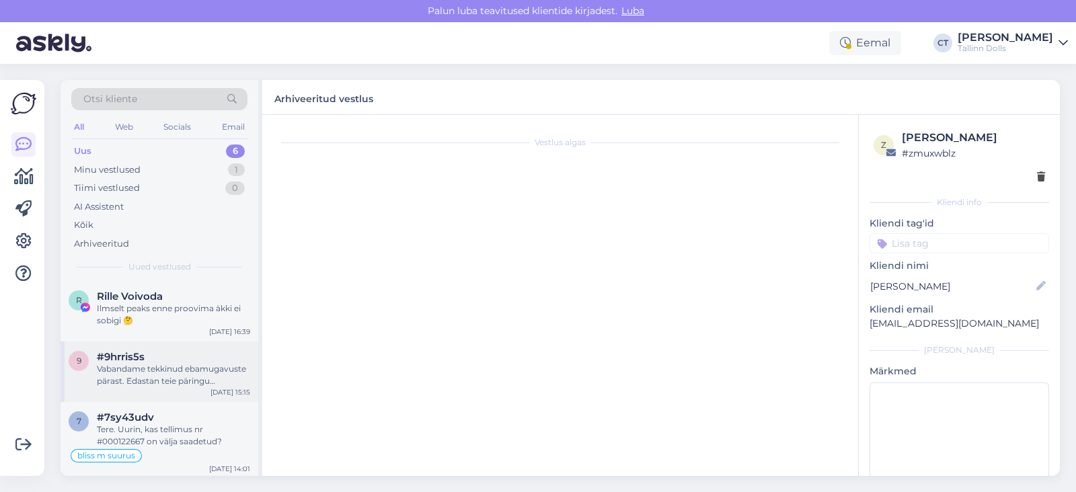
scroll to position [169, 0]
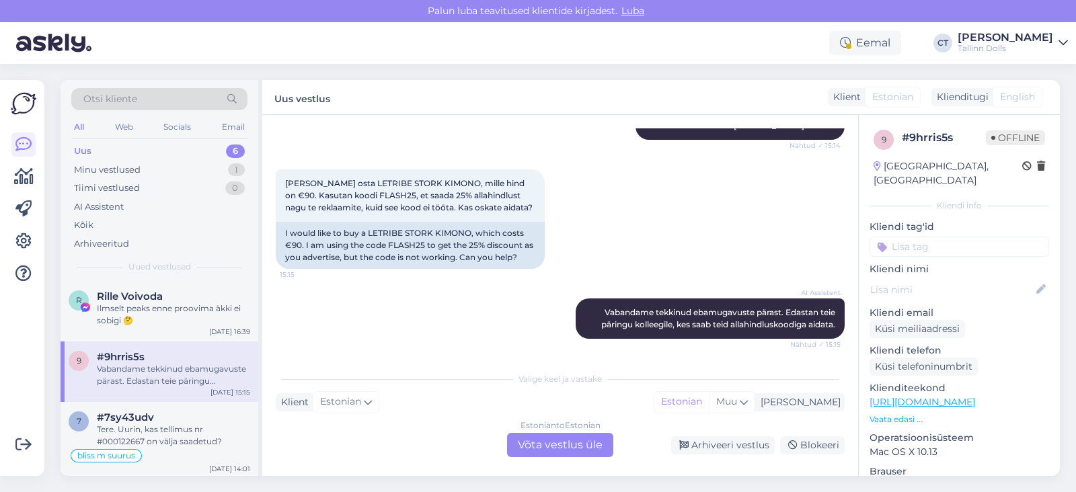
click at [537, 443] on div "Estonian to Estonian Võta vestlus üle" at bounding box center [560, 445] width 106 height 24
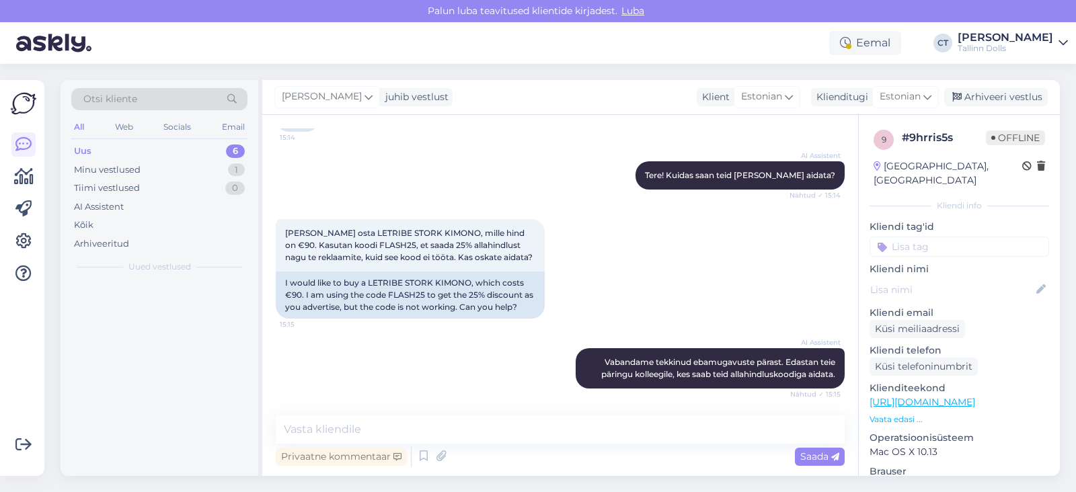
scroll to position [119, 0]
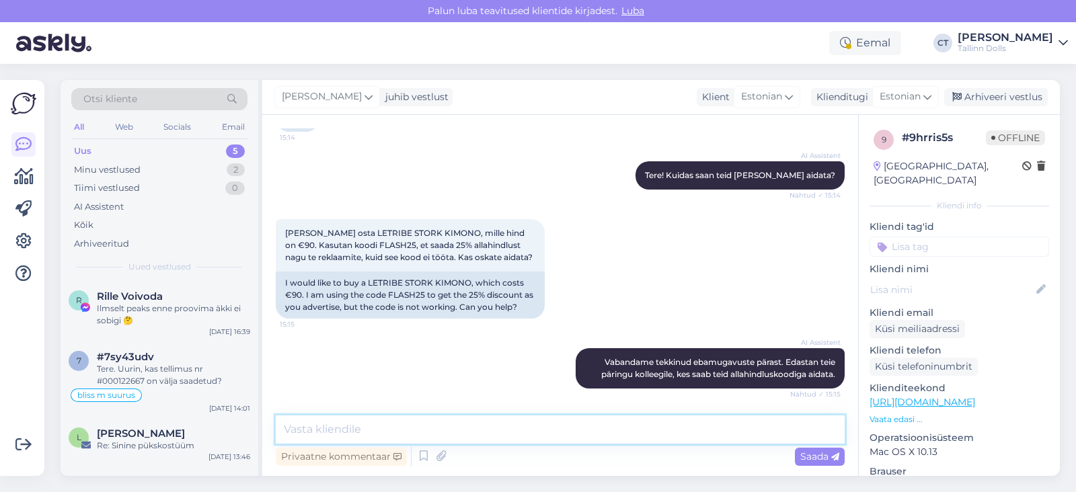
click at [562, 420] on textarea at bounding box center [560, 430] width 569 height 28
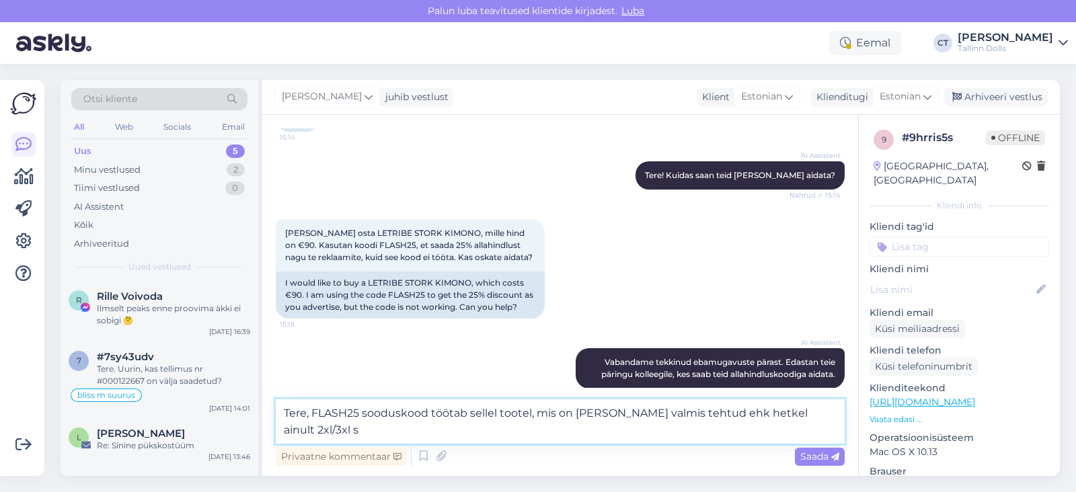
scroll to position [134, 0]
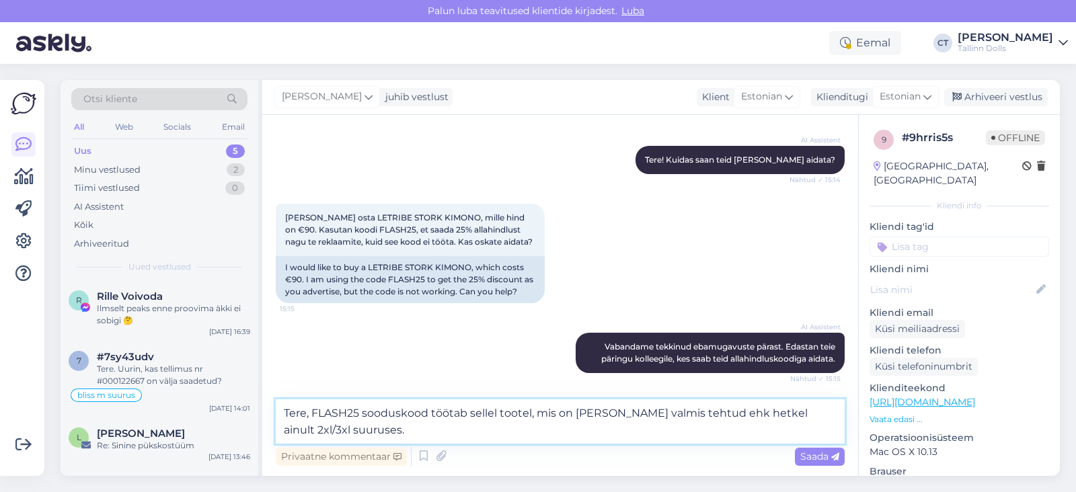
type textarea "Tere, FLASH25 sooduskood töötab sellel tootel, mis on meil lattu valmis tehtud …"
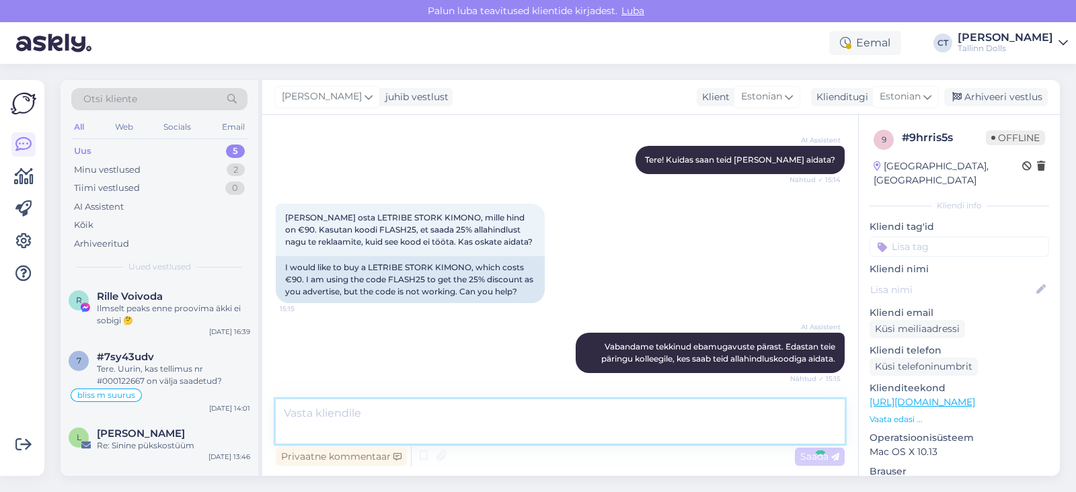
scroll to position [189, 0]
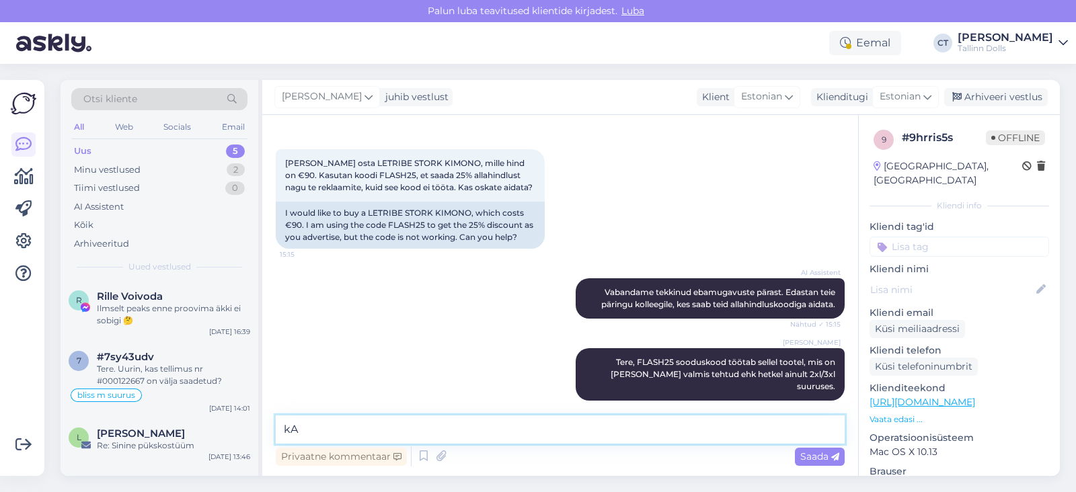
type textarea "k"
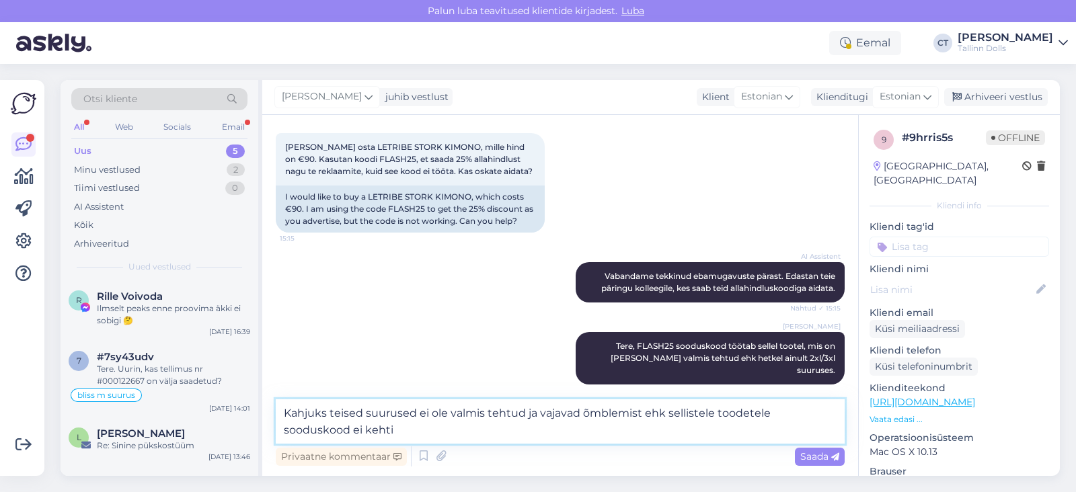
type textarea "Kahjuks teised suurused ei ole valmis tehtud ja vajavad õmblemist ehk sellistel…"
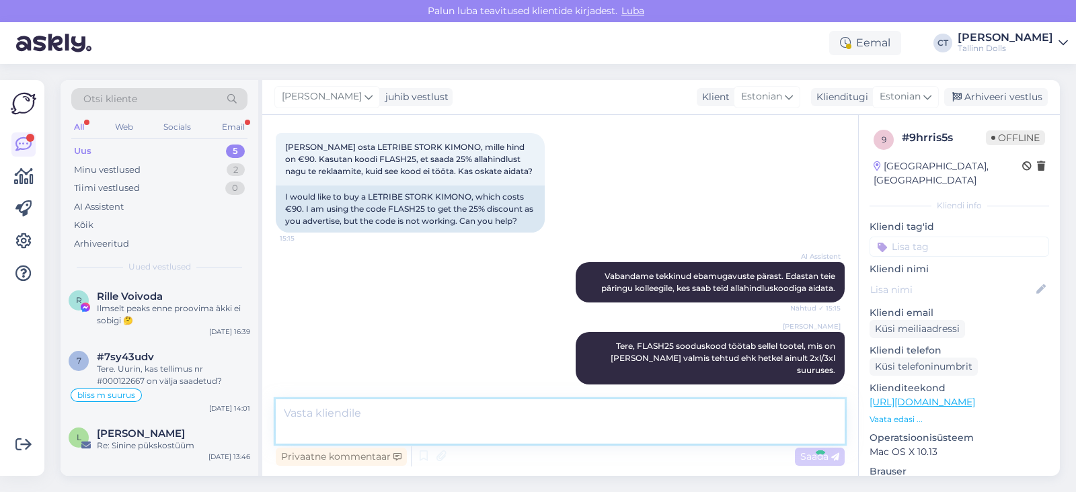
scroll to position [259, 0]
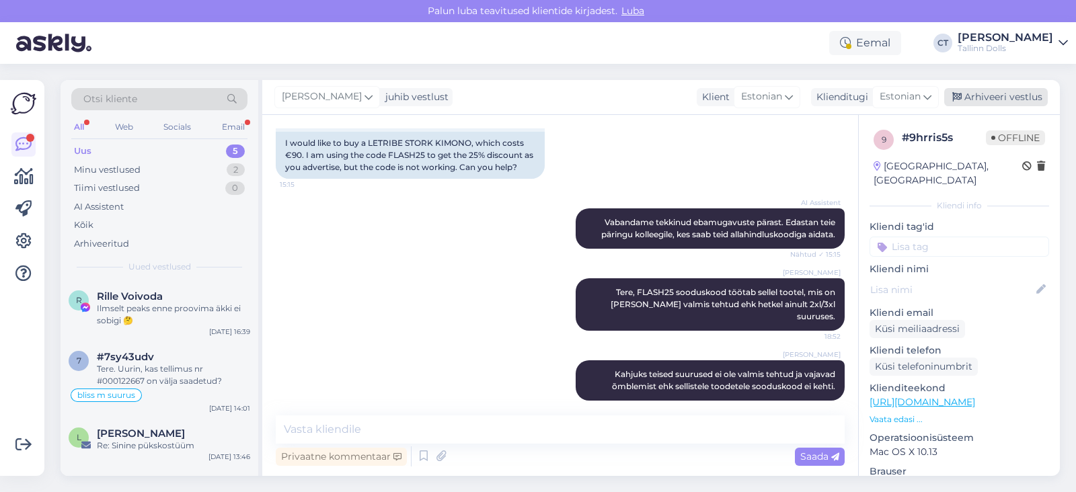
click at [1025, 105] on div "Arhiveeri vestlus" at bounding box center [996, 97] width 104 height 18
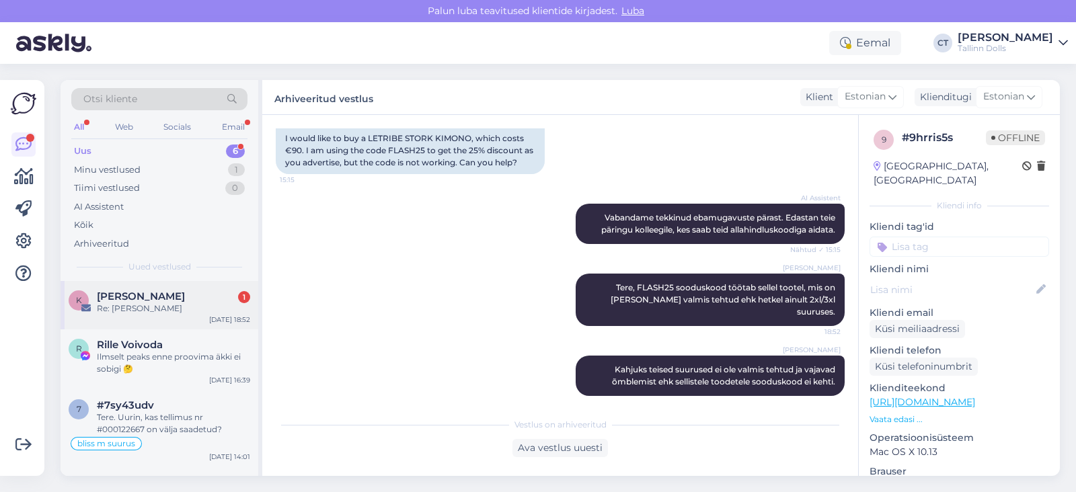
click at [148, 284] on div "k kristel sinkonen 1 Re: Kristel Sinkonen Aug 11 18:52" at bounding box center [160, 305] width 198 height 48
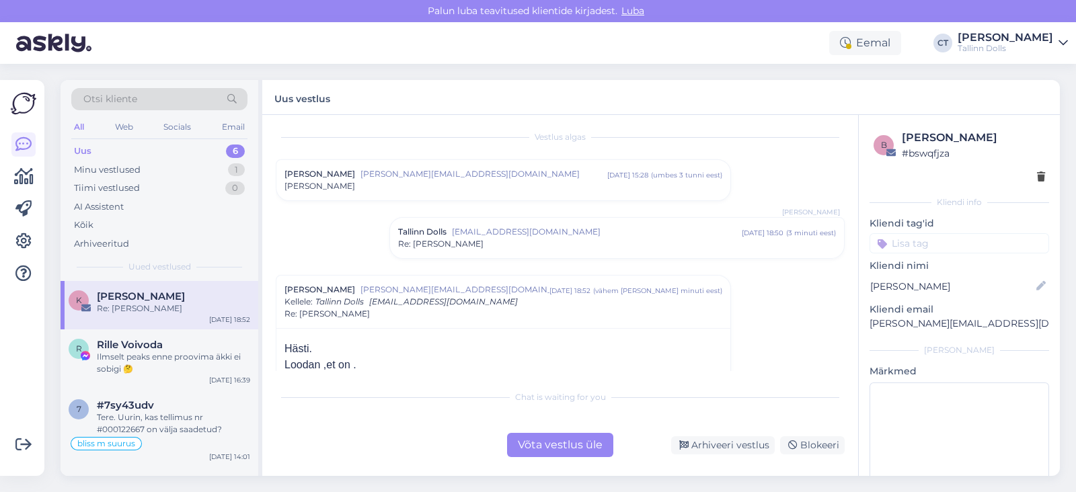
scroll to position [113, 0]
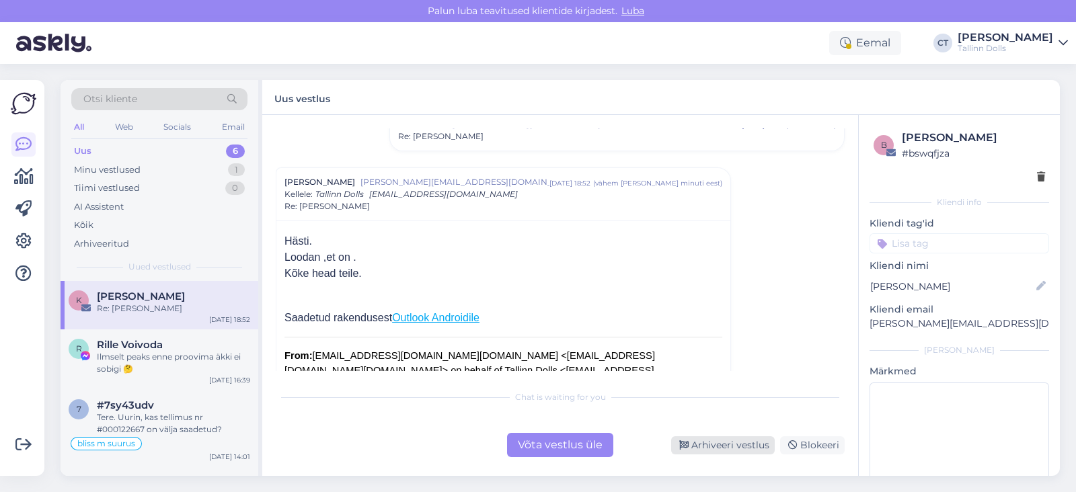
click at [694, 438] on div "Arhiveeri vestlus" at bounding box center [723, 445] width 104 height 18
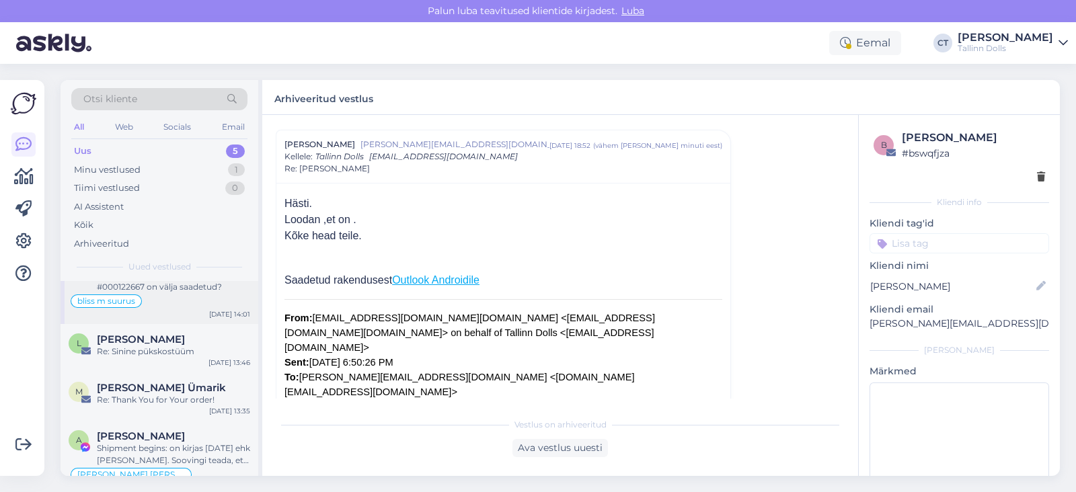
scroll to position [95, 0]
click at [175, 354] on div "Re: Sinine pükskostüüm" at bounding box center [173, 351] width 153 height 12
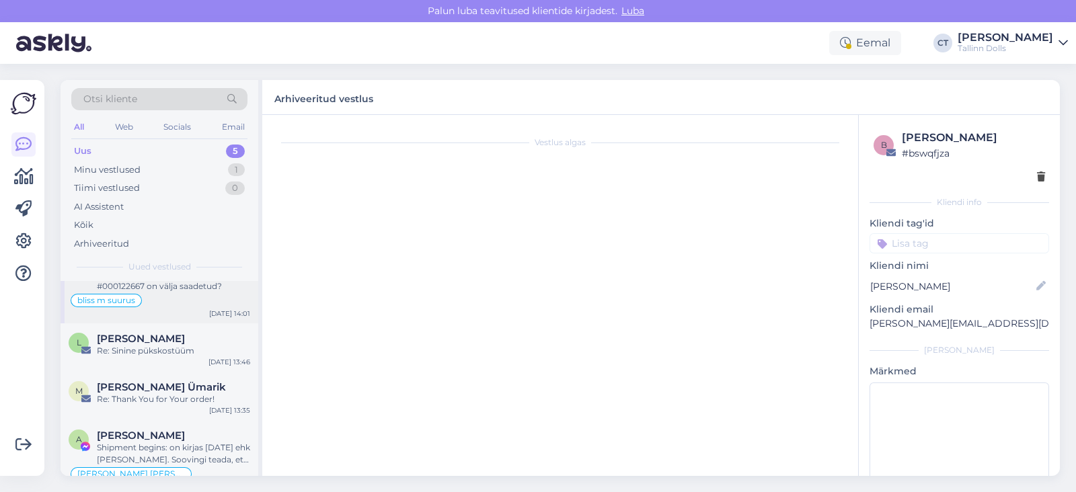
scroll to position [63, 0]
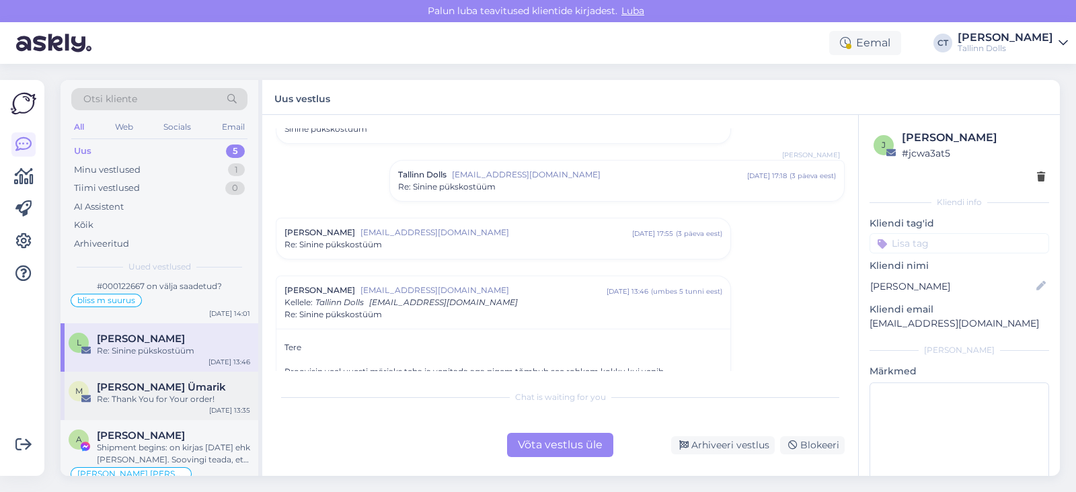
click at [183, 393] on div "Re: Thank You for Your order!" at bounding box center [173, 399] width 153 height 12
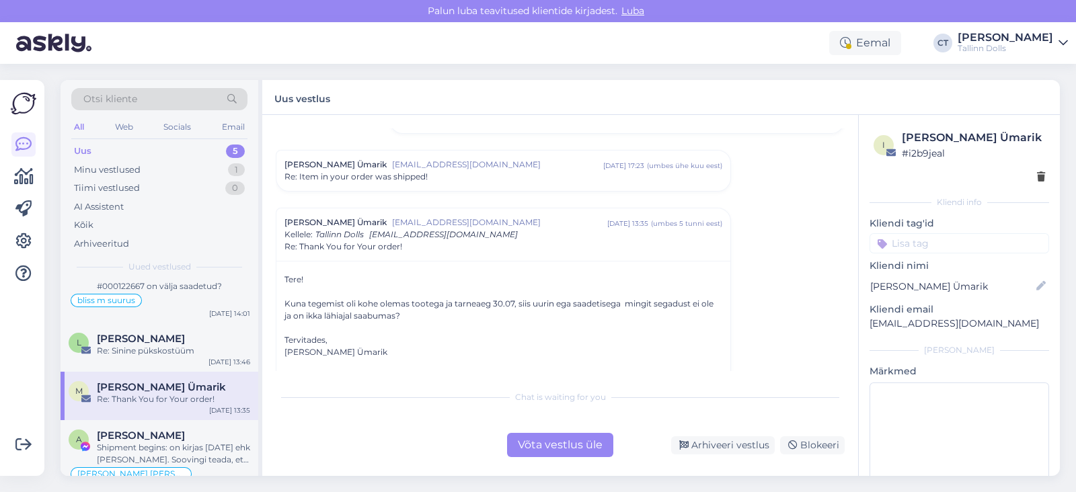
scroll to position [189, 0]
click at [372, 177] on span "Re: Item in your order was shipped!" at bounding box center [355, 176] width 143 height 12
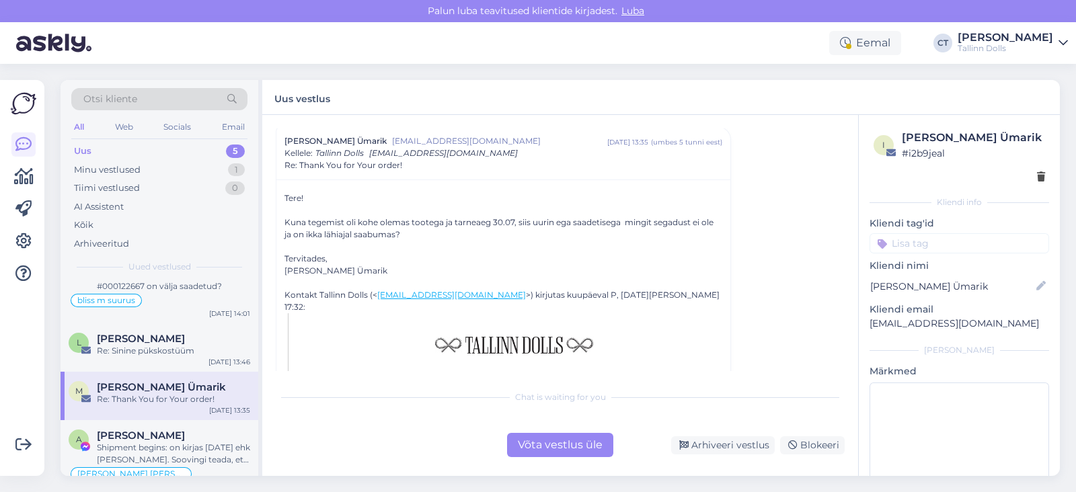
scroll to position [723, 0]
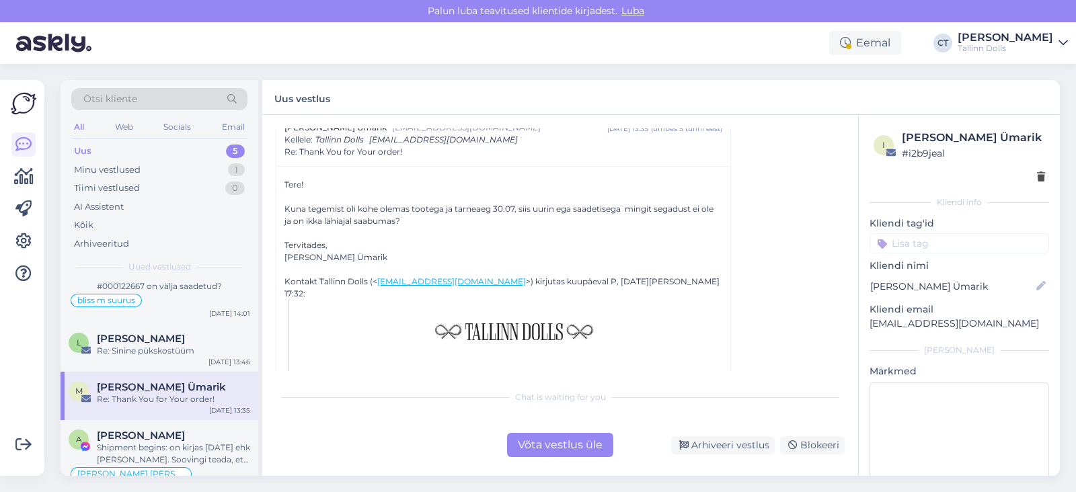
click at [551, 440] on div "Võta vestlus üle" at bounding box center [560, 445] width 106 height 24
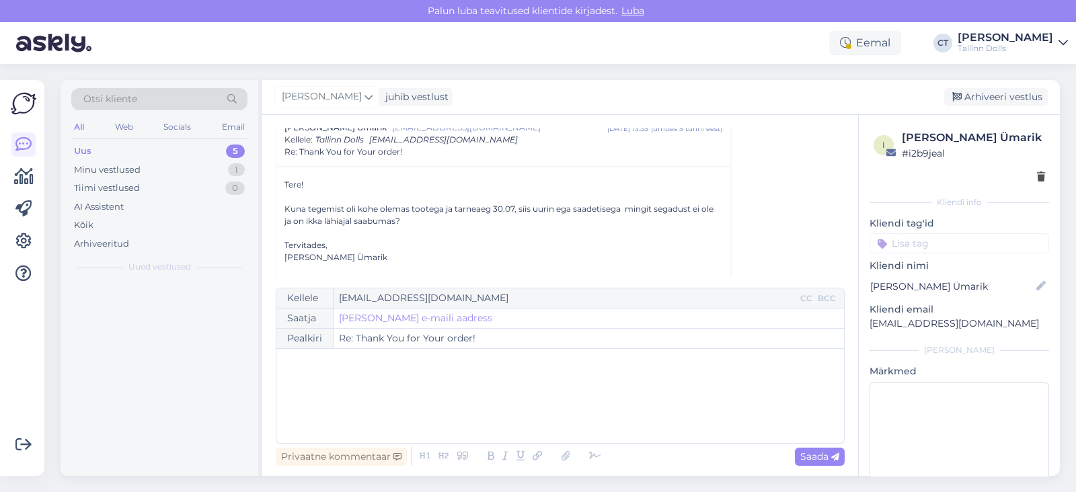
scroll to position [0, 0]
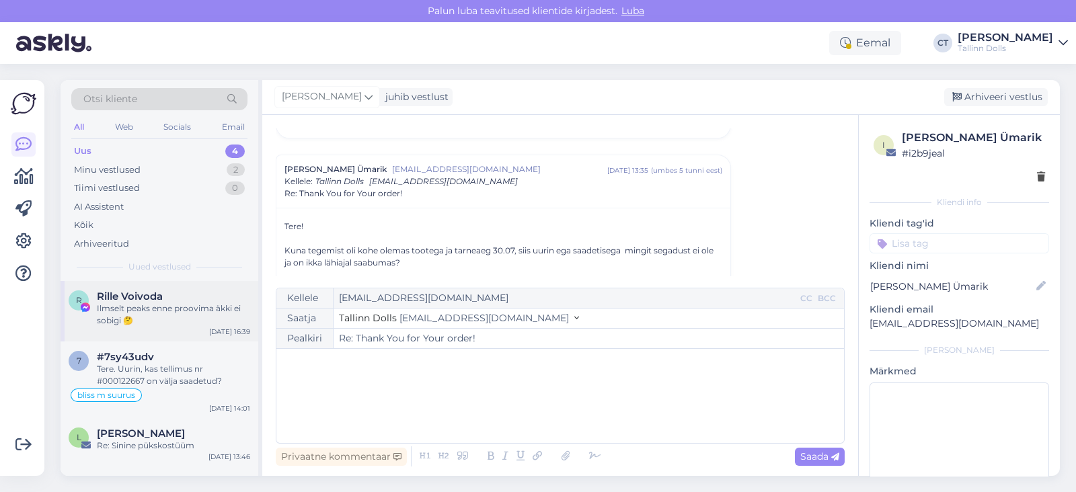
click at [155, 323] on div "Ilmselt peaks enne proovima äkki ei sobigi 🤔" at bounding box center [173, 315] width 153 height 24
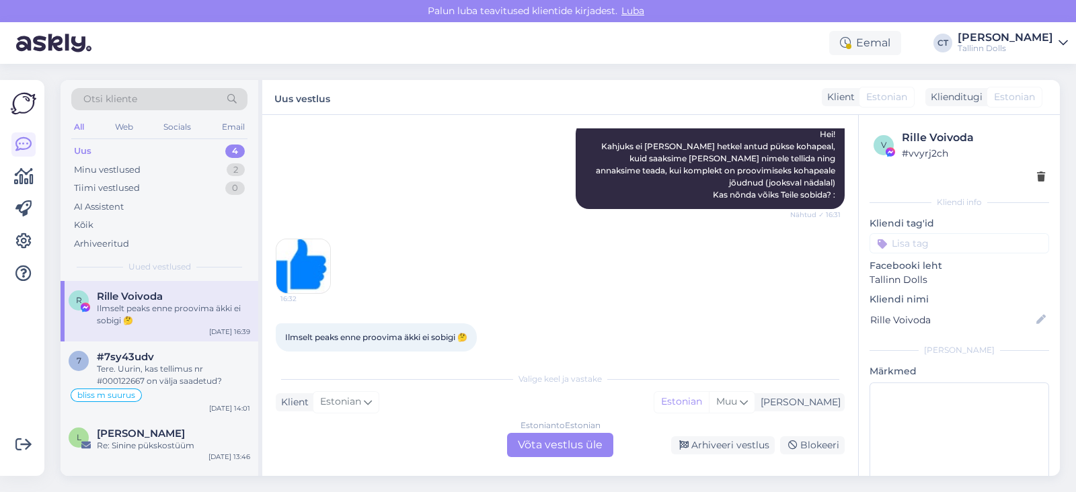
click at [548, 438] on div "Estonian to Estonian Võta vestlus üle" at bounding box center [560, 445] width 106 height 24
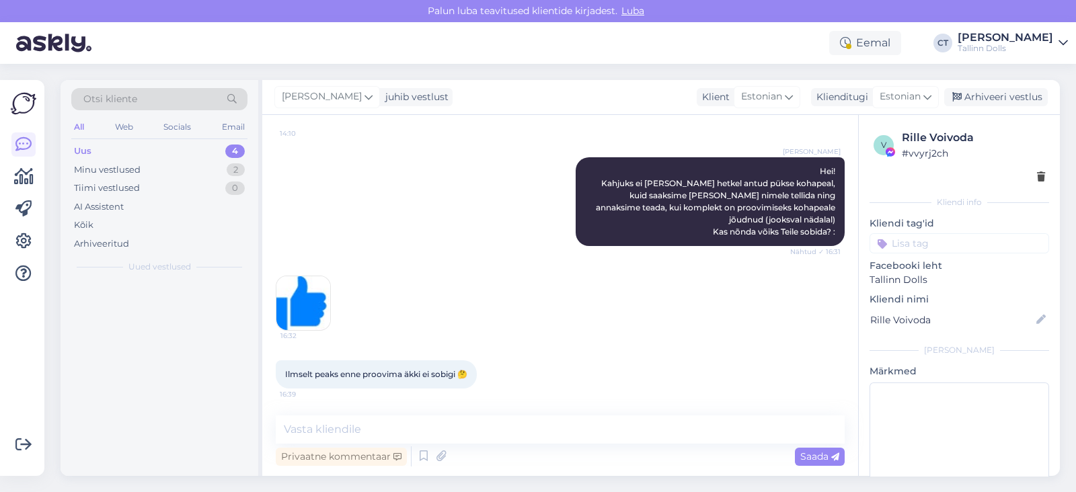
scroll to position [499, 0]
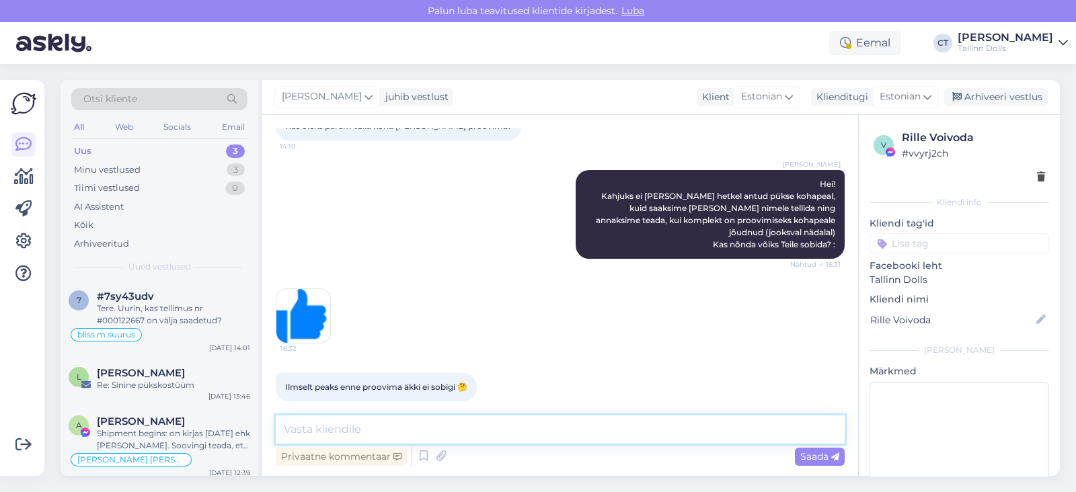
drag, startPoint x: 556, startPoint y: 432, endPoint x: 553, endPoint y: 292, distance: 139.9
click at [553, 292] on div "Vestlus algas Aug 11 2025 Tere! Kas pikkusele 168 cm m suurus püksid liiga suur…" at bounding box center [560, 295] width 596 height 361
type textarea "Mis suuruses püksid ja pintsaku me Teie nimele tellime? :)"
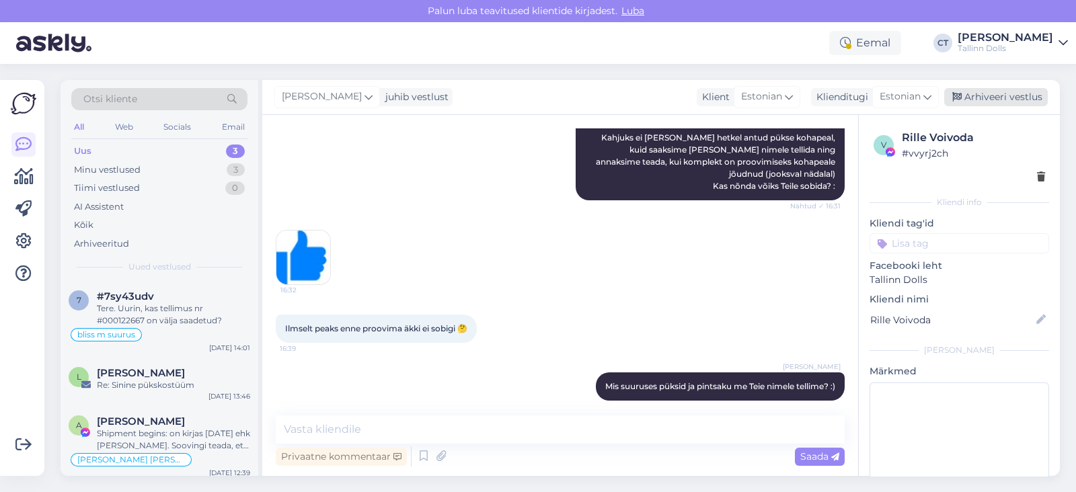
click at [995, 92] on div "Arhiveeri vestlus" at bounding box center [996, 97] width 104 height 18
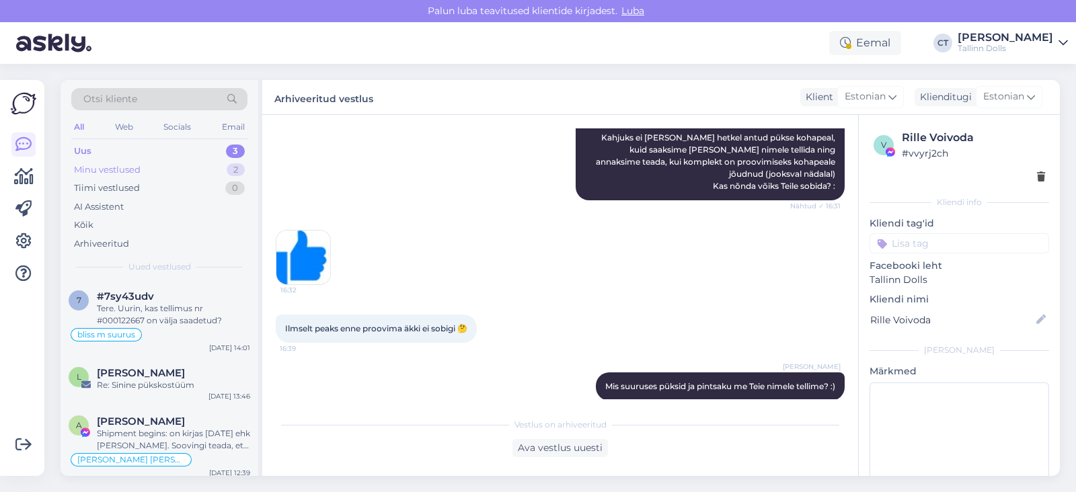
click at [114, 173] on div "Minu vestlused" at bounding box center [107, 169] width 67 height 13
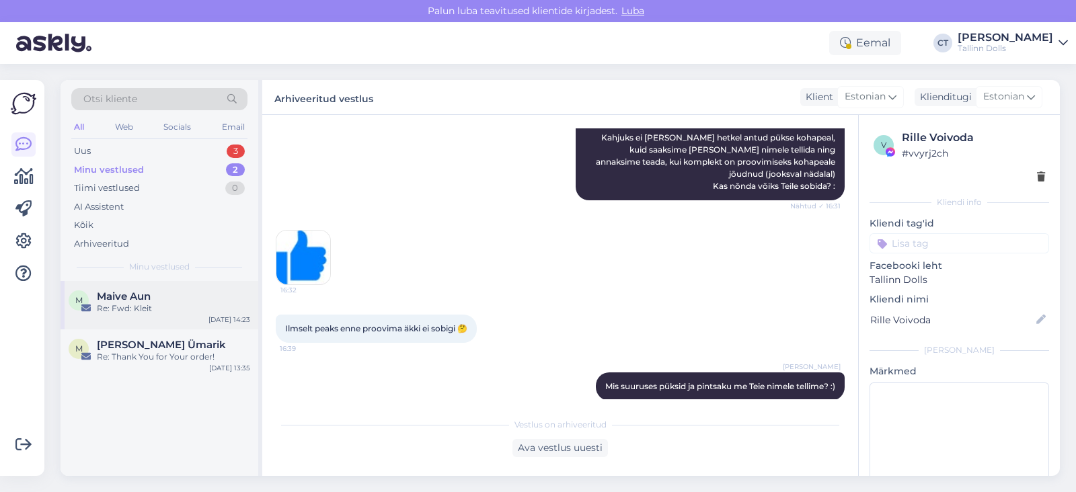
click at [136, 318] on div "M Maive Aun Re: Fwd: Kleit Aug 11 14:23" at bounding box center [160, 305] width 198 height 48
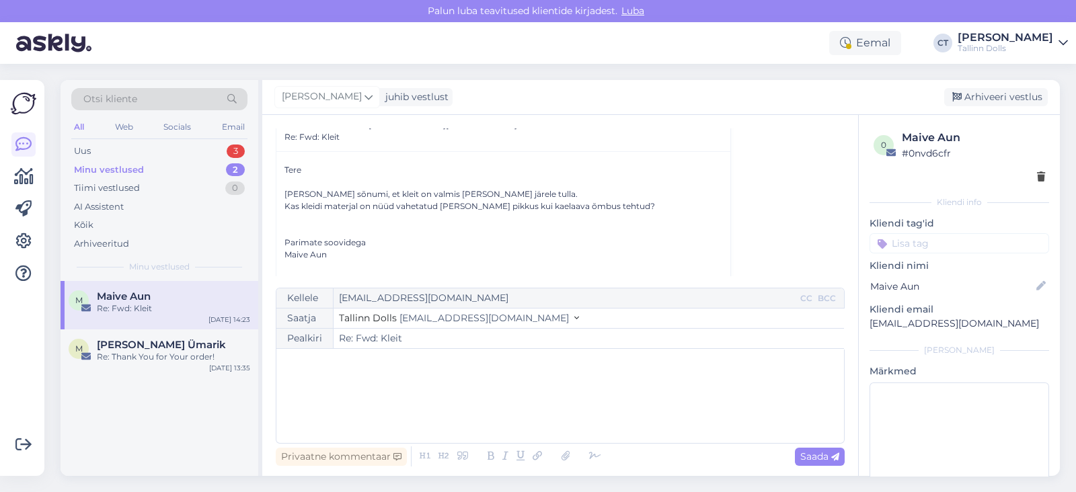
scroll to position [935, 0]
click at [176, 365] on div "M Meril Ümarik Re: Thank You for Your order! Aug 11 13:35" at bounding box center [160, 353] width 198 height 48
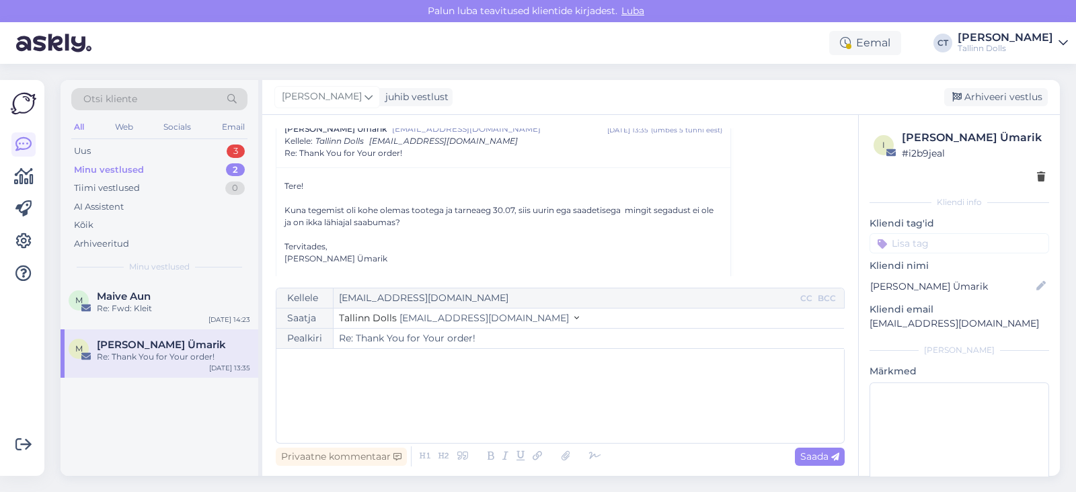
scroll to position [284, 0]
click at [98, 145] on div "Uus 3" at bounding box center [159, 151] width 176 height 19
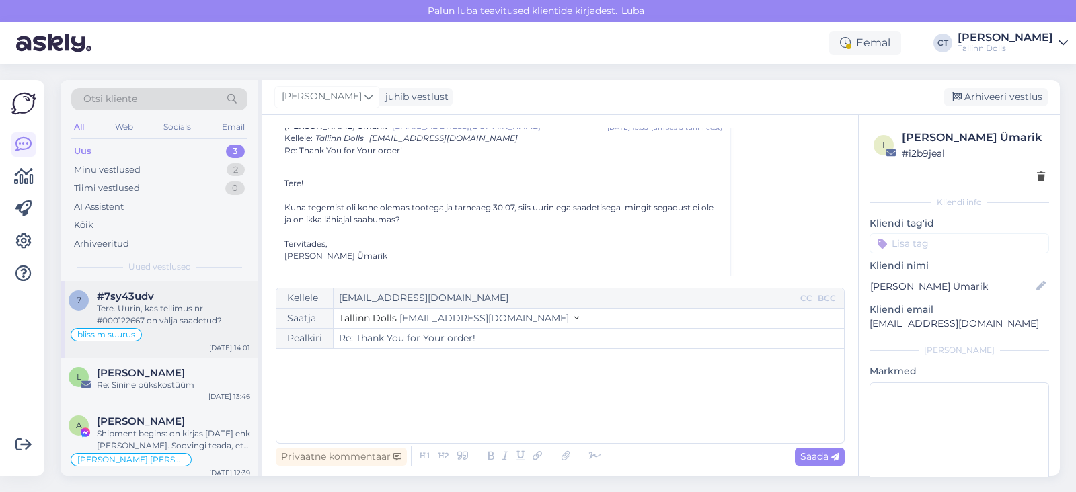
scroll to position [6, 0]
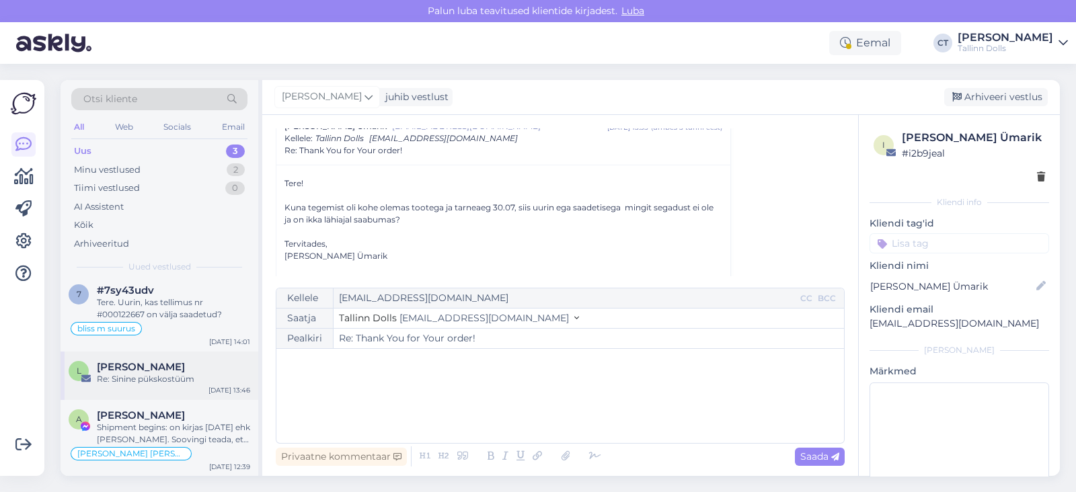
click at [131, 370] on span "[PERSON_NAME]" at bounding box center [141, 367] width 88 height 12
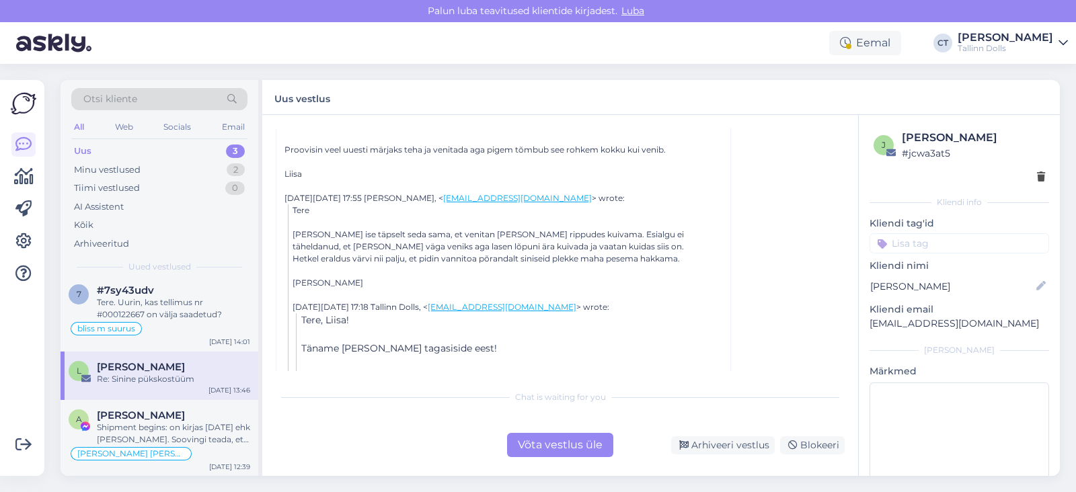
scroll to position [208, 0]
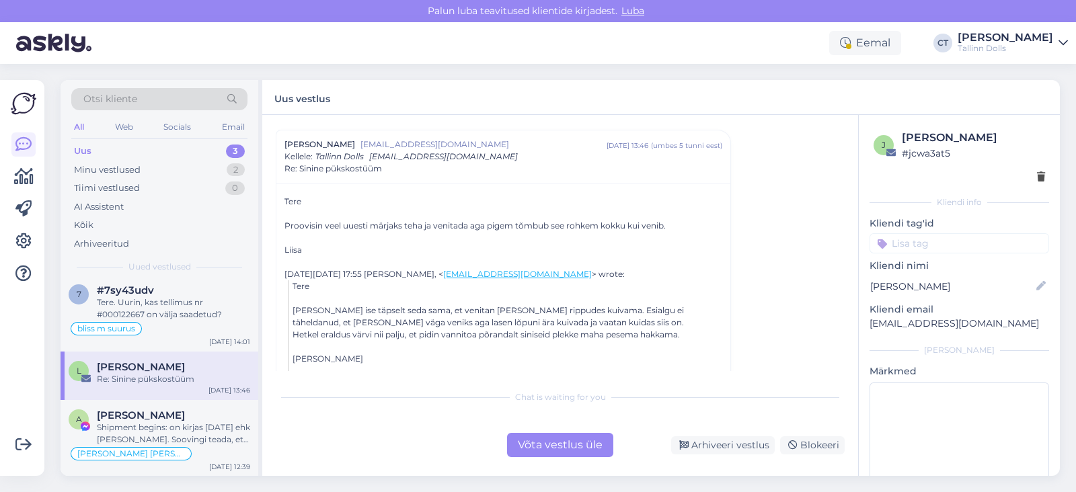
click at [577, 436] on div "Võta vestlus üle" at bounding box center [560, 445] width 106 height 24
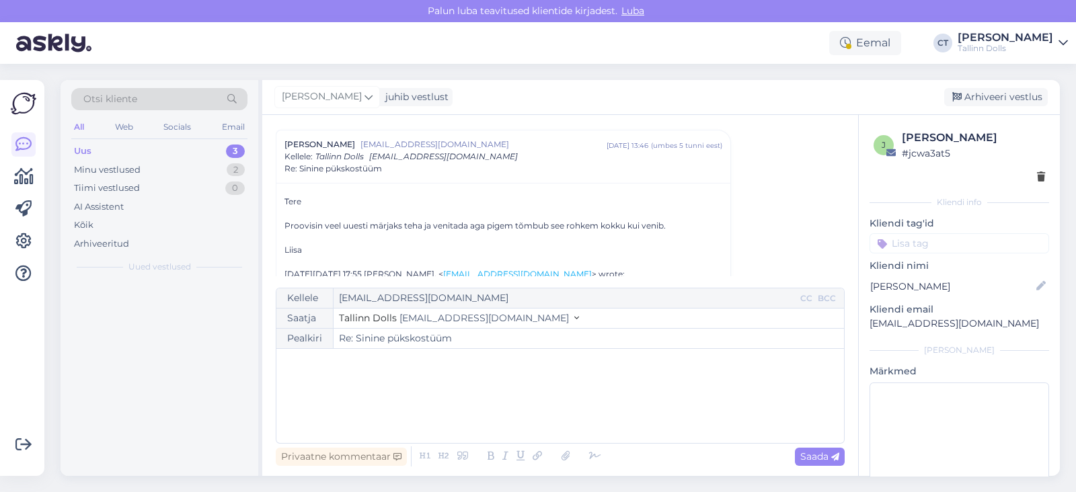
scroll to position [0, 0]
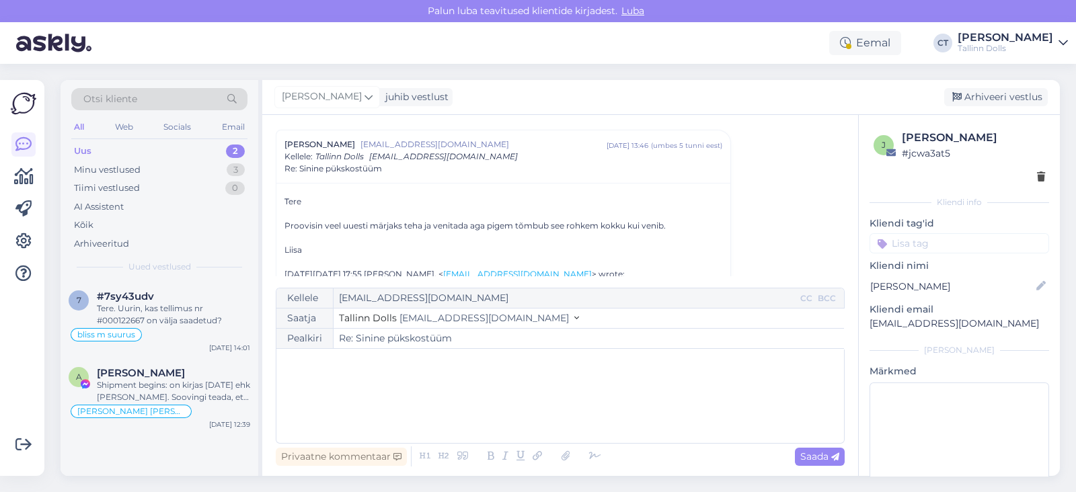
click at [594, 411] on div "﻿" at bounding box center [560, 396] width 554 height 81
click at [118, 143] on div "Uus 2" at bounding box center [159, 151] width 176 height 19
click at [149, 169] on div "Minu vestlused 3" at bounding box center [159, 170] width 176 height 19
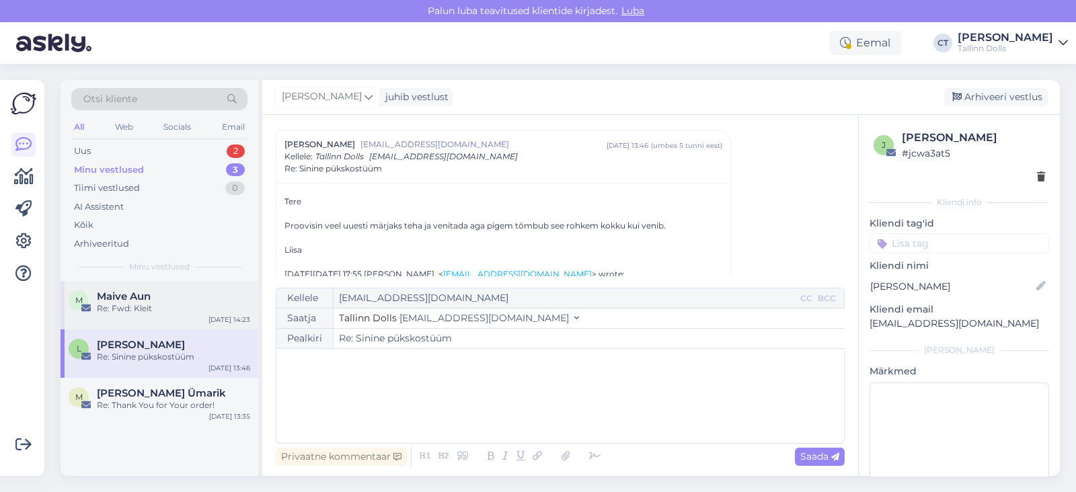
click at [153, 293] on div "Maive Aun" at bounding box center [173, 296] width 153 height 12
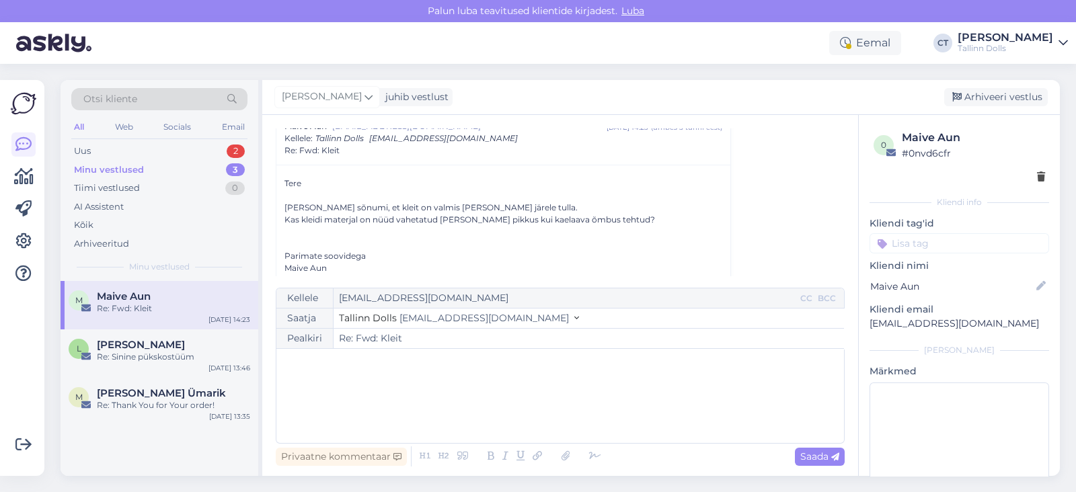
scroll to position [924, 0]
